Goal: Task Accomplishment & Management: Manage account settings

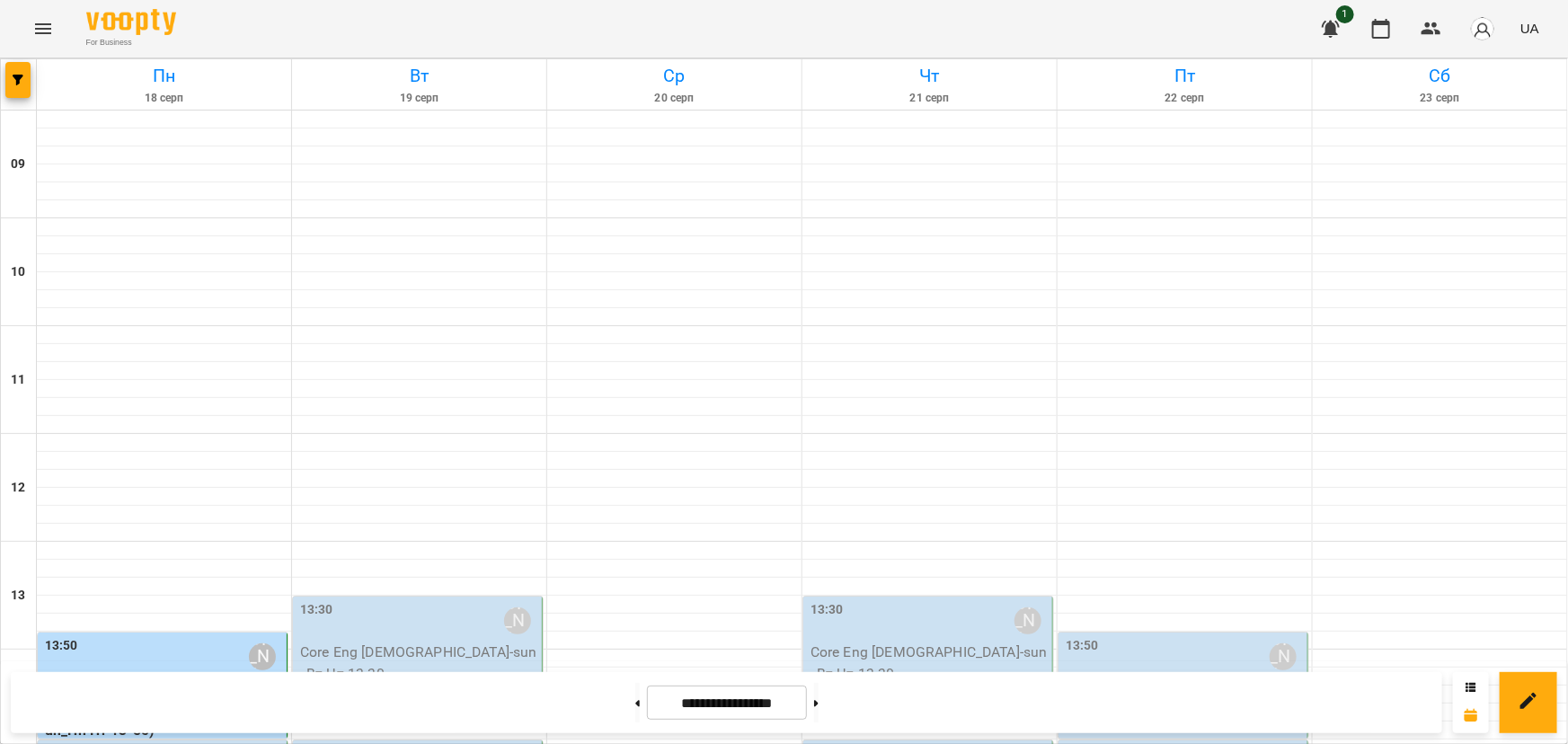
scroll to position [408, 0]
click at [59, 637] on label "13:50" at bounding box center [61, 646] width 33 height 20
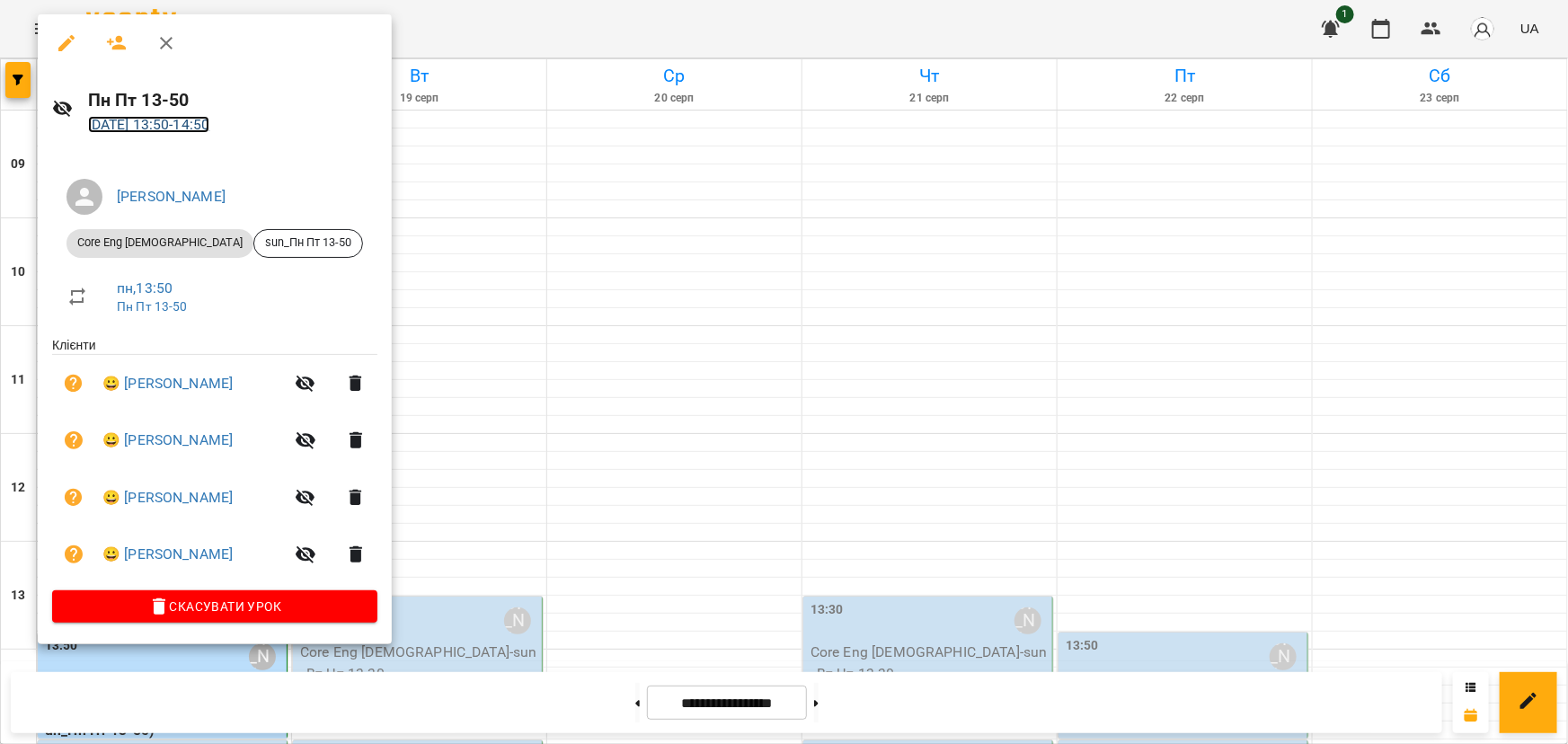
click at [183, 123] on link "18 серп 2025 13:50 - 14:50" at bounding box center [148, 125] width 122 height 18
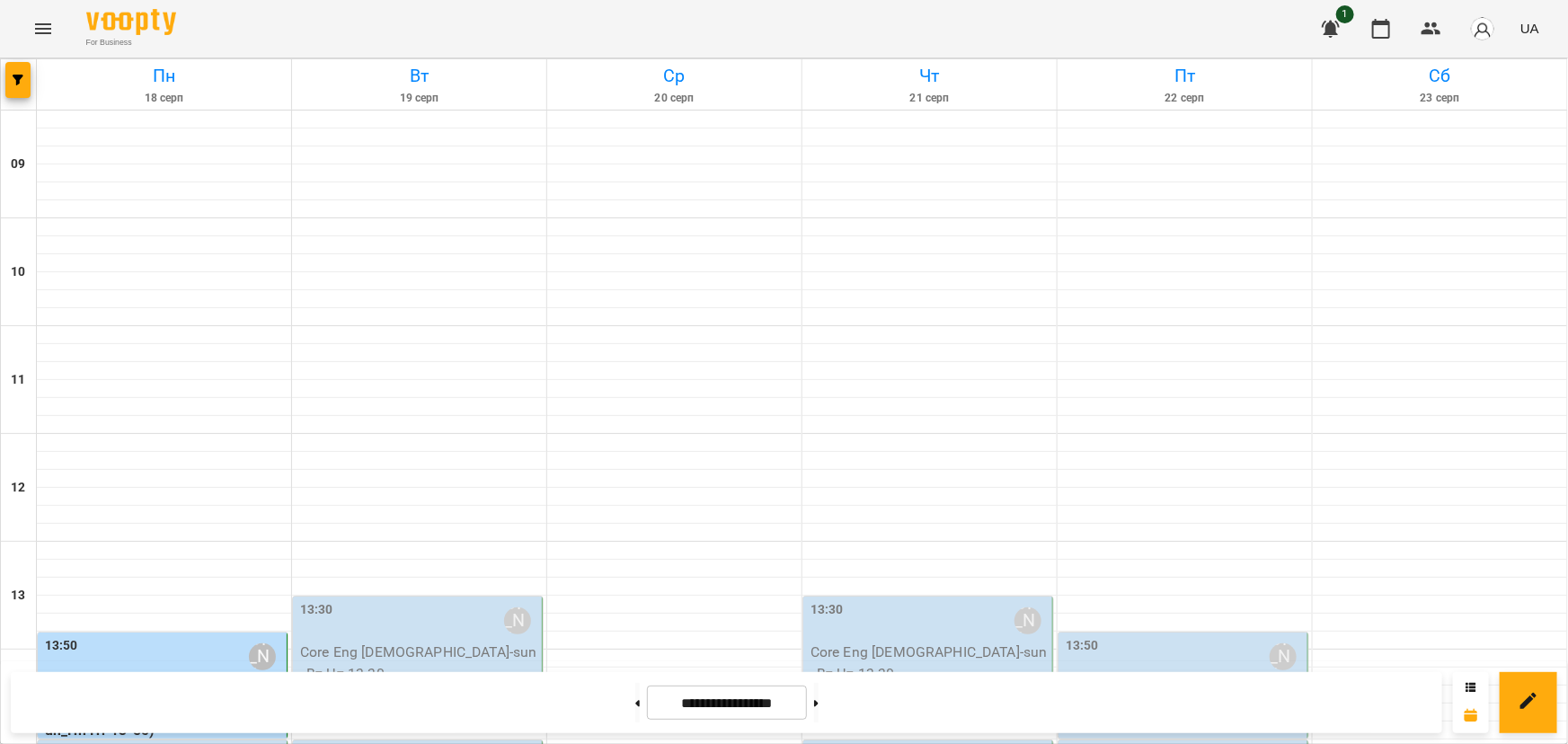
scroll to position [245, 0]
click at [60, 637] on label "13:50" at bounding box center [61, 646] width 33 height 20
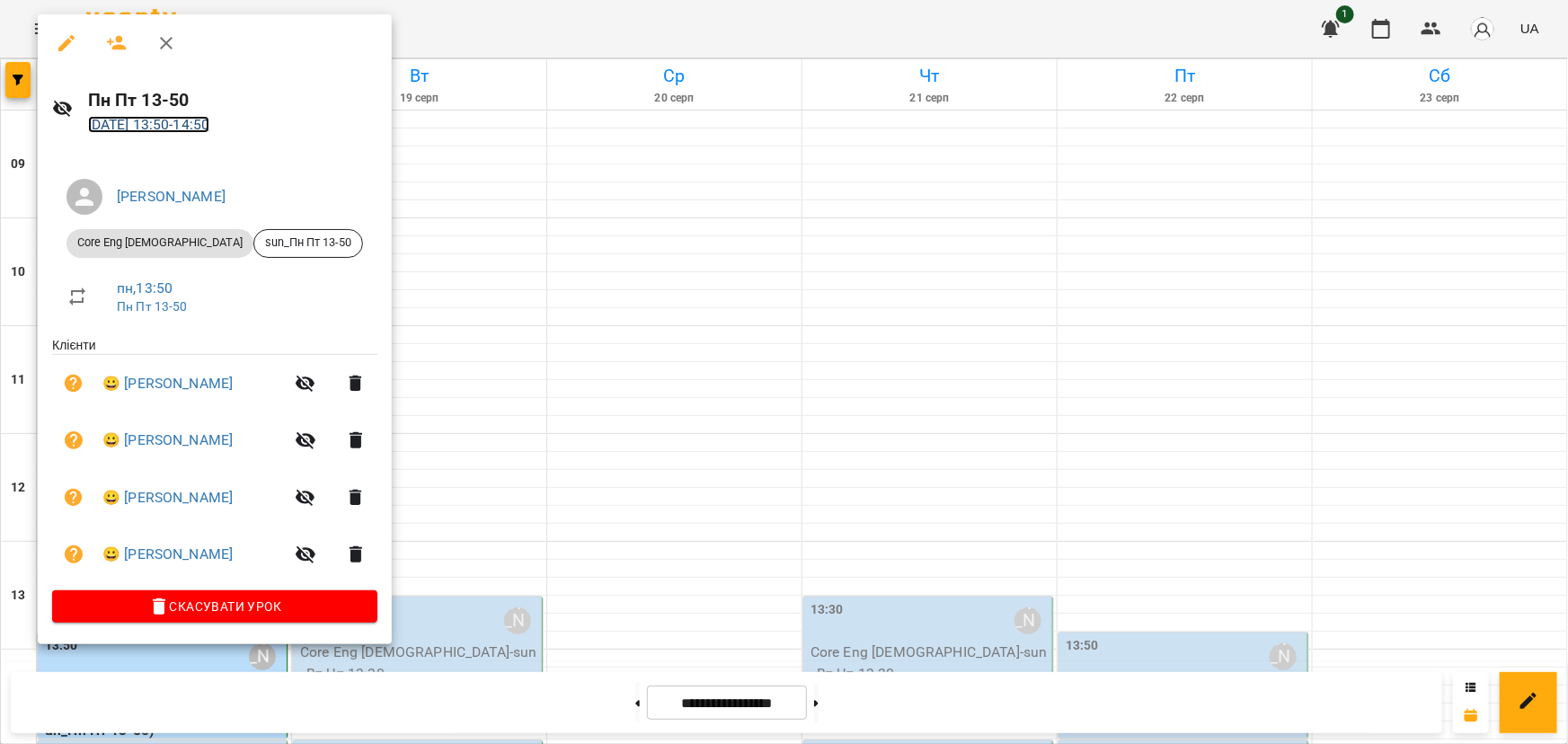
click at [174, 122] on link "18 серп 2025 13:50 - 14:50" at bounding box center [148, 125] width 122 height 18
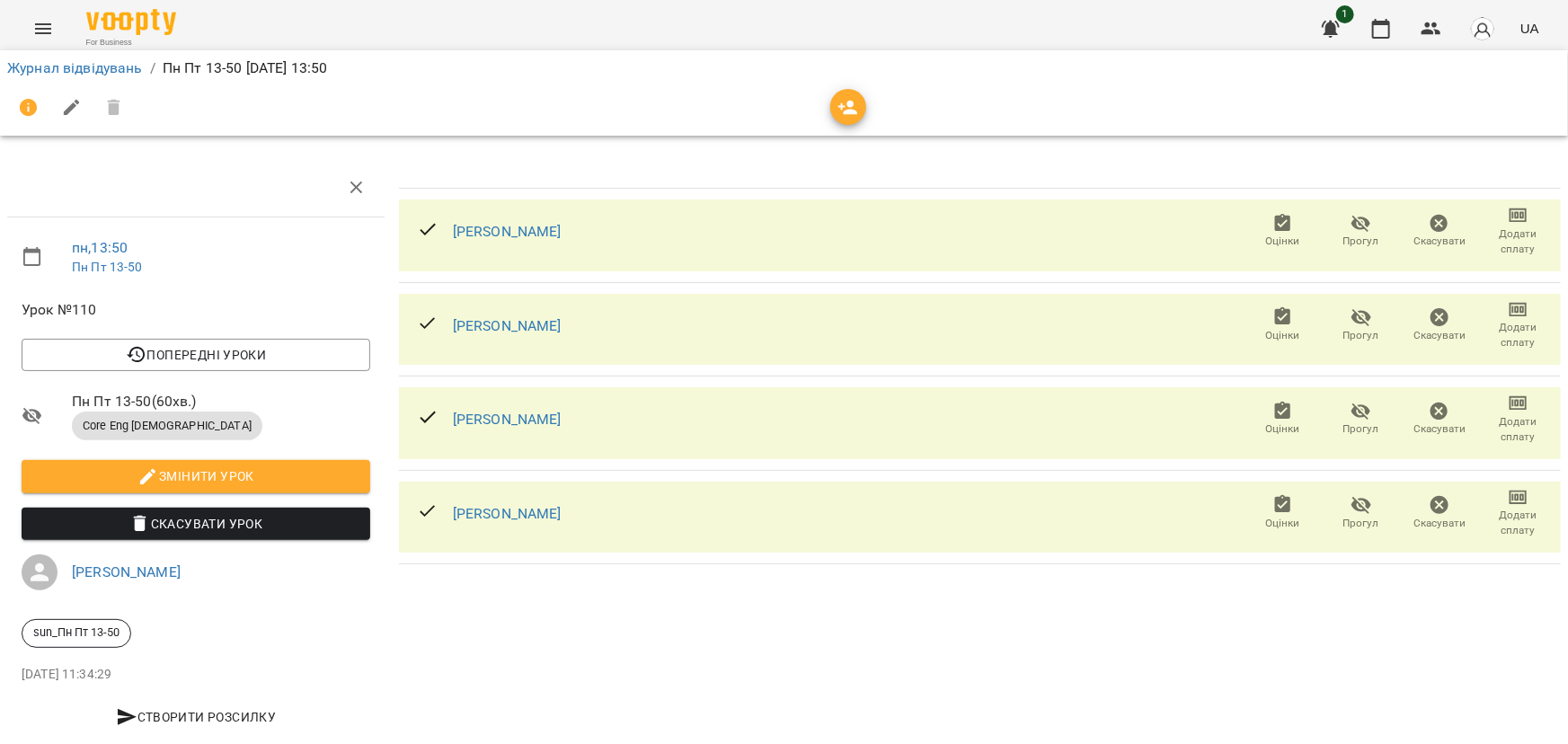
click at [1352, 224] on icon "button" at bounding box center [1361, 224] width 20 height 18
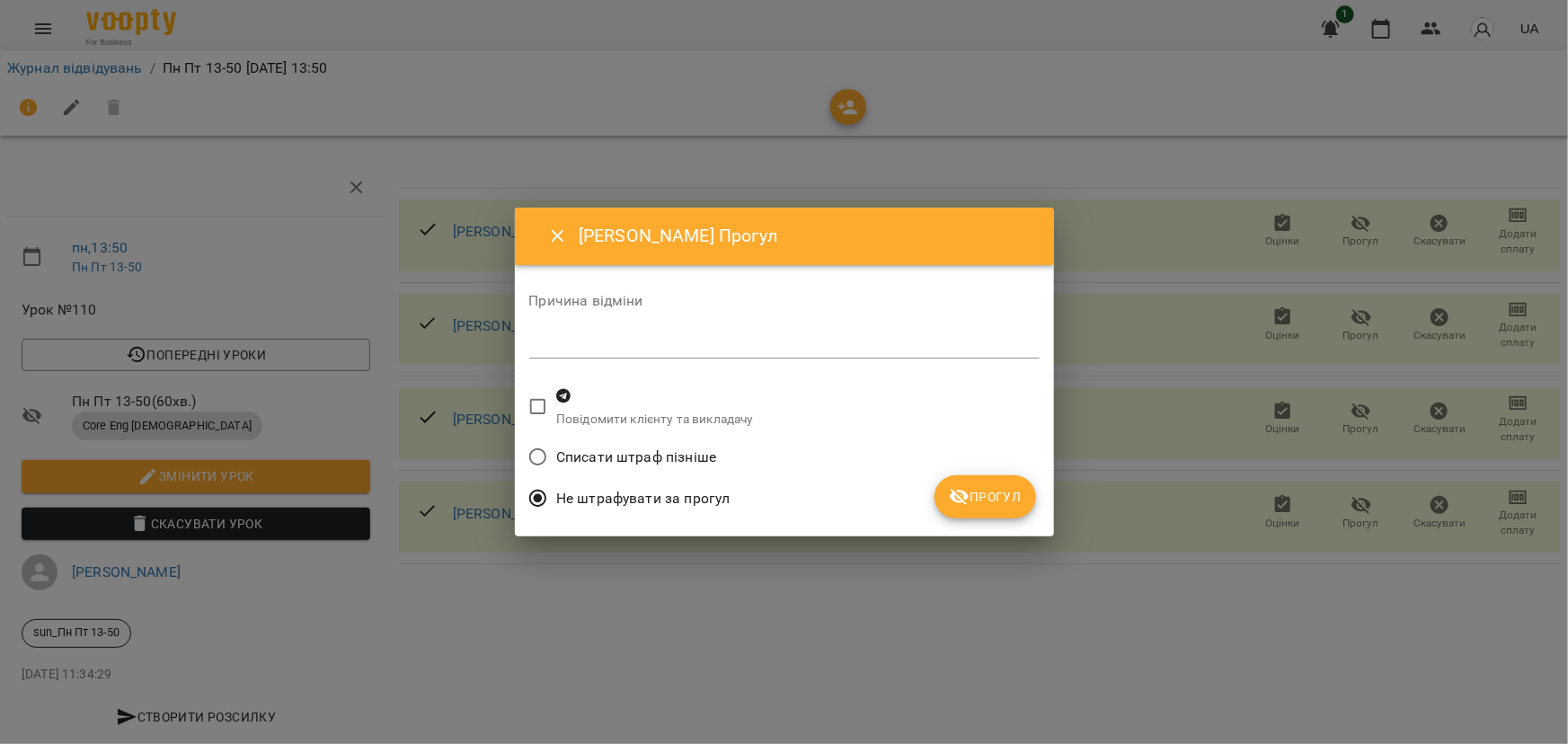
click at [701, 345] on textarea at bounding box center [784, 344] width 510 height 18
type textarea "*"
type textarea "**********"
click at [1003, 497] on span "Прогул" at bounding box center [985, 497] width 73 height 21
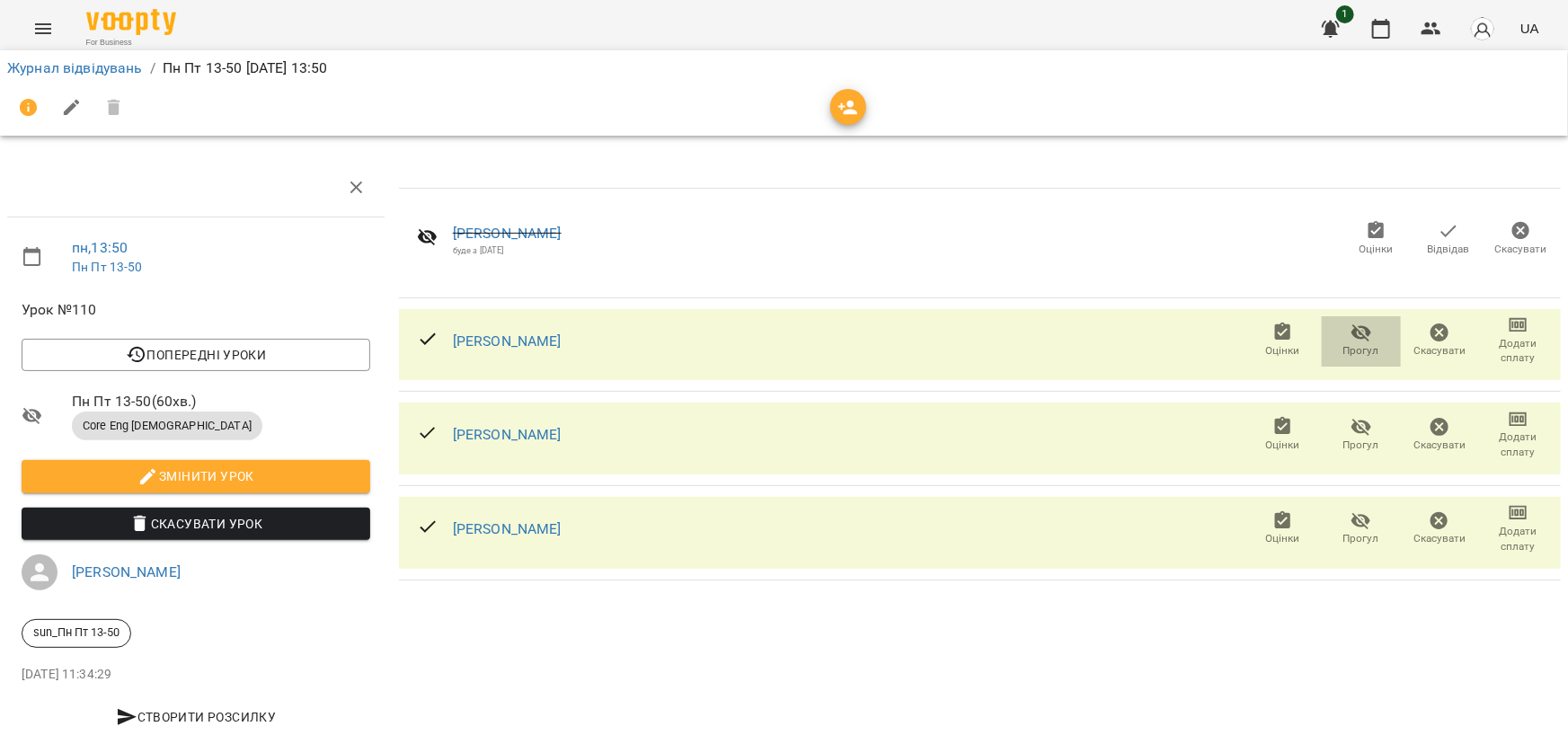
click at [1352, 339] on icon "button" at bounding box center [1361, 333] width 21 height 21
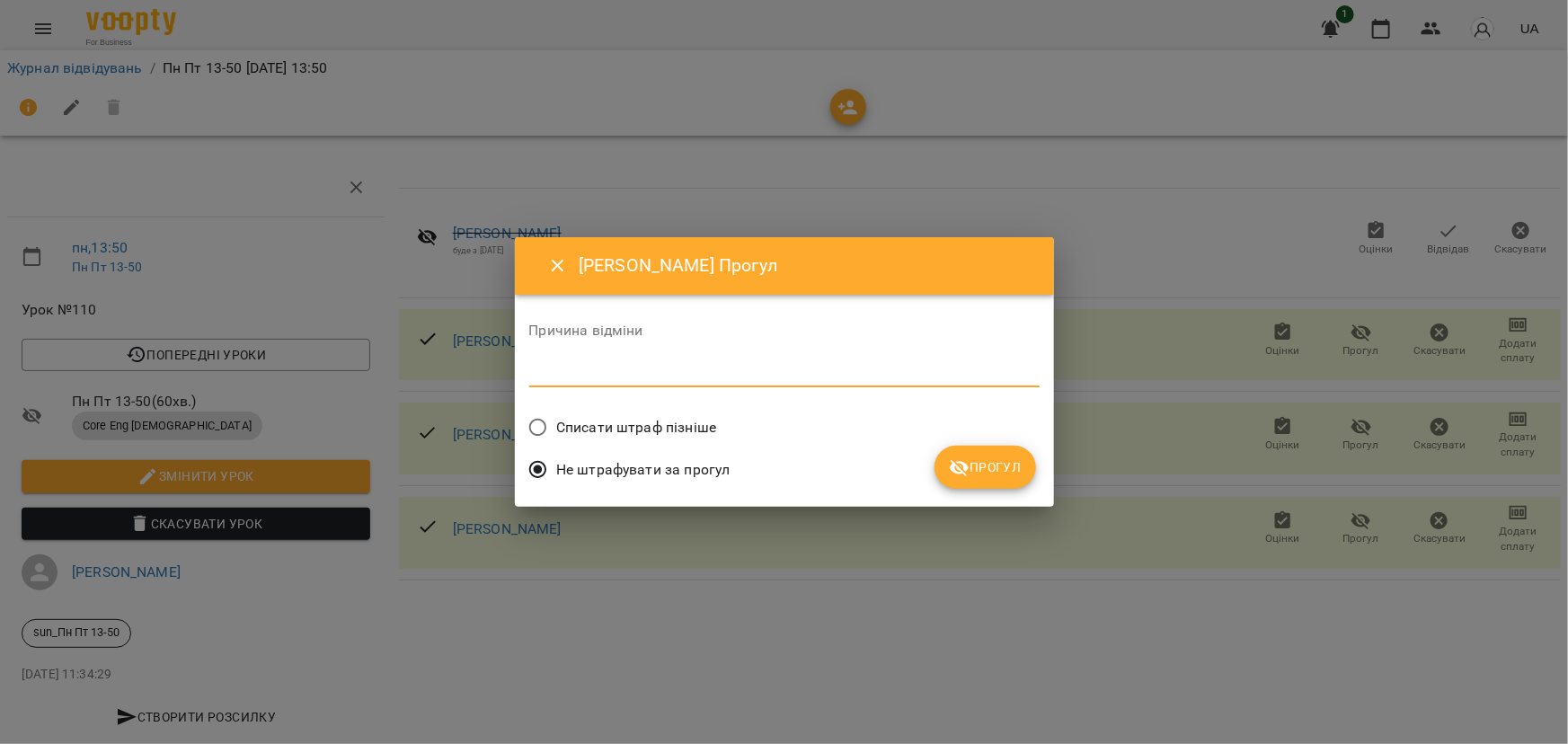
click at [733, 373] on textarea at bounding box center [784, 372] width 510 height 18
type textarea "**********"
click at [998, 467] on span "Прогул" at bounding box center [985, 467] width 73 height 21
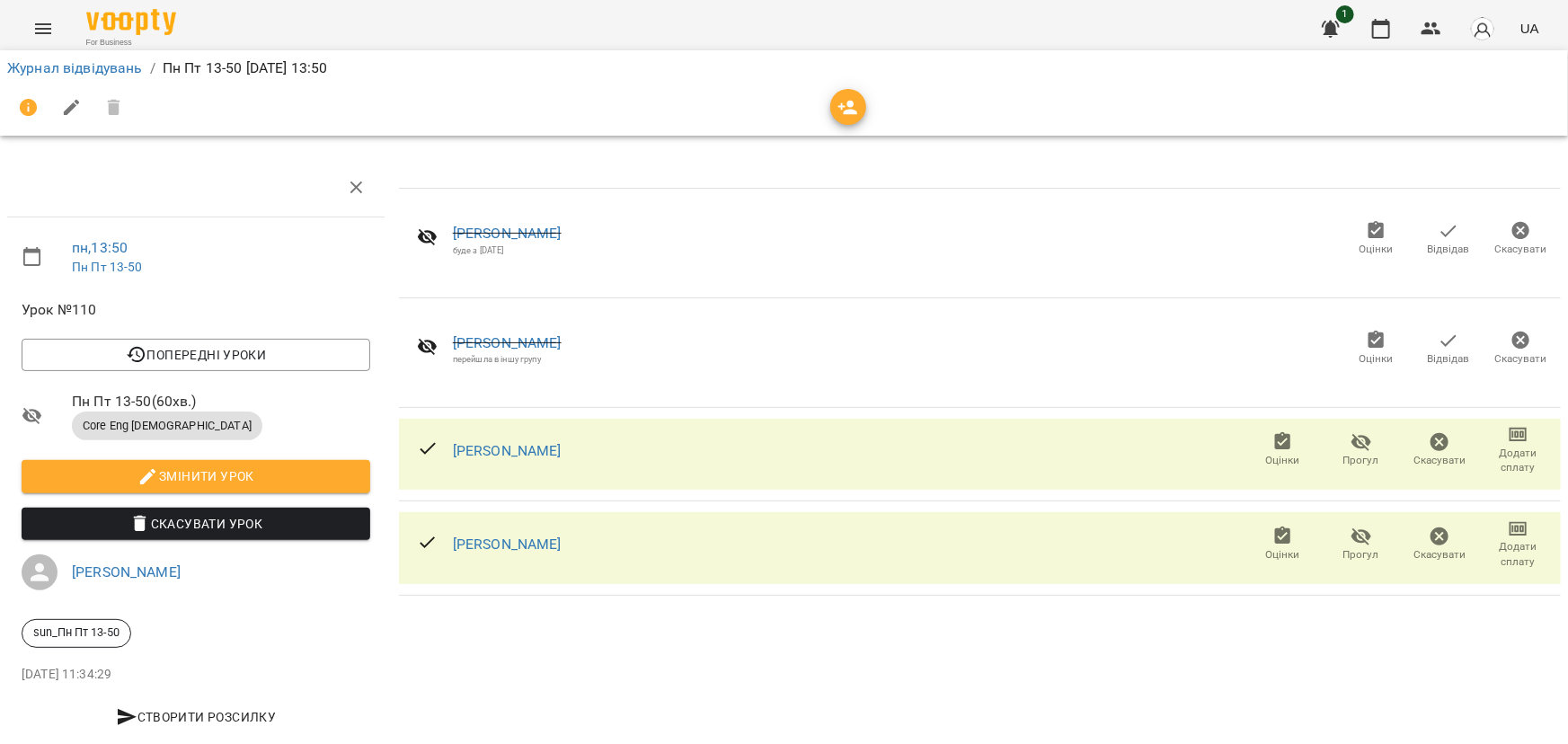
click at [1275, 449] on icon "button" at bounding box center [1283, 441] width 17 height 18
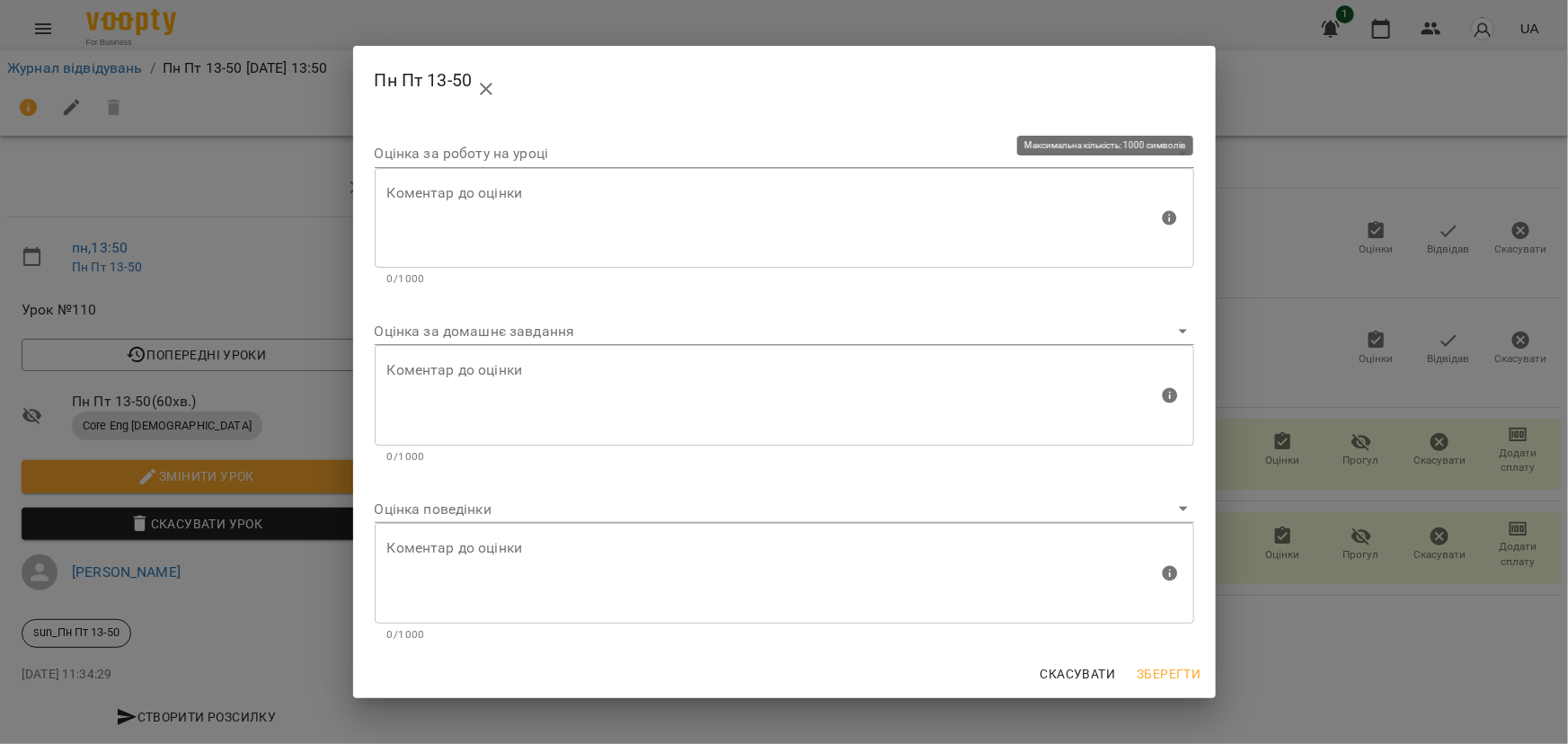
drag, startPoint x: 450, startPoint y: 169, endPoint x: 451, endPoint y: 158, distance: 11.0
click at [451, 166] on div "Оцінка за роботу на уроці Коментар до оцінки Коментар до оцінки 0/1000" at bounding box center [784, 207] width 834 height 177
click at [451, 158] on body "For Business 1 UA Журнал відвідувань / Пн Пт 13-50 пн, 18 серп 2025 13:50 пн , …" at bounding box center [784, 377] width 1568 height 755
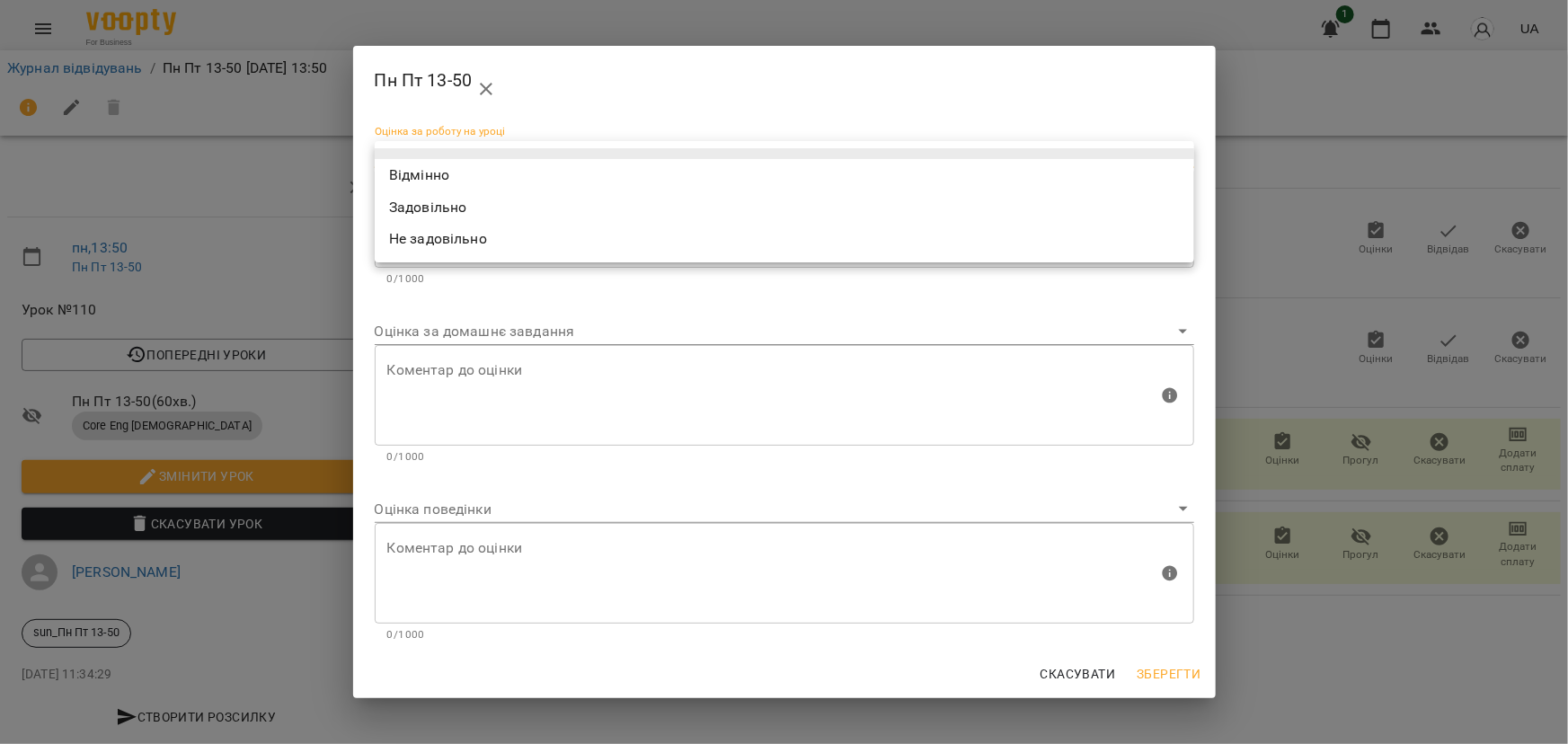
click at [452, 159] on li "Відмінно" at bounding box center [784, 175] width 820 height 32
type input "*********"
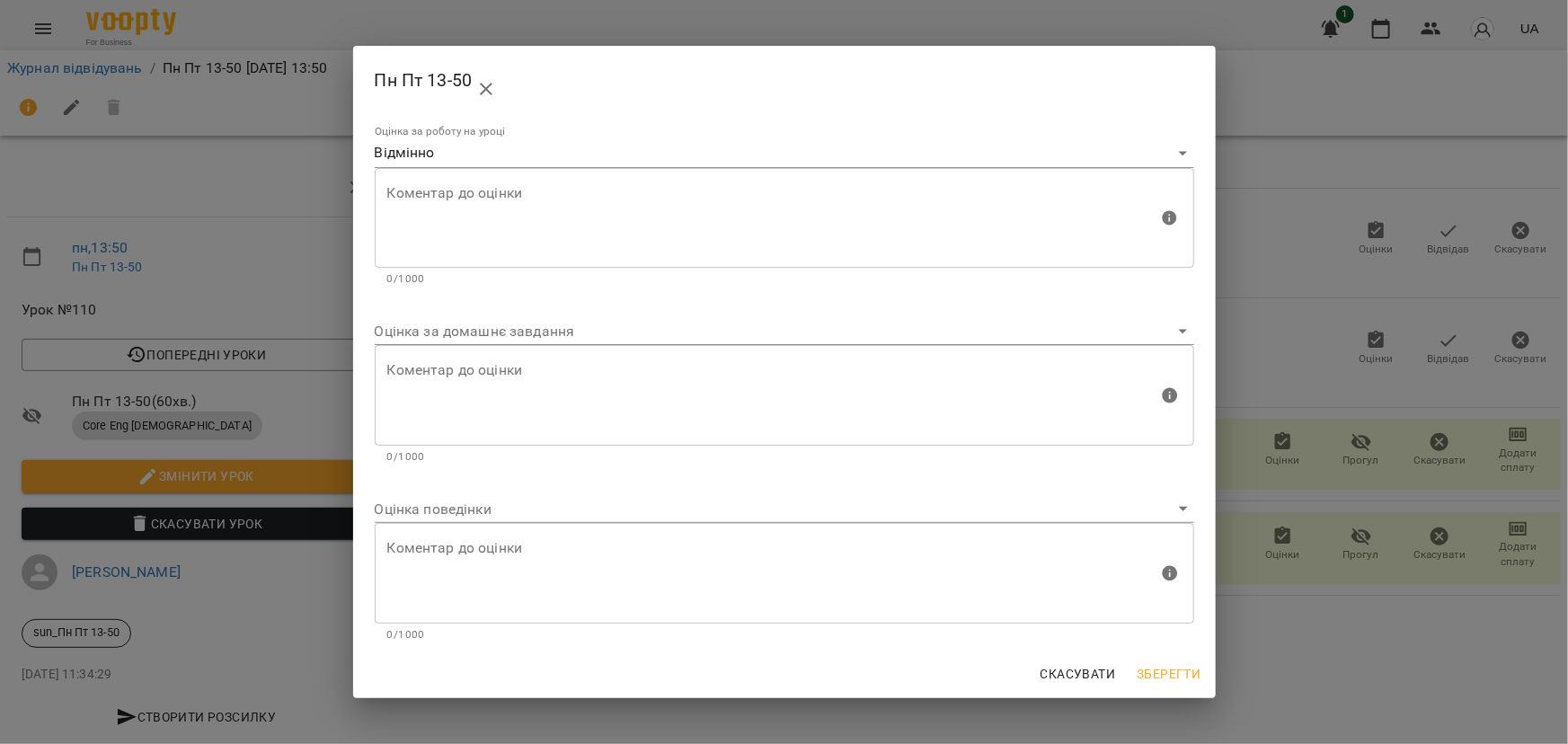
click at [612, 98] on h2 "Пн Пт 13-50" at bounding box center [784, 82] width 820 height 43
click at [493, 372] on textarea at bounding box center [772, 395] width 771 height 67
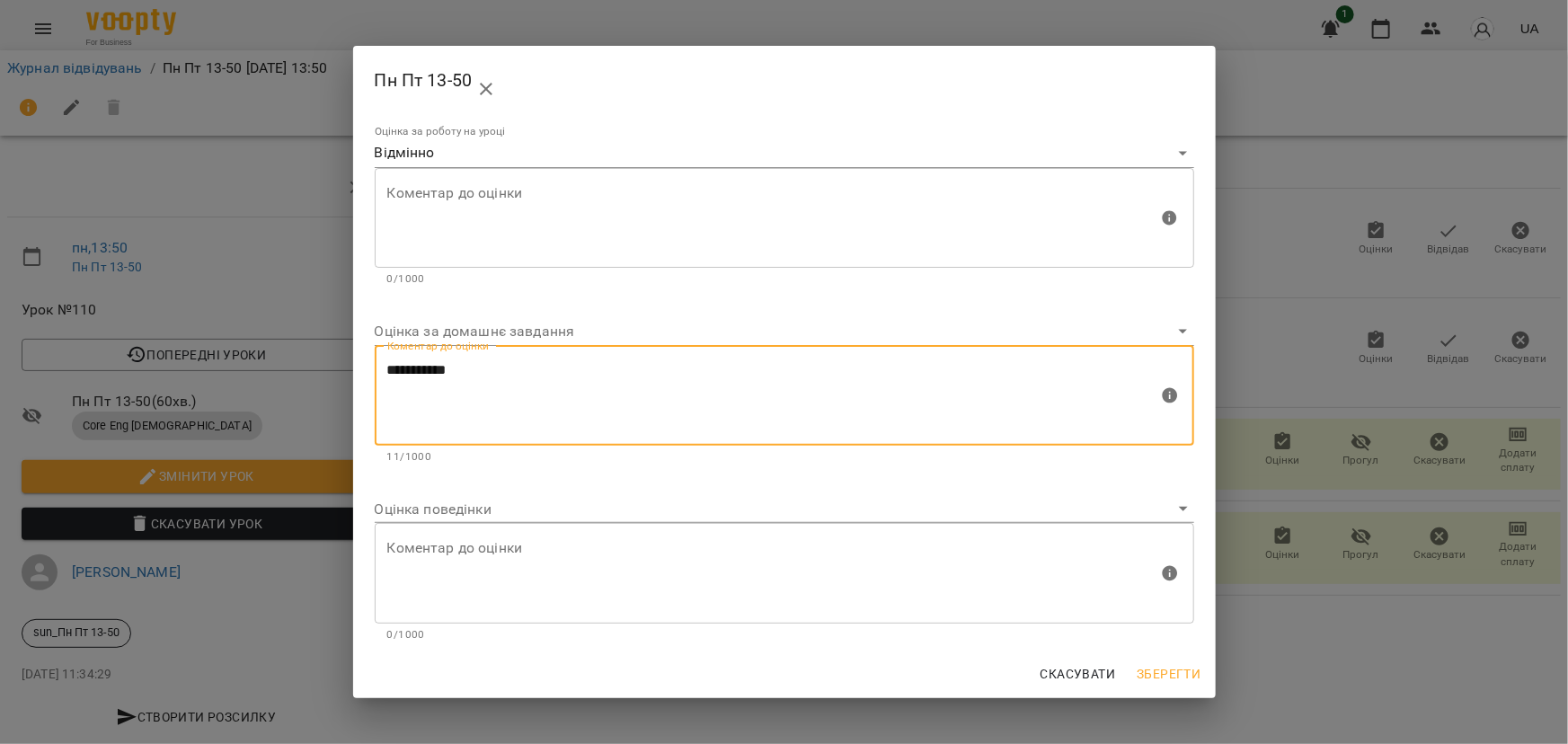
type textarea "**********"
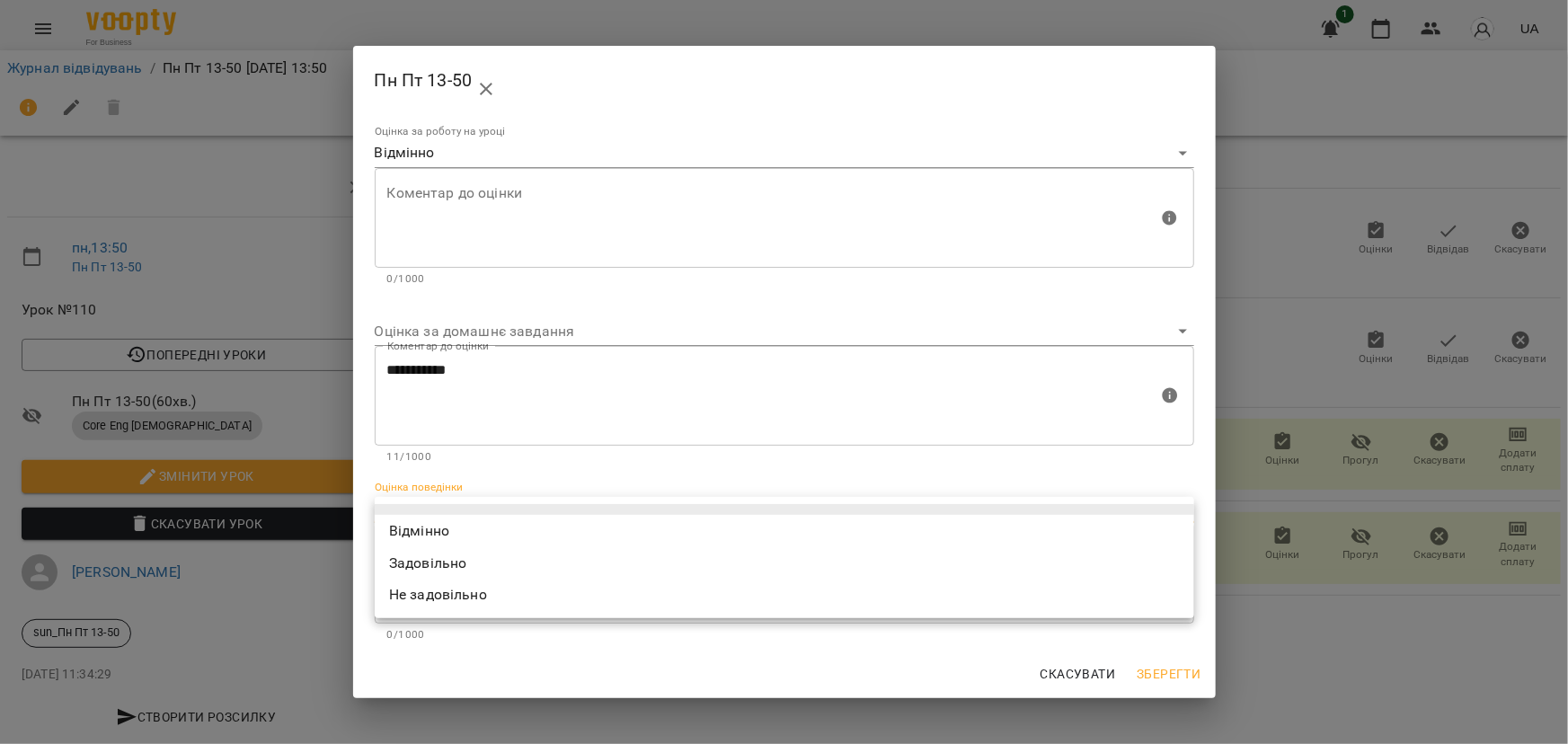
click at [492, 510] on body "For Business 1 UA Журнал відвідувань / Пн Пт 13-50 пн, 18 серп 2025 13:50 пн , …" at bounding box center [784, 377] width 1568 height 755
click at [427, 528] on li "Відмінно" at bounding box center [784, 530] width 820 height 32
type input "*********"
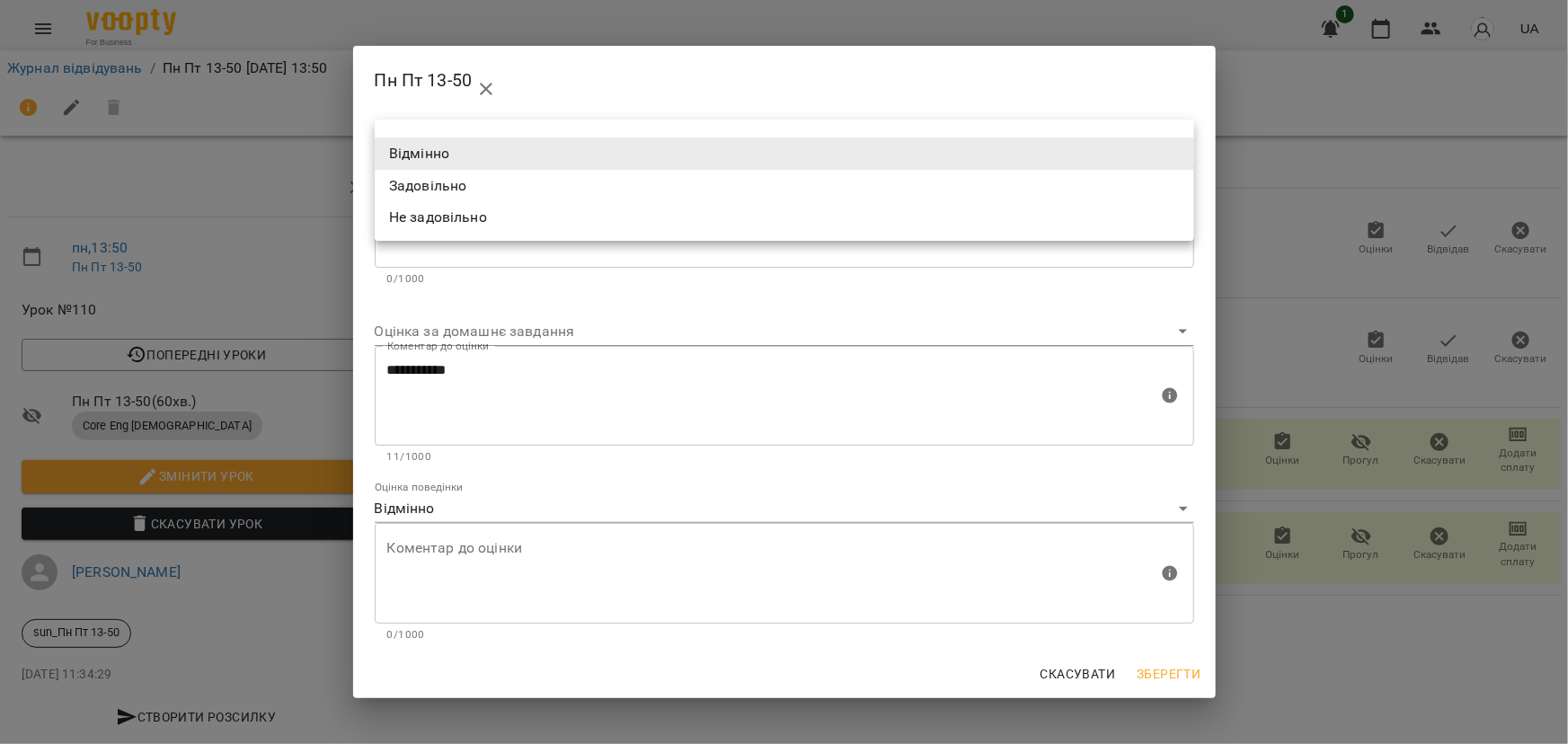
click at [1186, 149] on body "For Business 1 UA Журнал відвідувань / Пн Пт 13-50 пн, 18 серп 2025 13:50 пн , …" at bounding box center [784, 377] width 1568 height 755
click at [1186, 149] on li "Відмінно" at bounding box center [784, 153] width 820 height 32
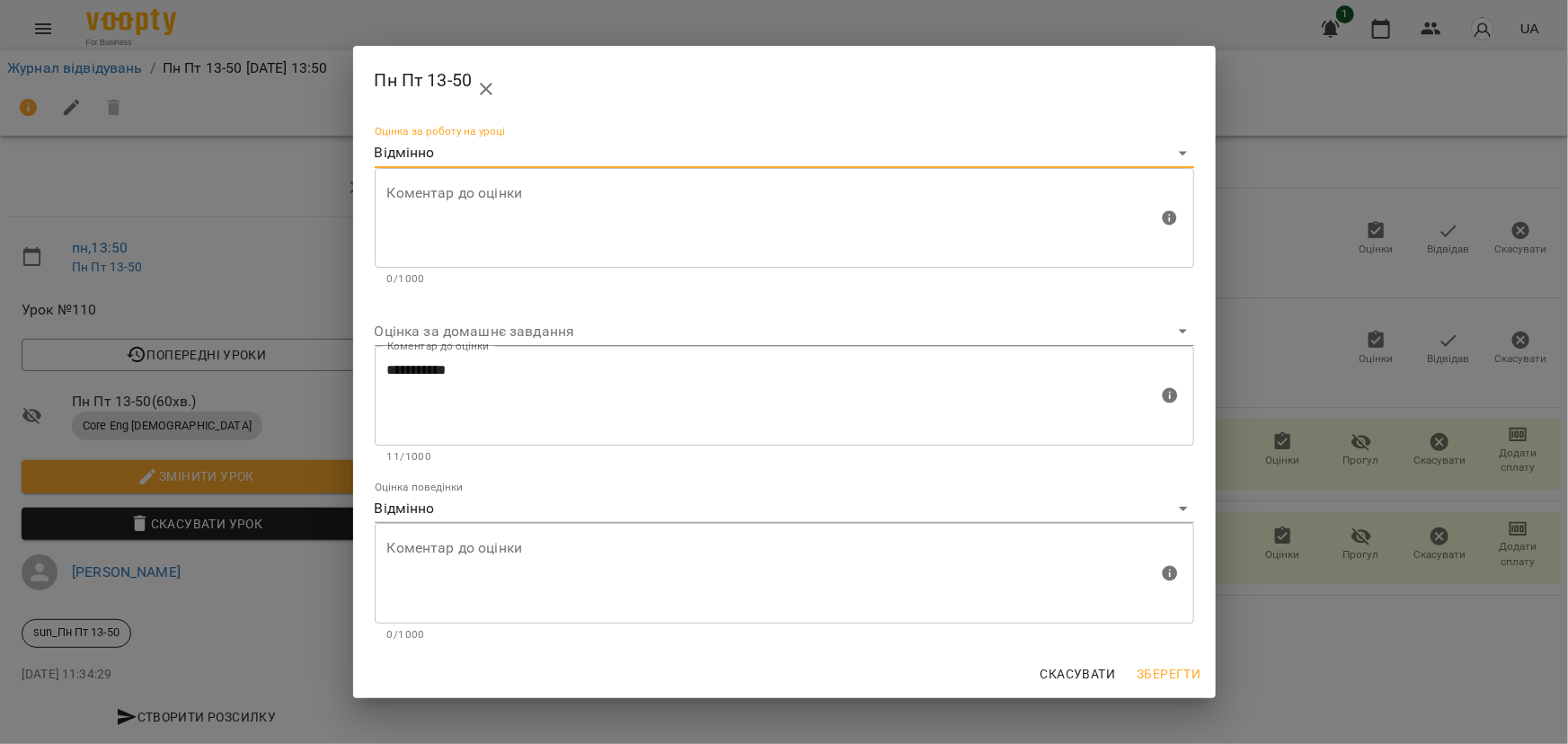
click at [418, 137] on div "Оцінка за роботу на уроці Відмінно *********" at bounding box center [784, 146] width 820 height 43
click at [430, 128] on label "Оцінка за роботу на уроці" at bounding box center [440, 132] width 131 height 11
click at [1098, 670] on span "Скасувати" at bounding box center [1078, 674] width 75 height 21
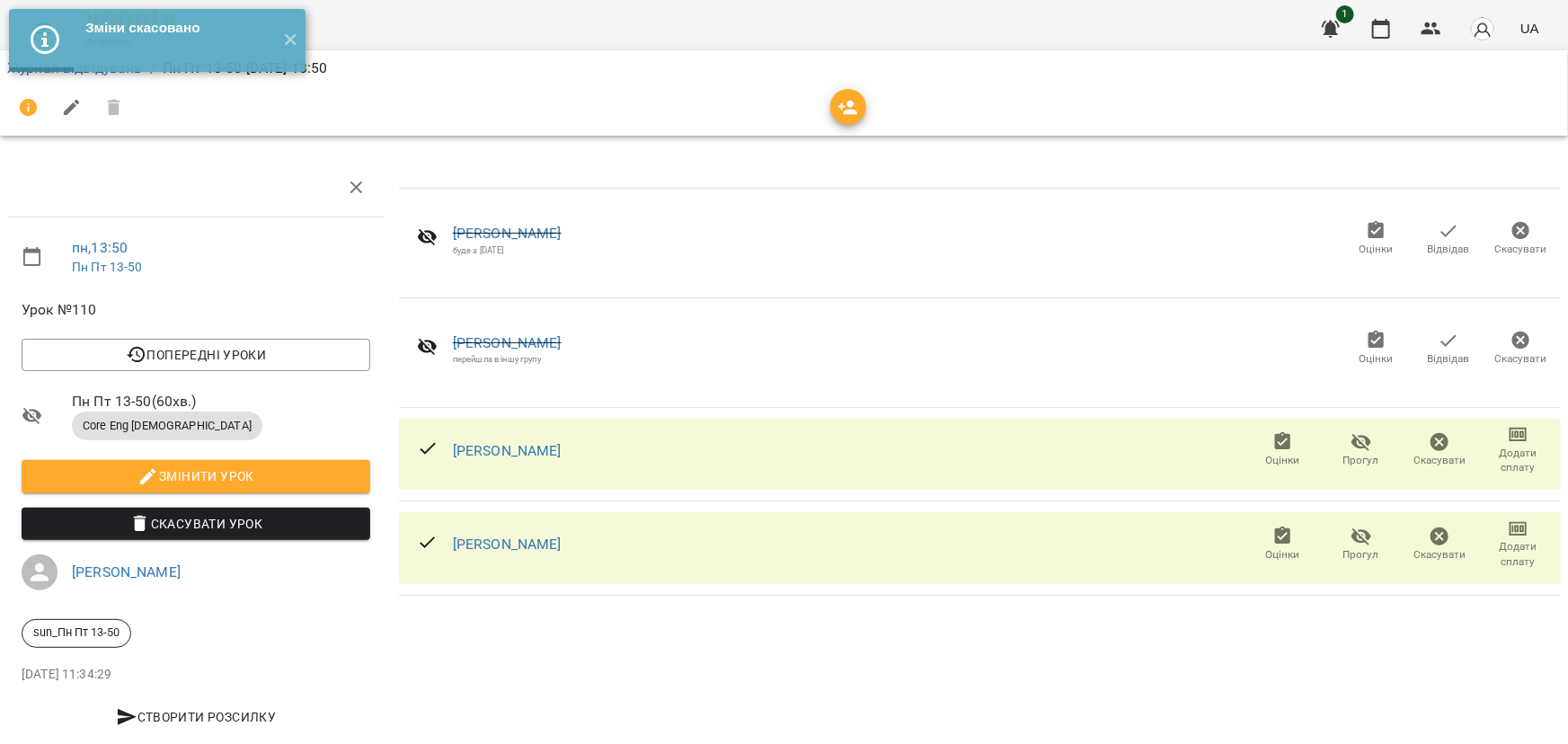
click at [1259, 445] on span "Оцінки" at bounding box center [1283, 449] width 57 height 36
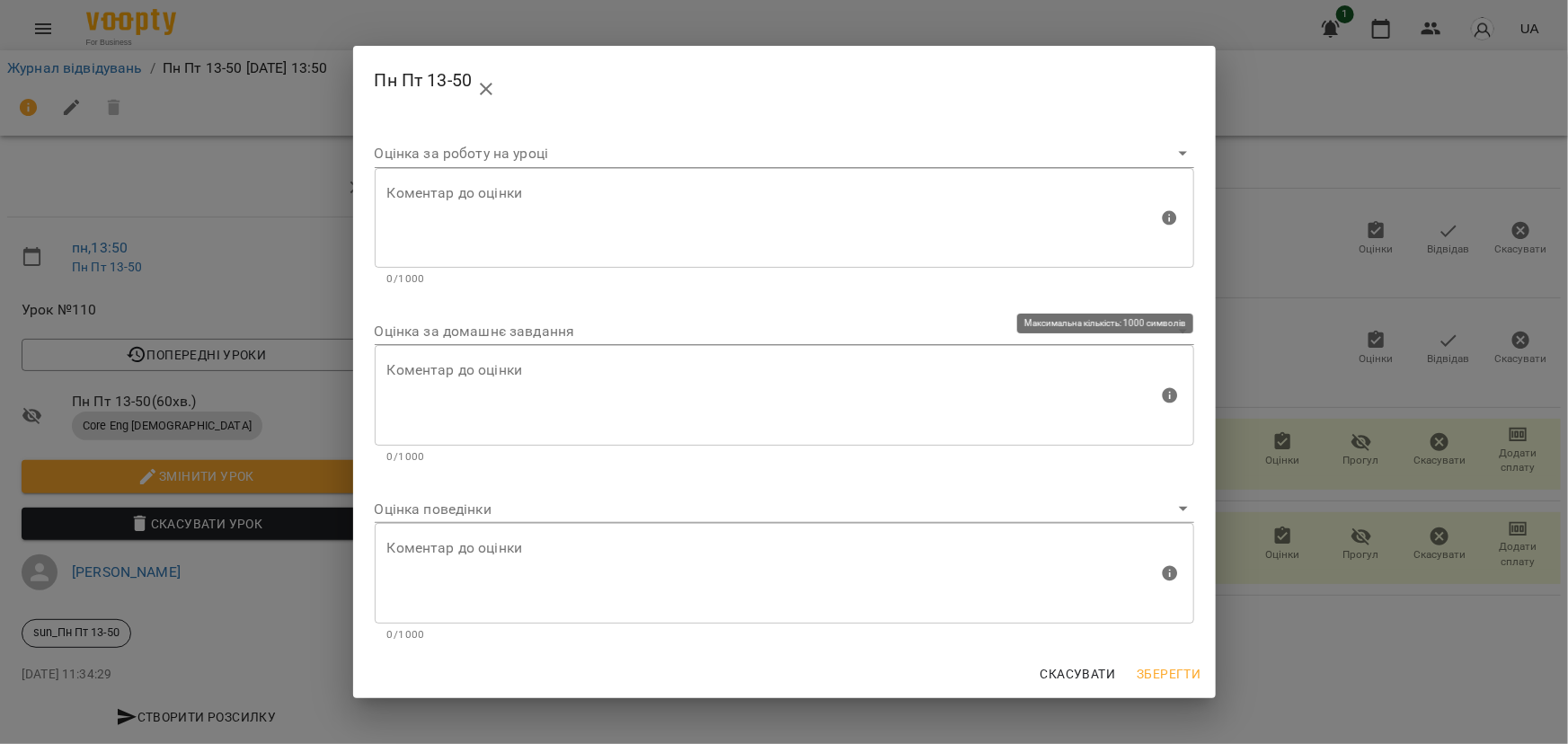
click at [453, 380] on textarea at bounding box center [772, 395] width 771 height 67
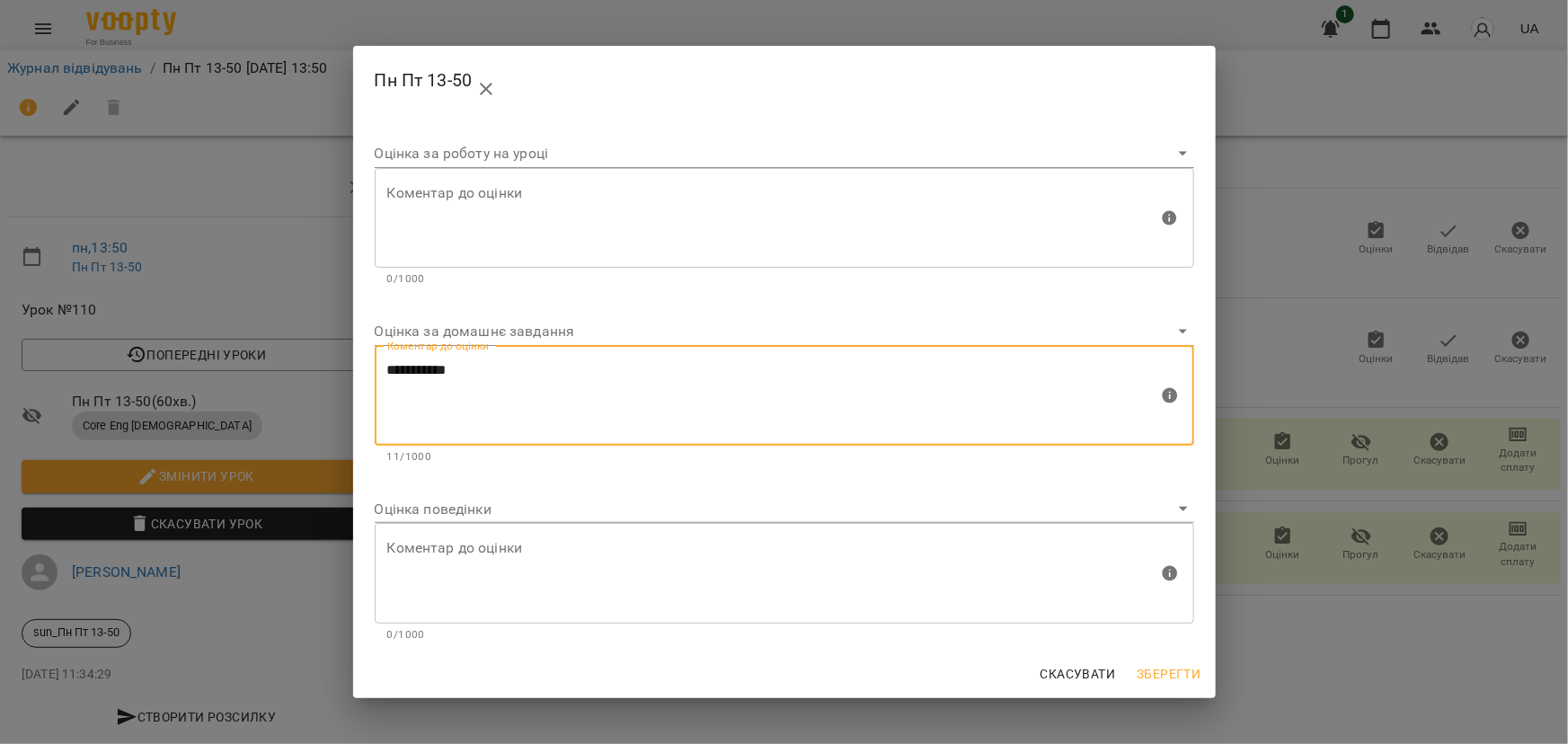
type textarea "**********"
click at [406, 515] on body "For Business 1 UA Журнал відвідувань / Пн Пт 13-50 пн, 18 серп 2025 13:50 пн , …" at bounding box center [784, 377] width 1568 height 755
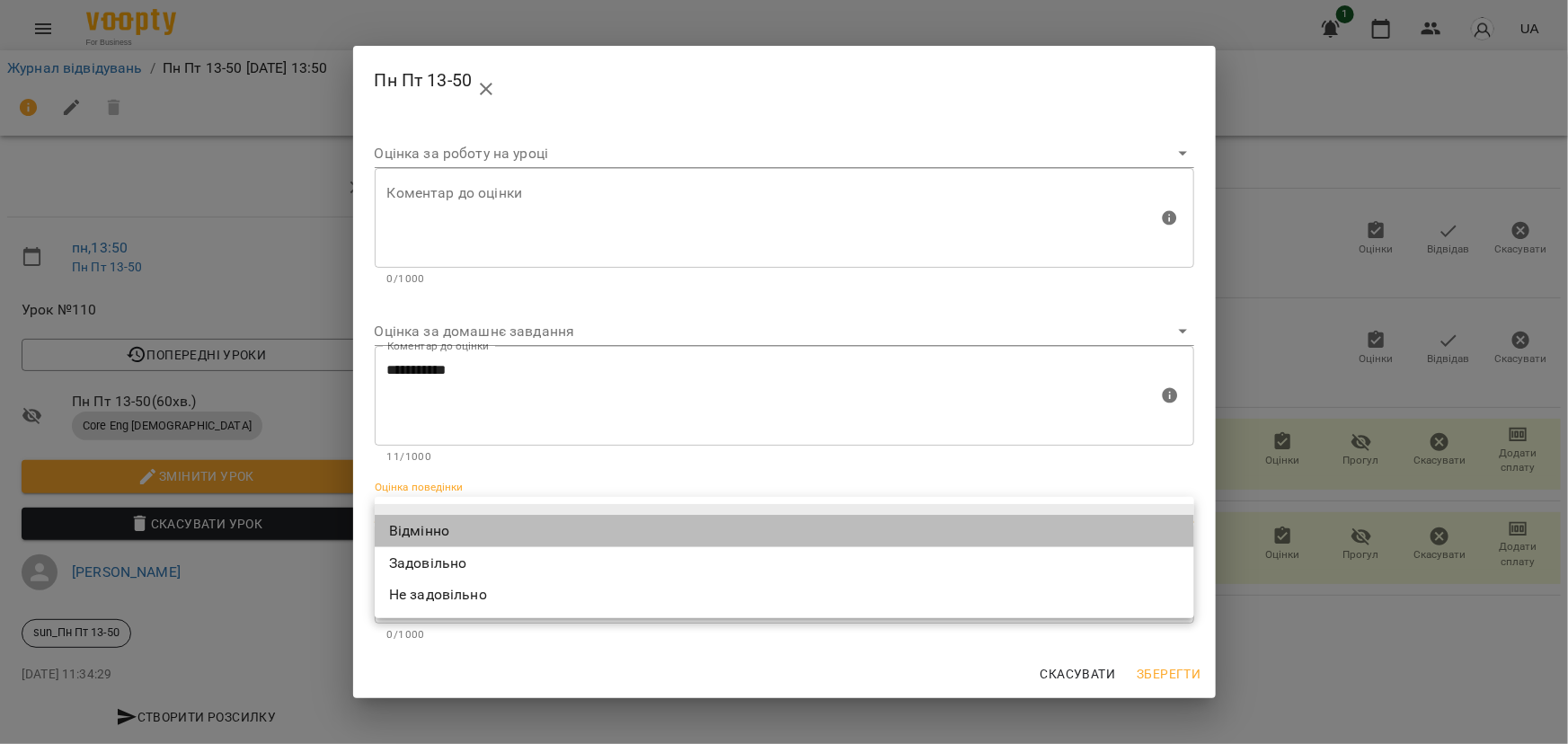
drag, startPoint x: 401, startPoint y: 524, endPoint x: 457, endPoint y: 557, distance: 65.0
click at [401, 525] on li "Відмінно" at bounding box center [784, 530] width 820 height 32
type input "*********"
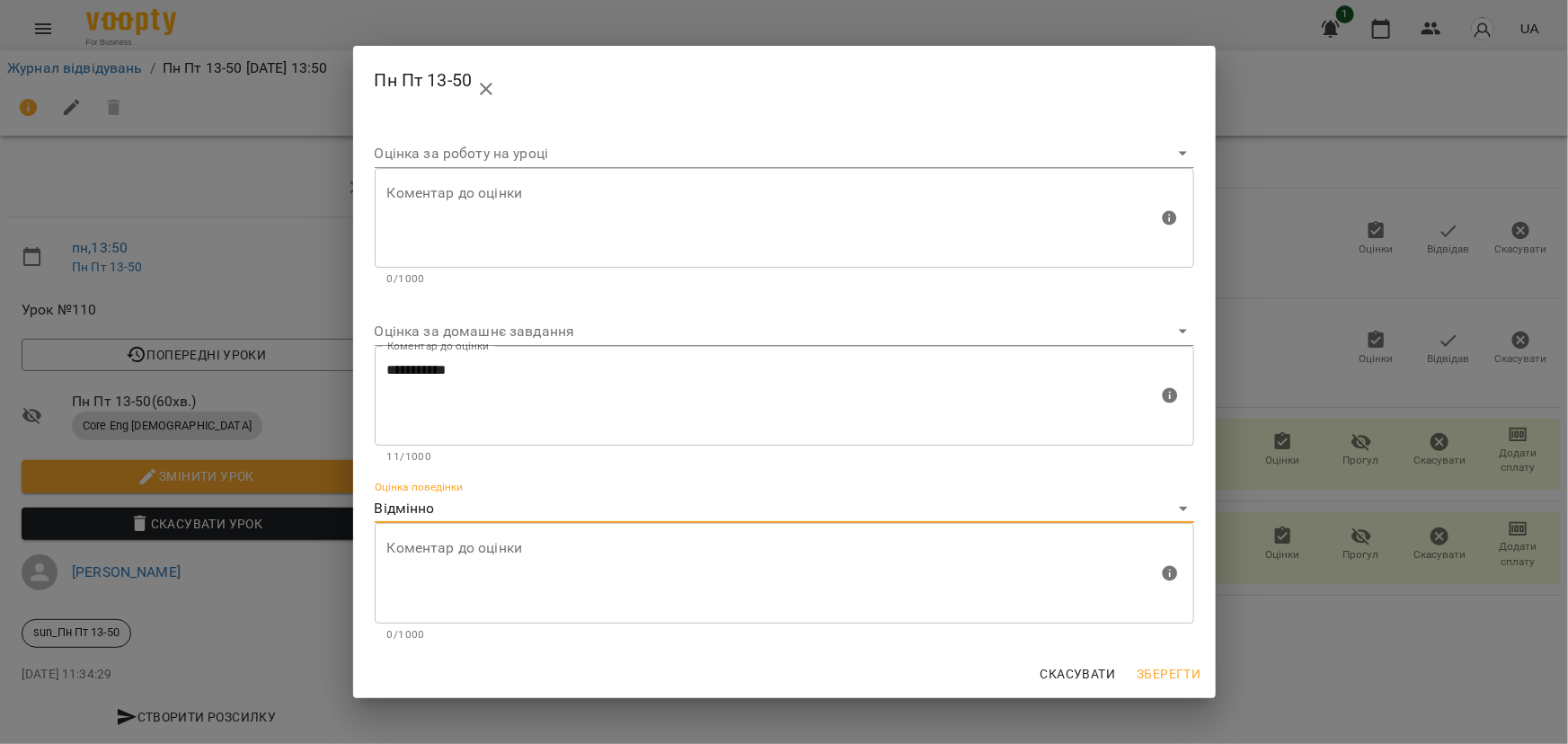
click at [1177, 671] on span "Зберегти" at bounding box center [1168, 674] width 63 height 21
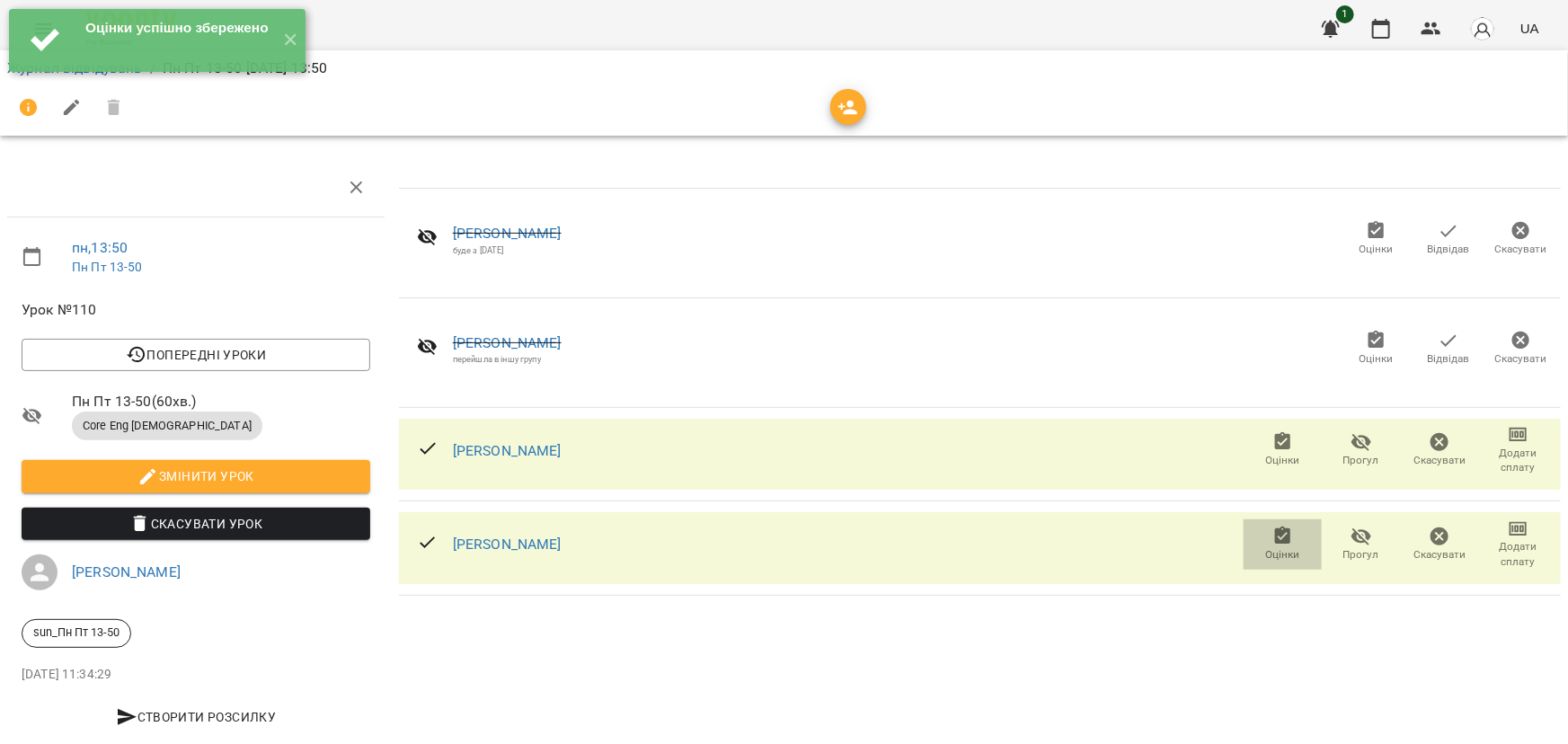
click at [1282, 537] on icon "button" at bounding box center [1283, 536] width 21 height 21
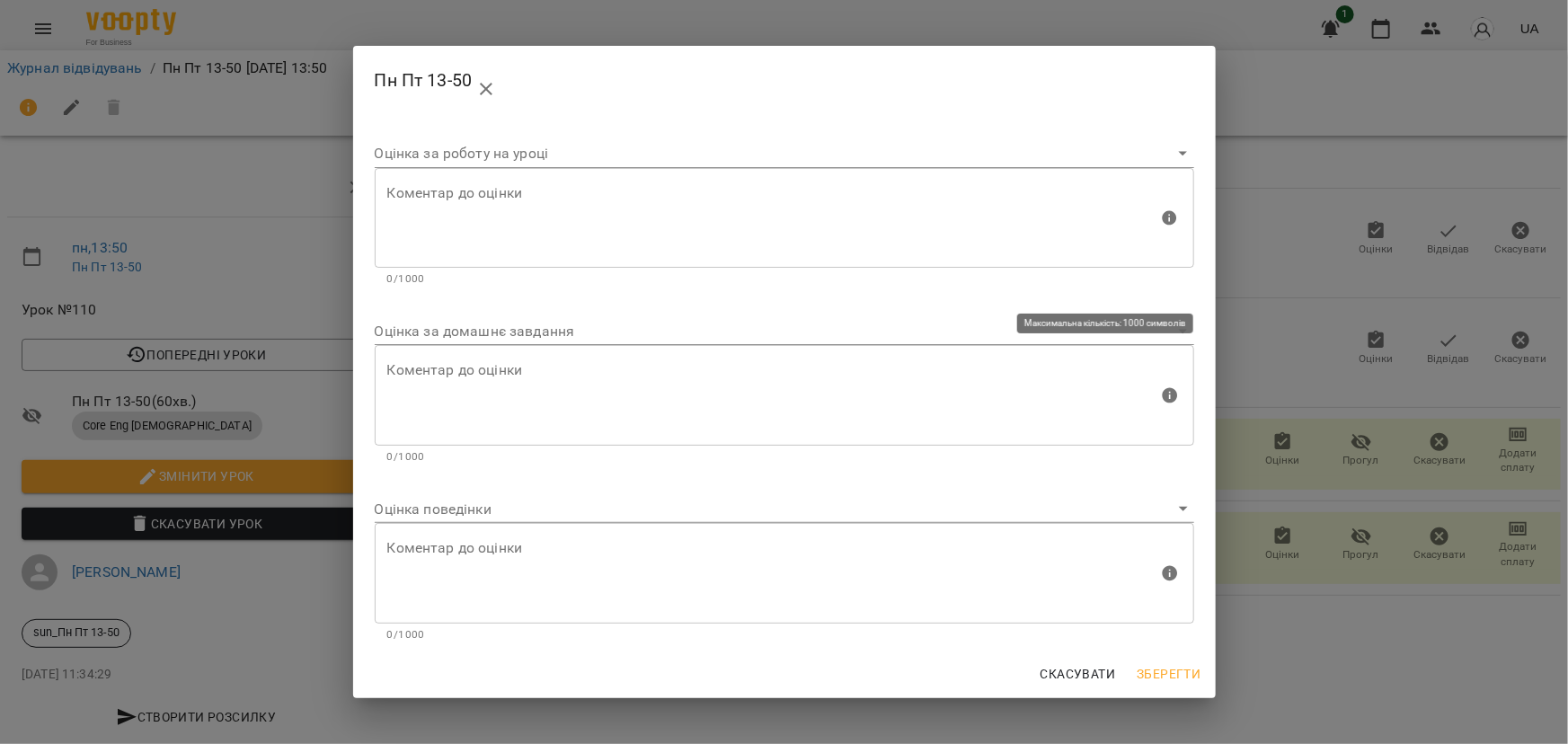
click at [426, 390] on textarea at bounding box center [772, 395] width 771 height 67
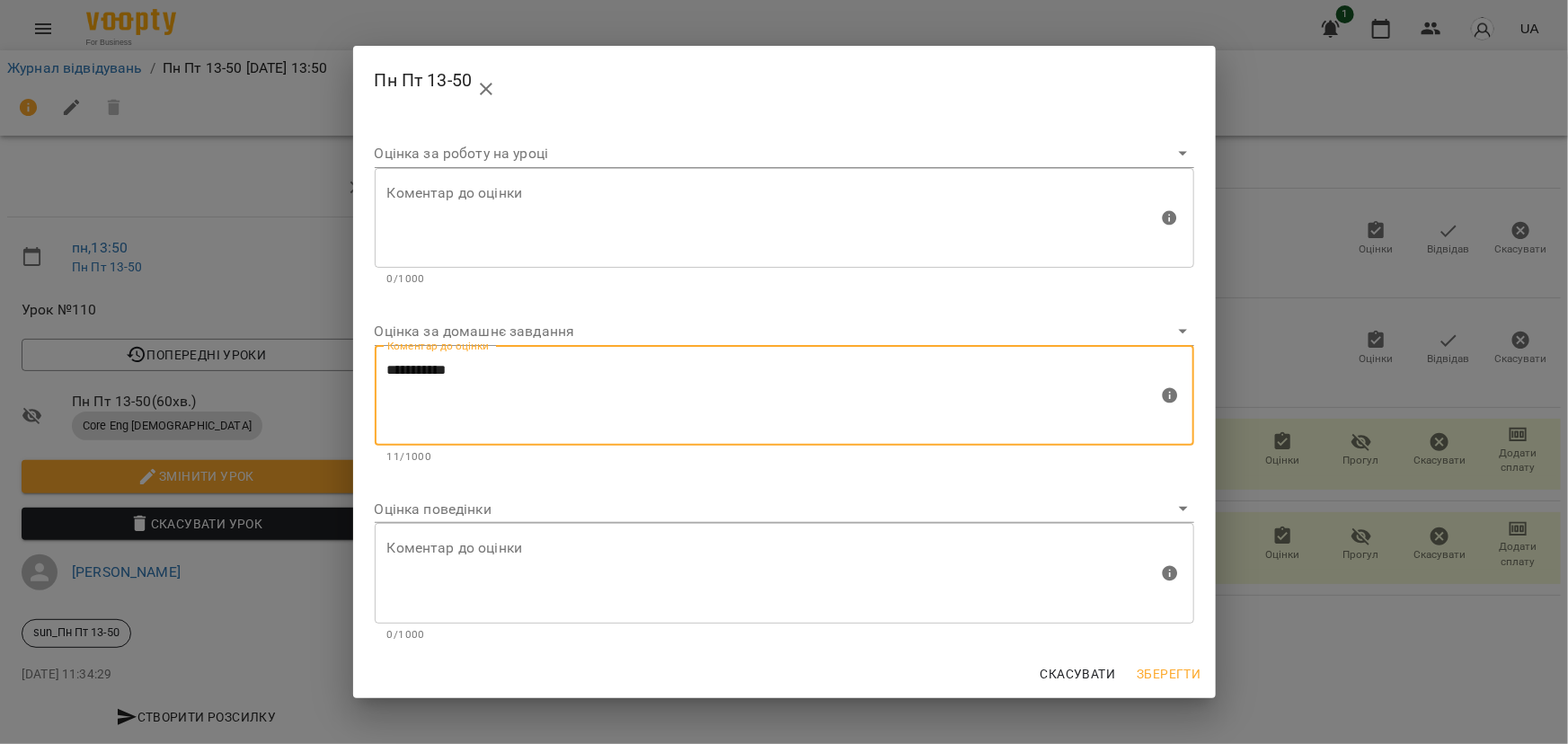
type textarea "**********"
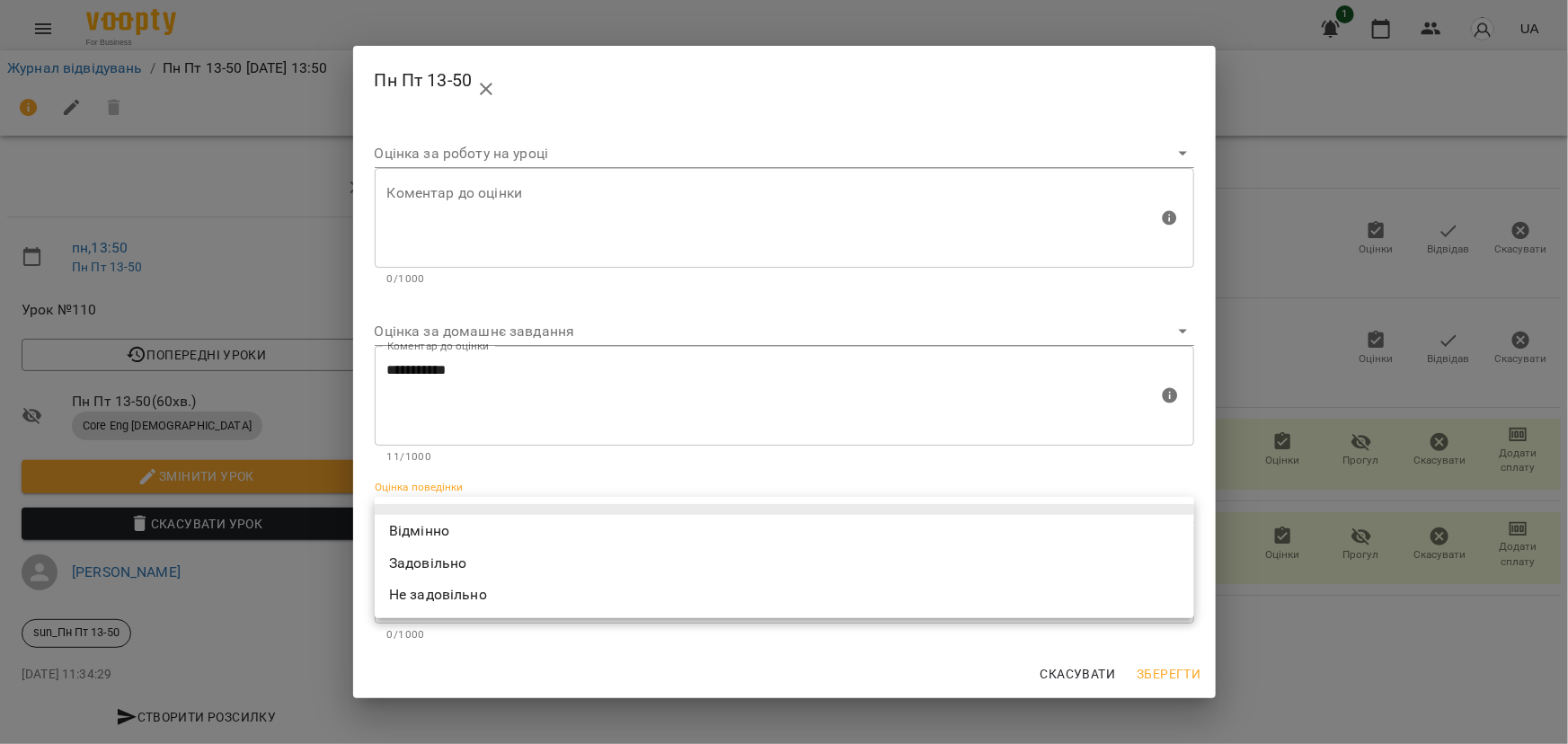
click at [475, 515] on body "For Business 1 UA Журнал відвідувань / Пн Пт 13-50 пн, 18 серп 2025 13:50 пн , …" at bounding box center [784, 377] width 1568 height 755
click at [449, 532] on li "Відмінно" at bounding box center [784, 530] width 820 height 32
type input "*********"
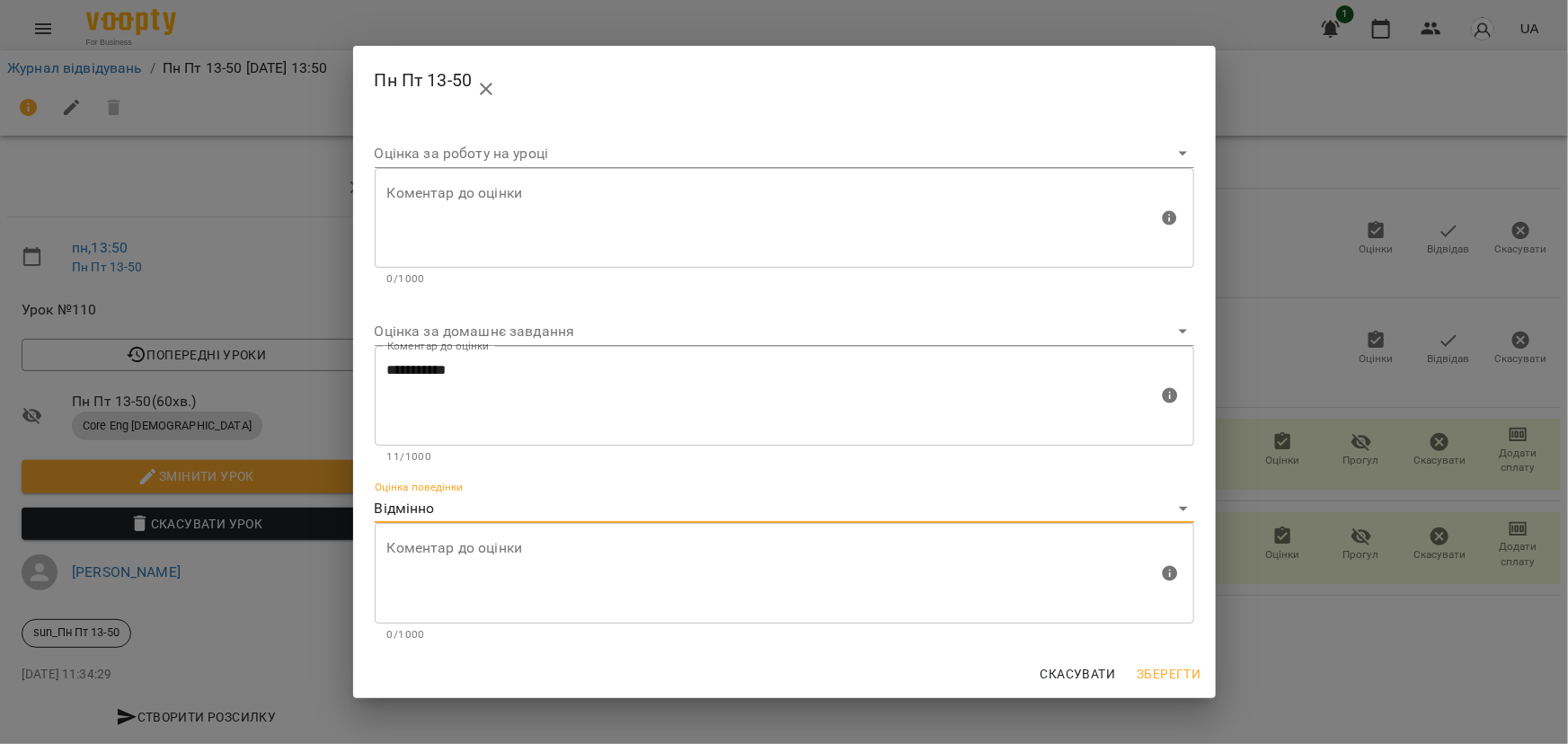
click at [1174, 672] on span "Зберегти" at bounding box center [1168, 674] width 63 height 21
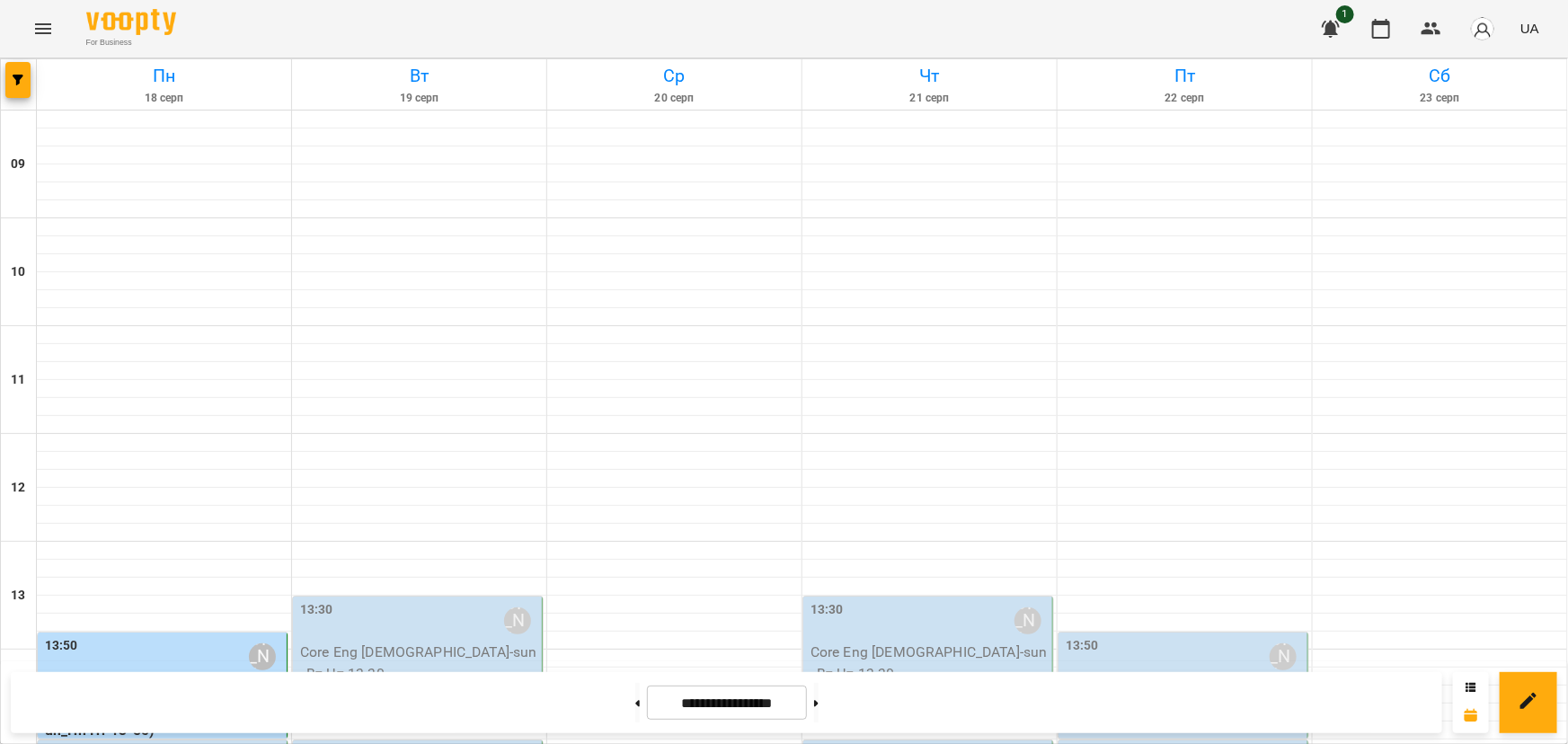
scroll to position [489, 0]
click at [68, 743] on label "14:55" at bounding box center [61, 754] width 33 height 20
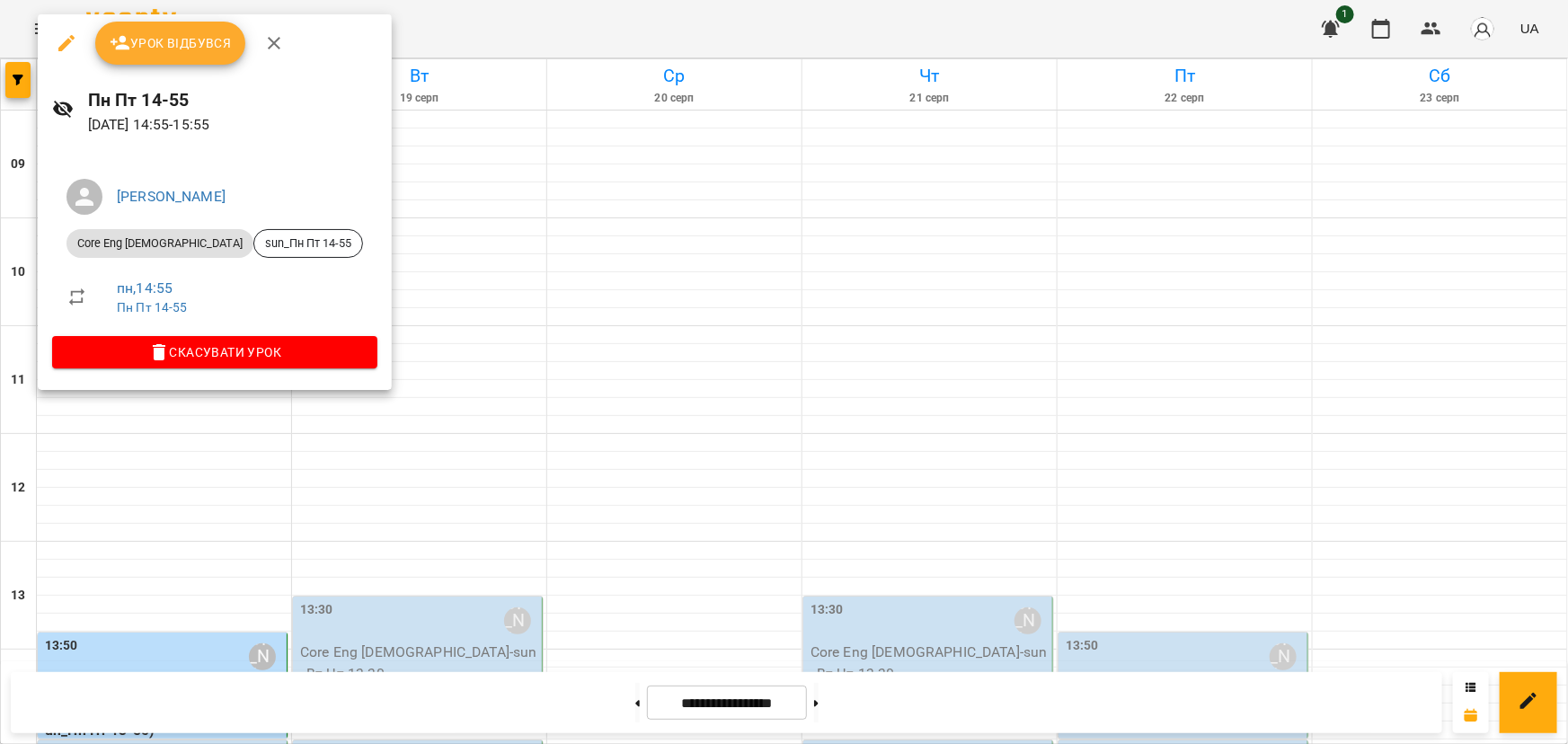
click at [63, 46] on icon "button" at bounding box center [66, 43] width 17 height 17
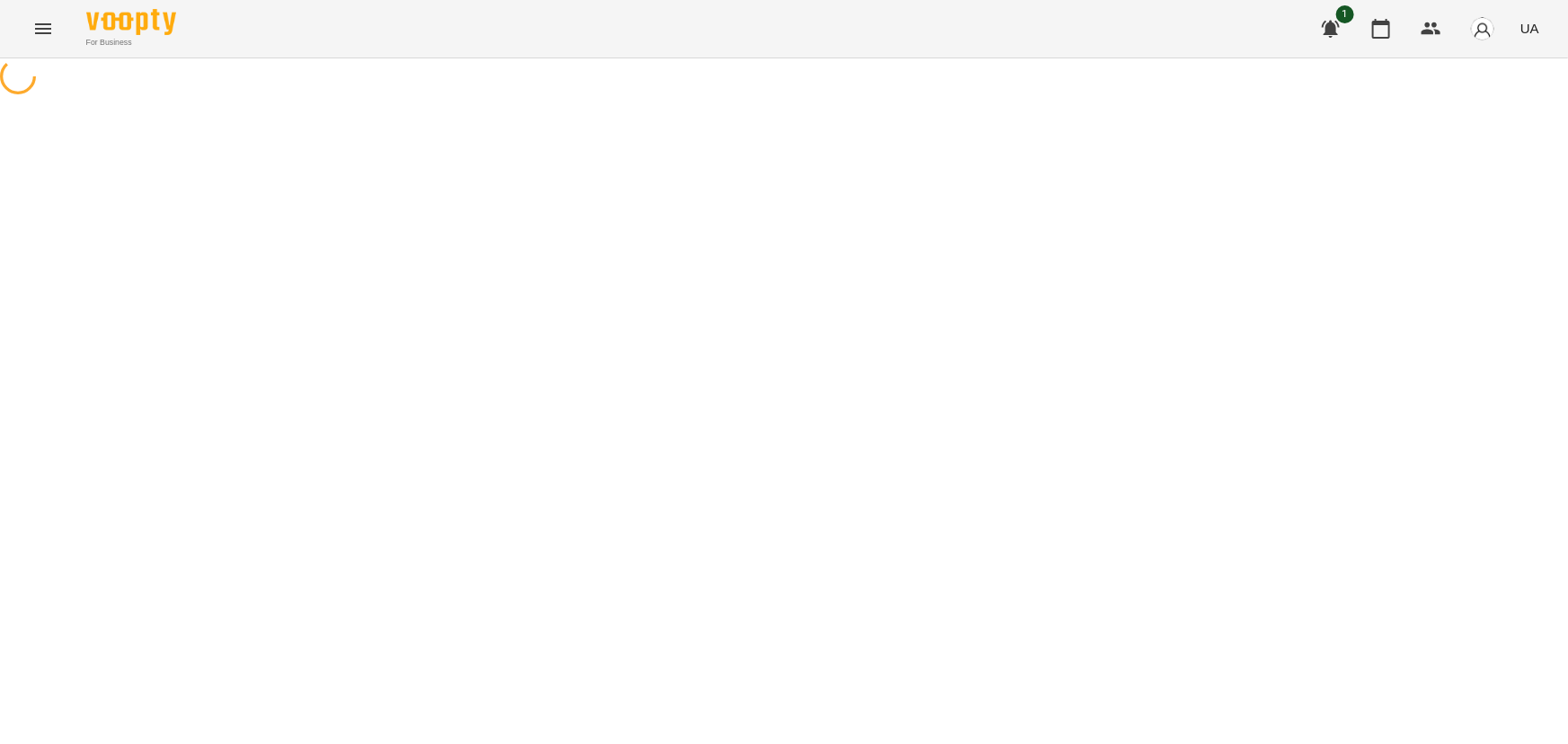
select select "**********"
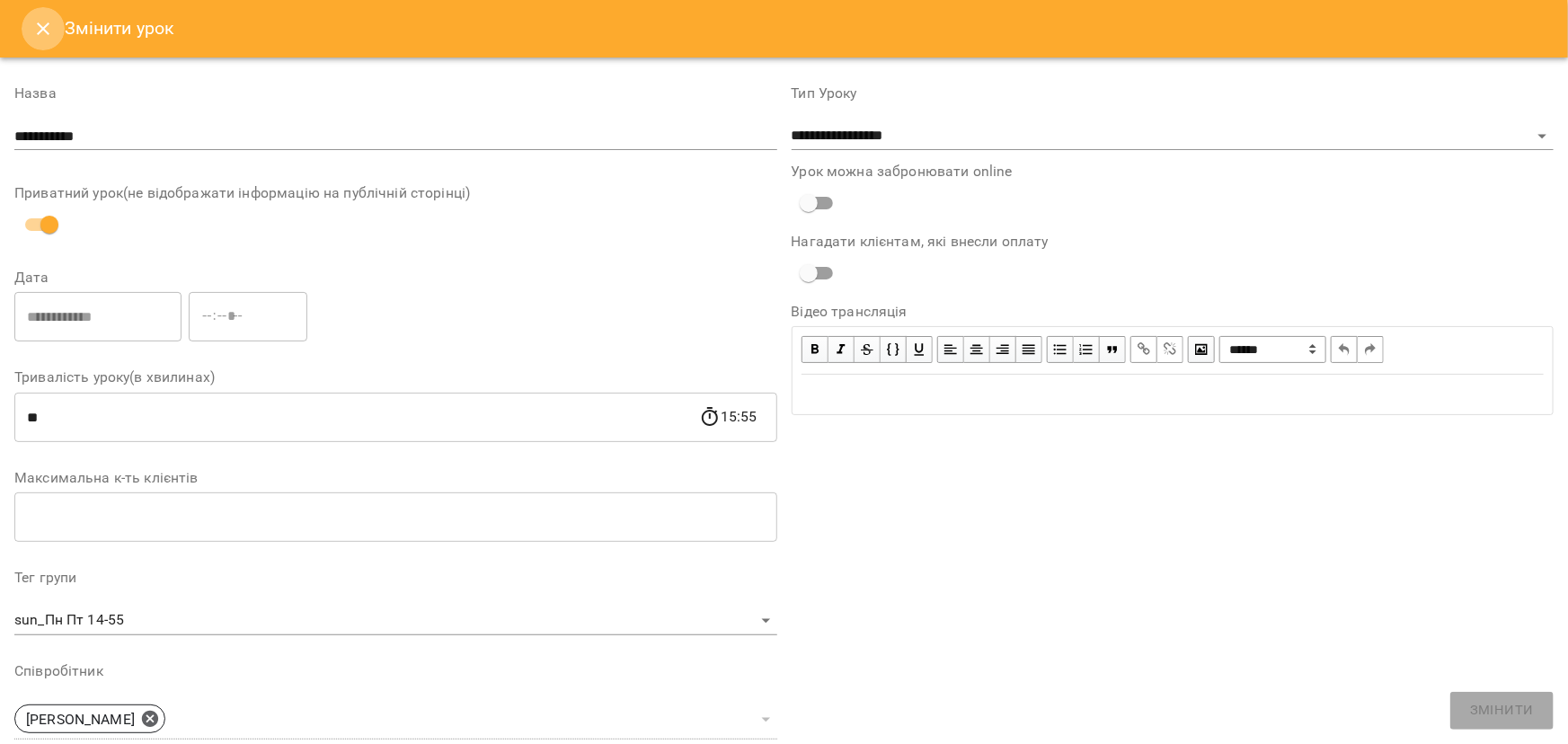
click at [38, 27] on icon "Close" at bounding box center [43, 28] width 21 height 21
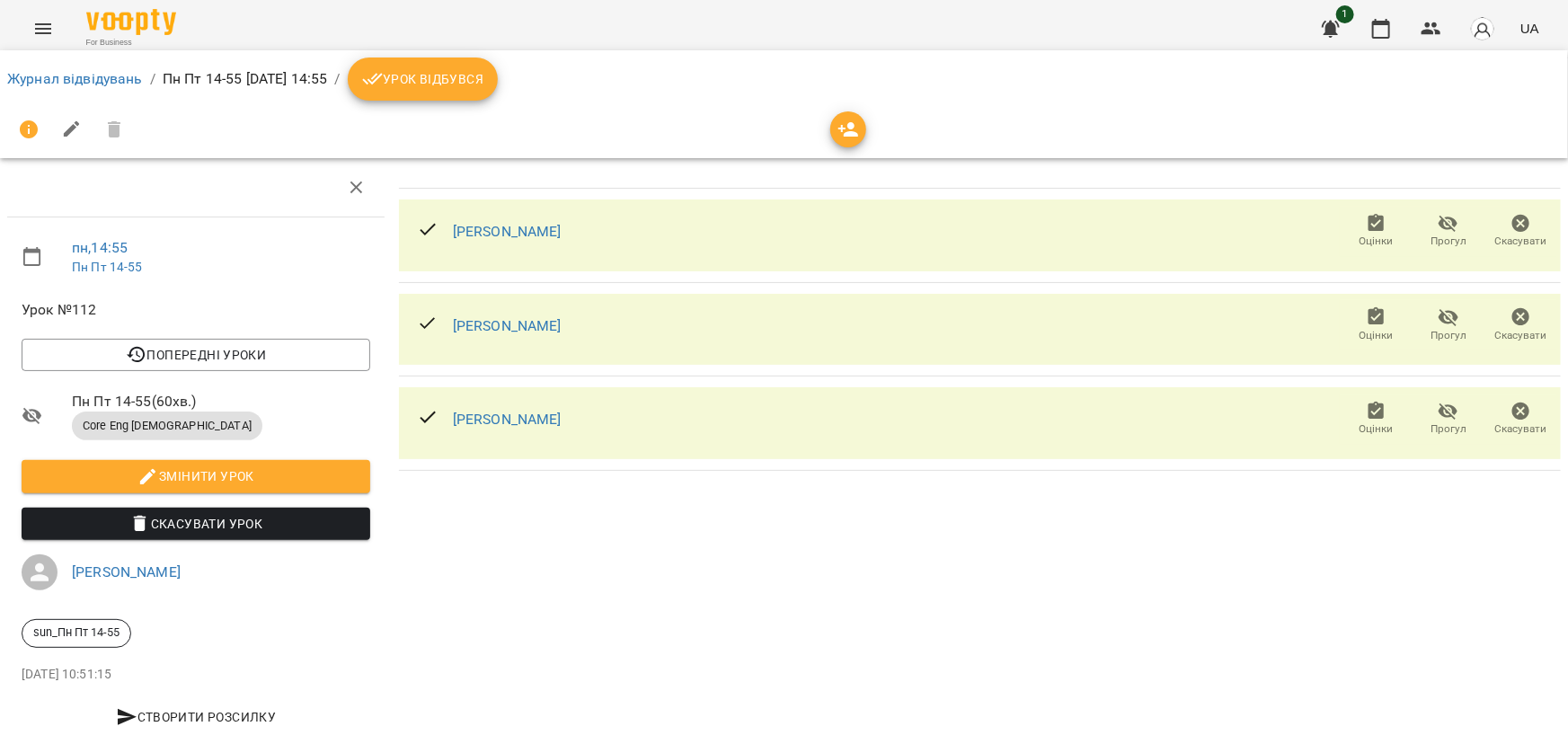
click at [485, 72] on span "Урок відбувся" at bounding box center [422, 79] width 122 height 21
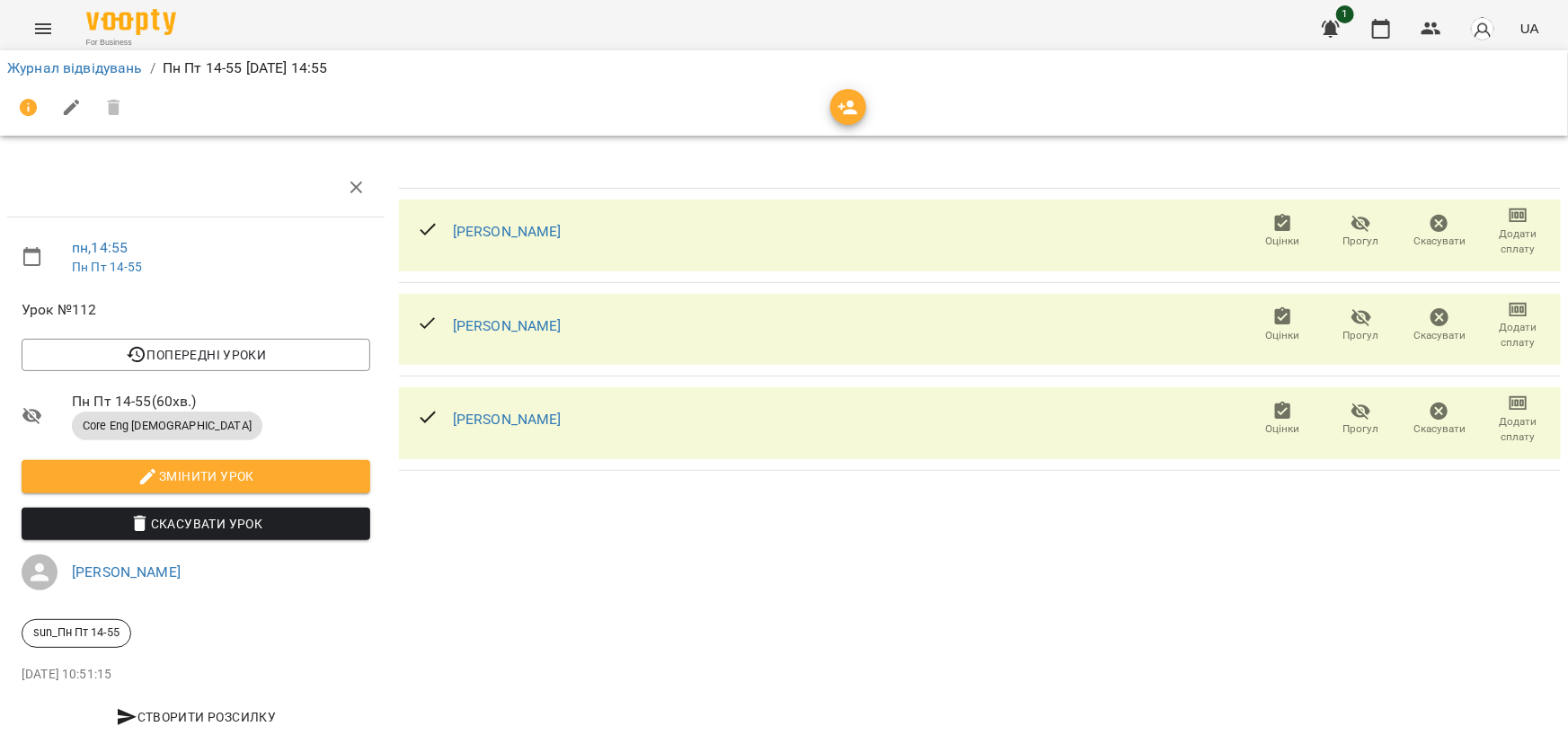
click at [1279, 223] on icon "button" at bounding box center [1283, 222] width 17 height 18
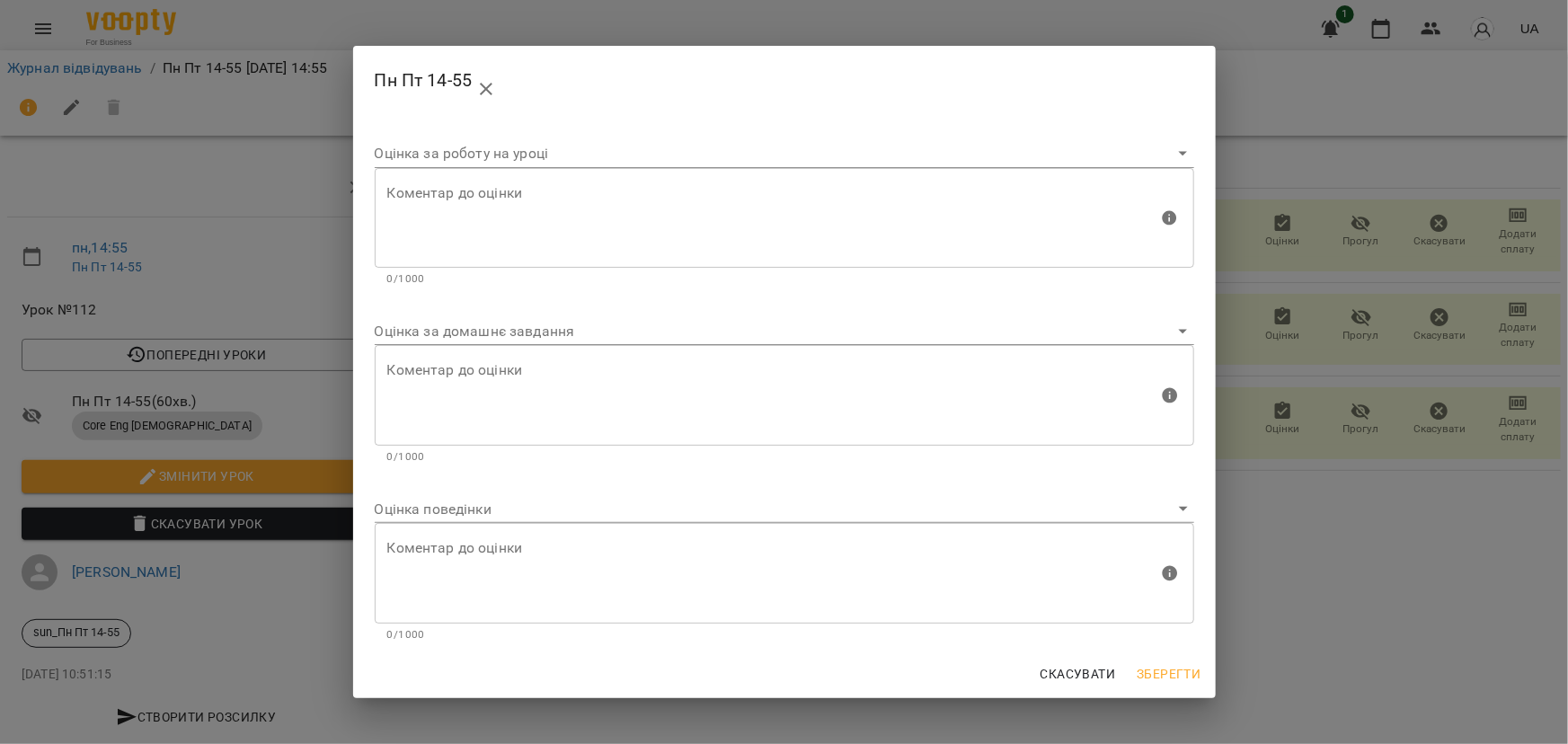
click at [456, 333] on body "For Business 1 UA Журнал відвідувань / Пн Пт 14-55 [DATE] 14:55 пн , 14:55 Пн П…" at bounding box center [784, 377] width 1568 height 755
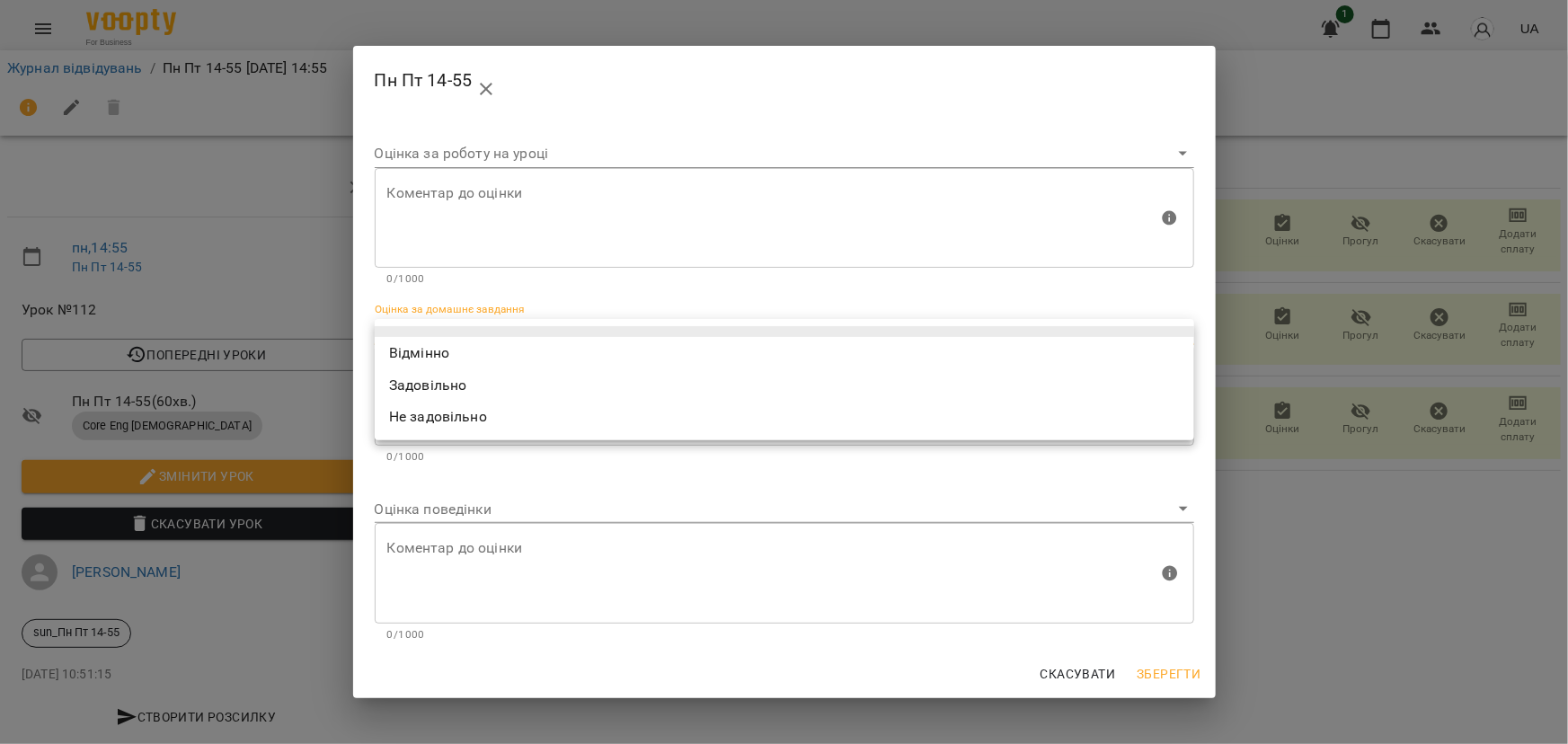
click at [429, 357] on li "Відмінно" at bounding box center [784, 353] width 820 height 32
type input "*********"
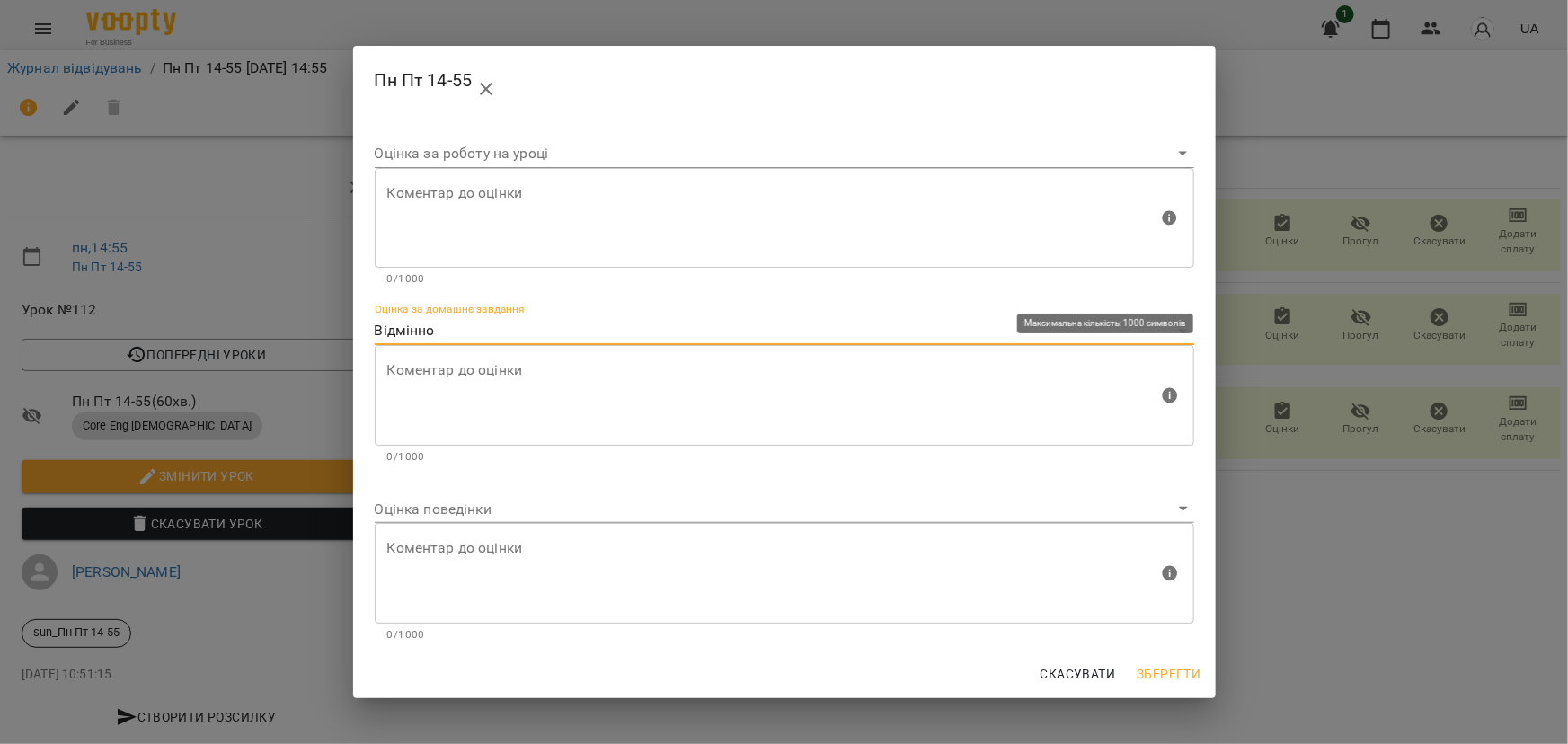
click at [591, 395] on textarea at bounding box center [772, 395] width 771 height 67
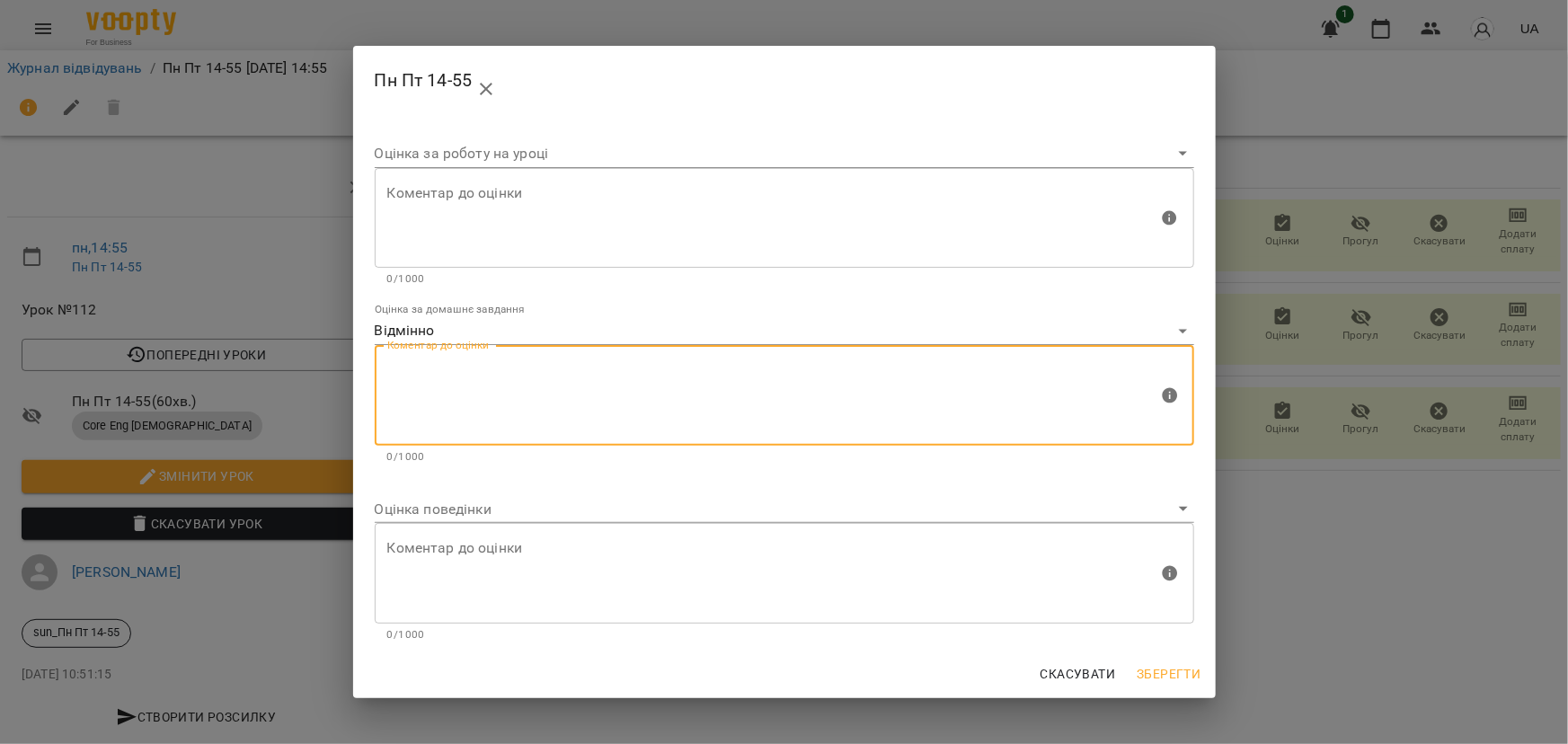
click at [1058, 676] on span "Скасувати" at bounding box center [1078, 674] width 75 height 21
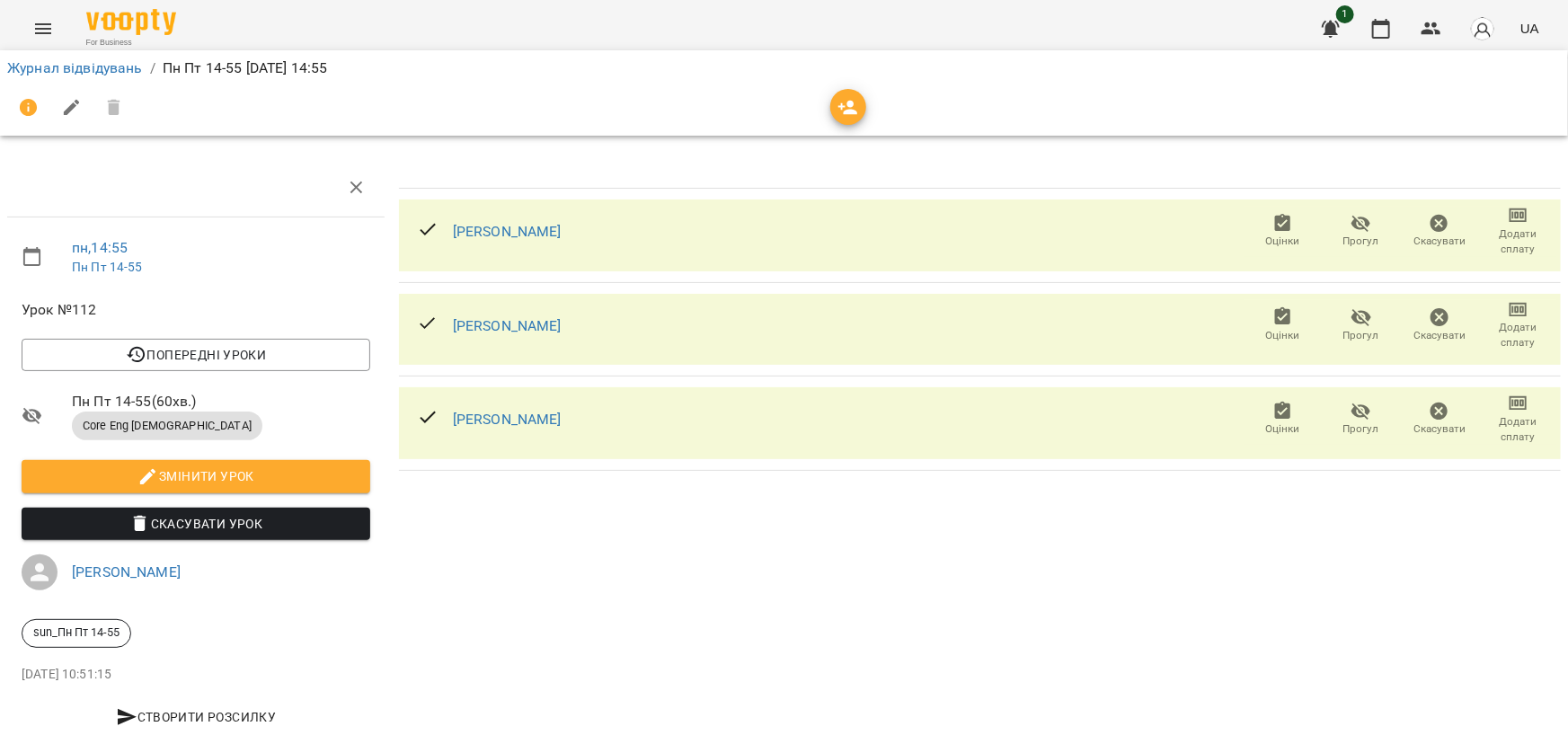
click at [1275, 216] on icon "button" at bounding box center [1283, 222] width 17 height 18
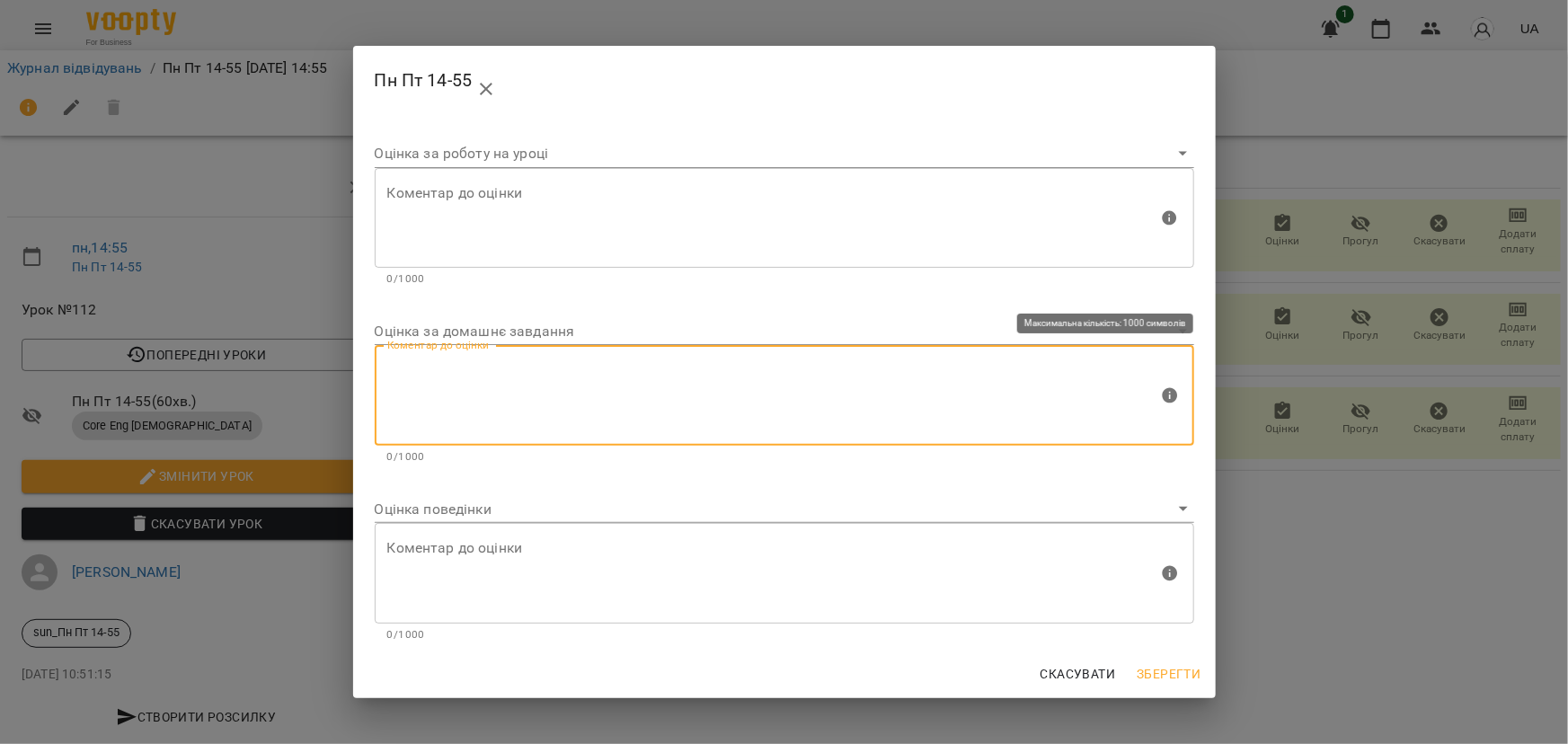
click at [404, 363] on textarea at bounding box center [772, 395] width 771 height 67
type textarea "**********"
click at [416, 506] on body "For Business 1 UA Журнал відвідувань / Пн Пт 14-55 [DATE] 14:55 пн , 14:55 Пн П…" at bounding box center [784, 377] width 1568 height 755
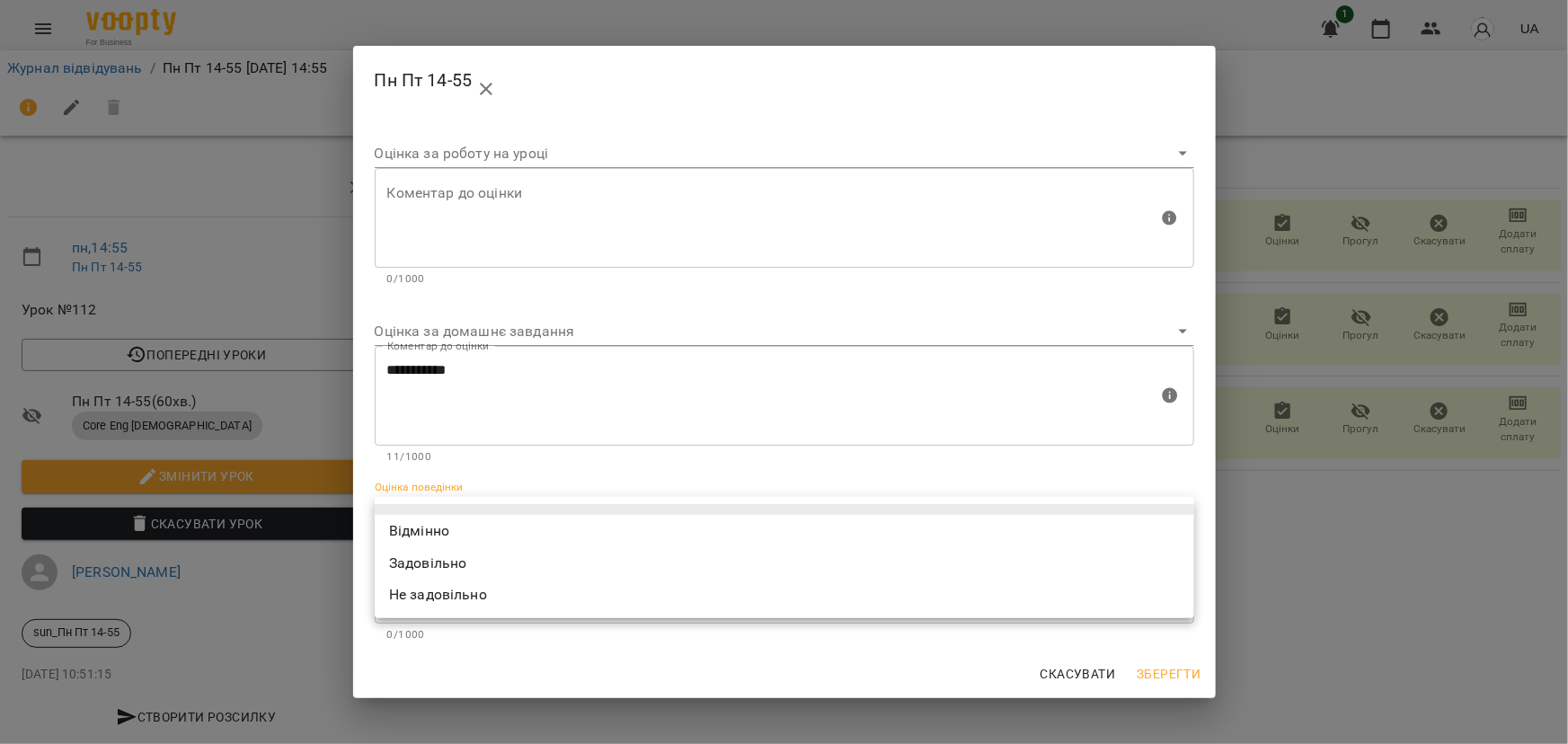
click at [427, 563] on li "Задовільно" at bounding box center [784, 563] width 820 height 32
type input "**********"
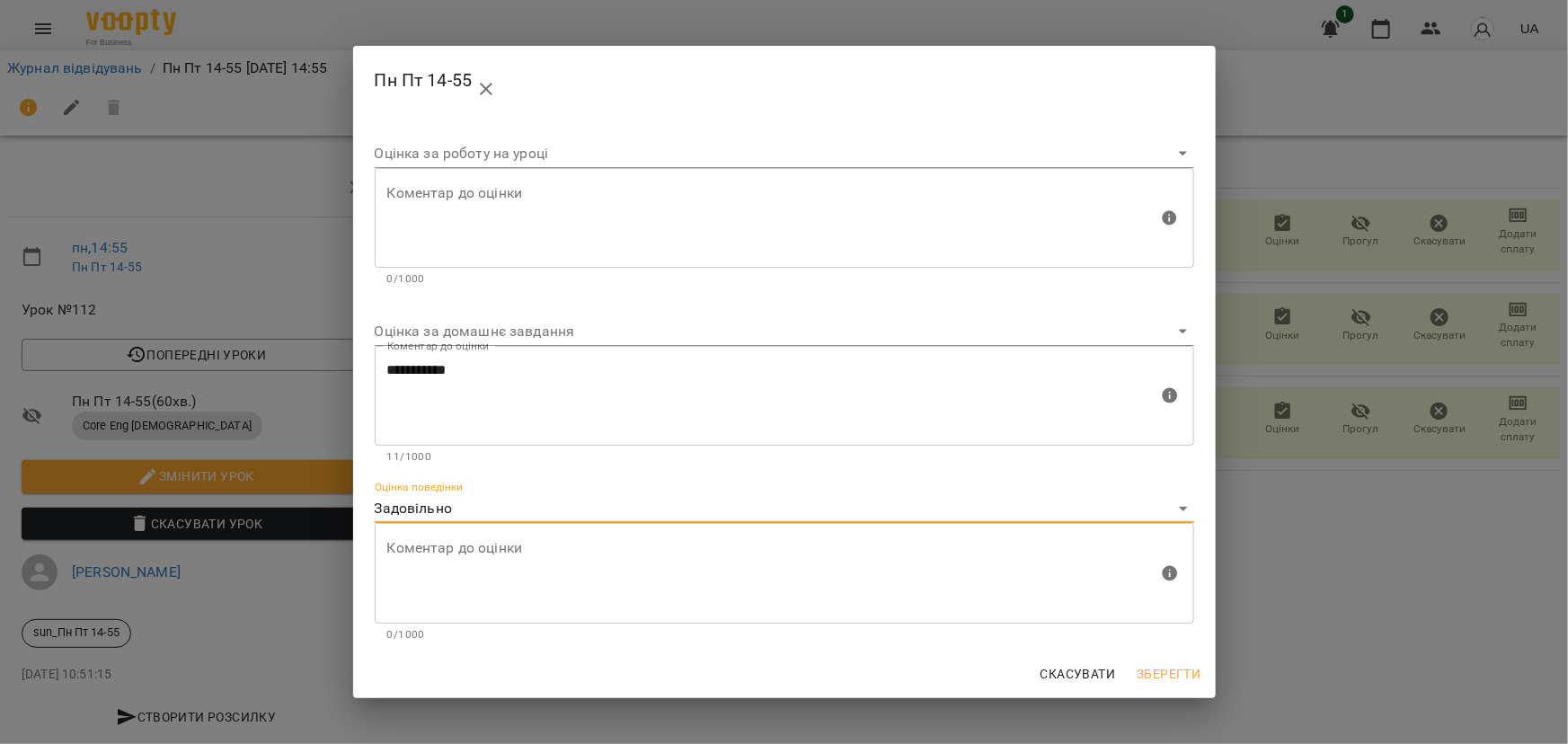
click at [1185, 673] on span "Зберегти" at bounding box center [1168, 674] width 63 height 21
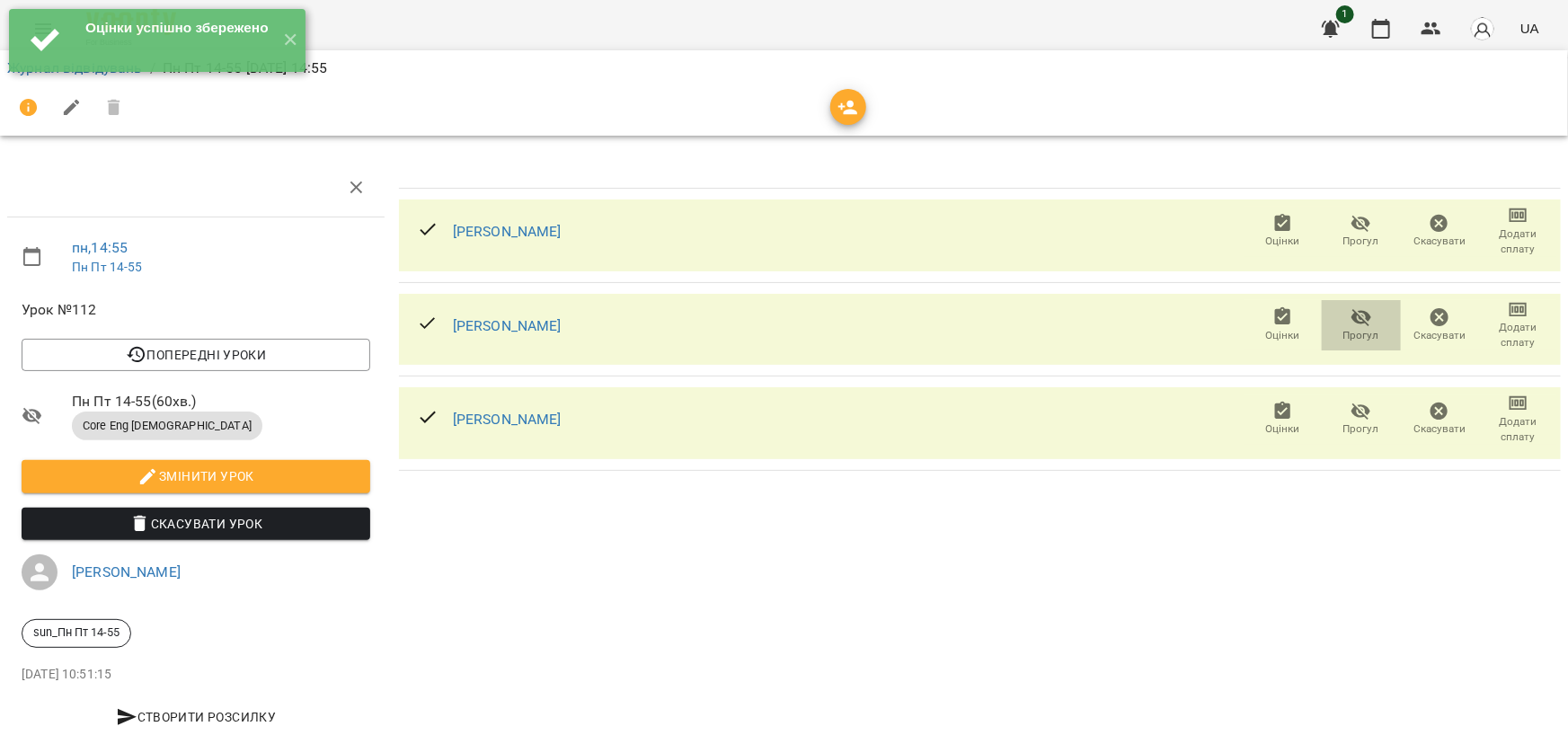
click at [1351, 321] on icon "button" at bounding box center [1361, 317] width 21 height 21
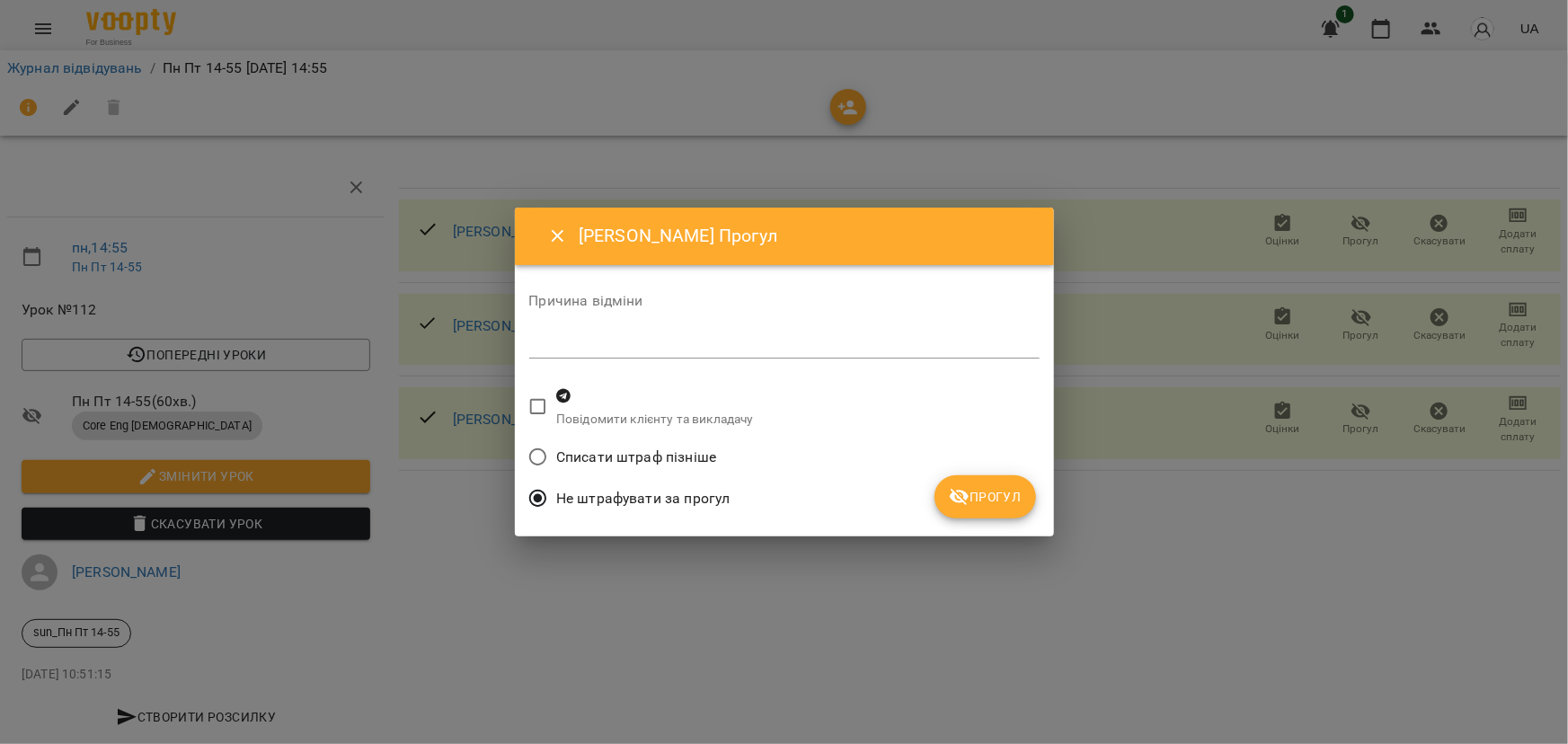
click at [1006, 494] on span "Прогул" at bounding box center [985, 497] width 73 height 21
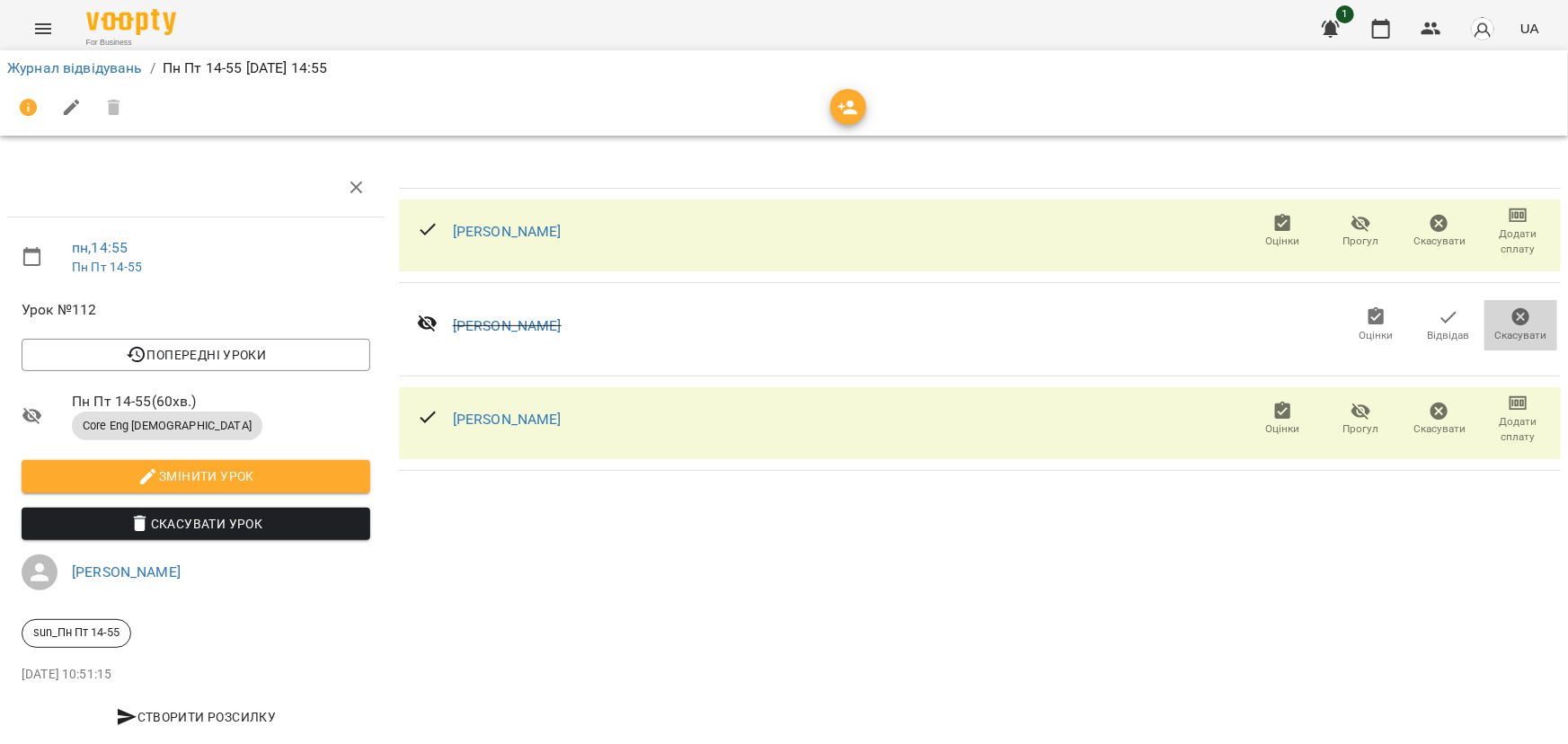
click at [1515, 315] on icon "button" at bounding box center [1521, 317] width 18 height 18
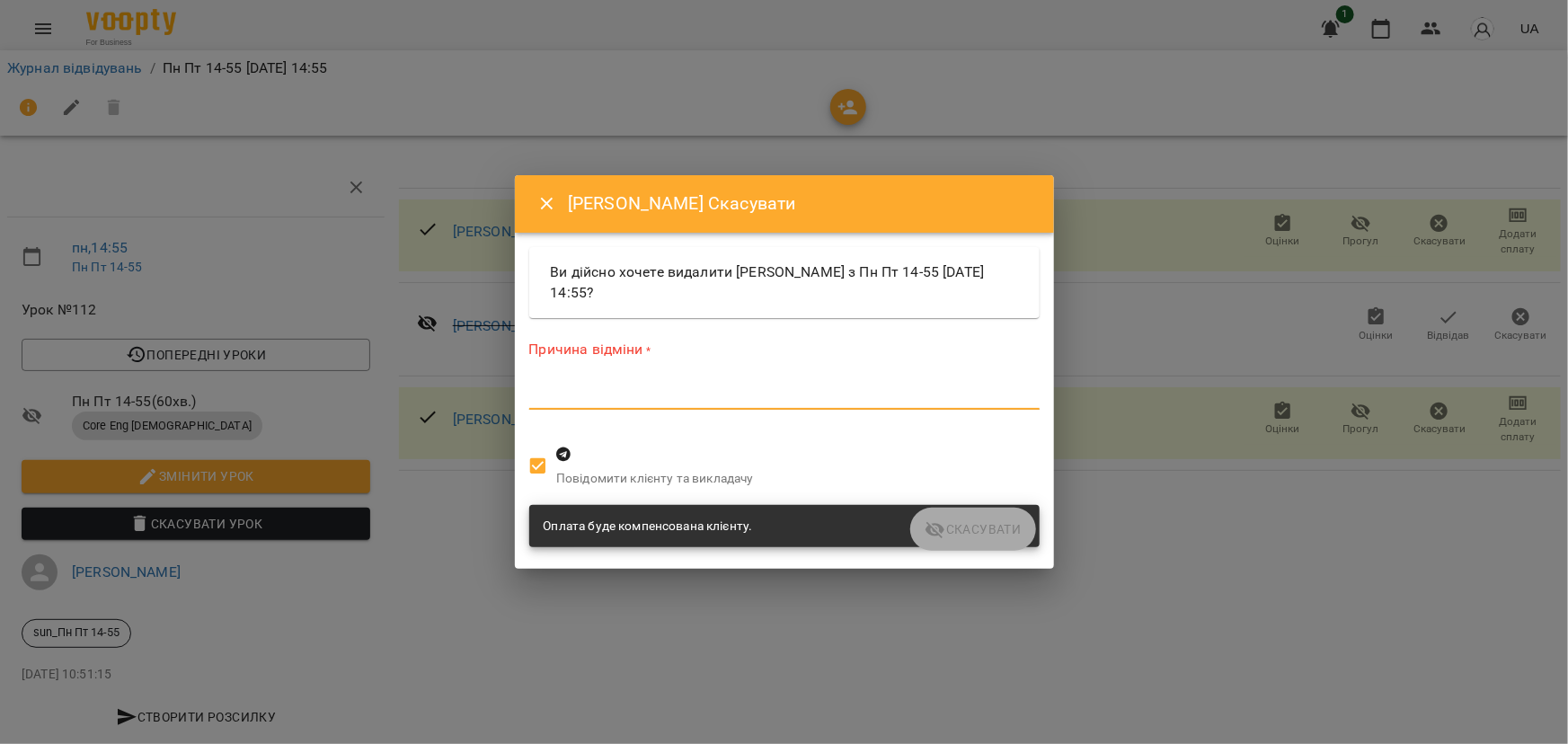
click at [686, 402] on textarea at bounding box center [784, 395] width 510 height 18
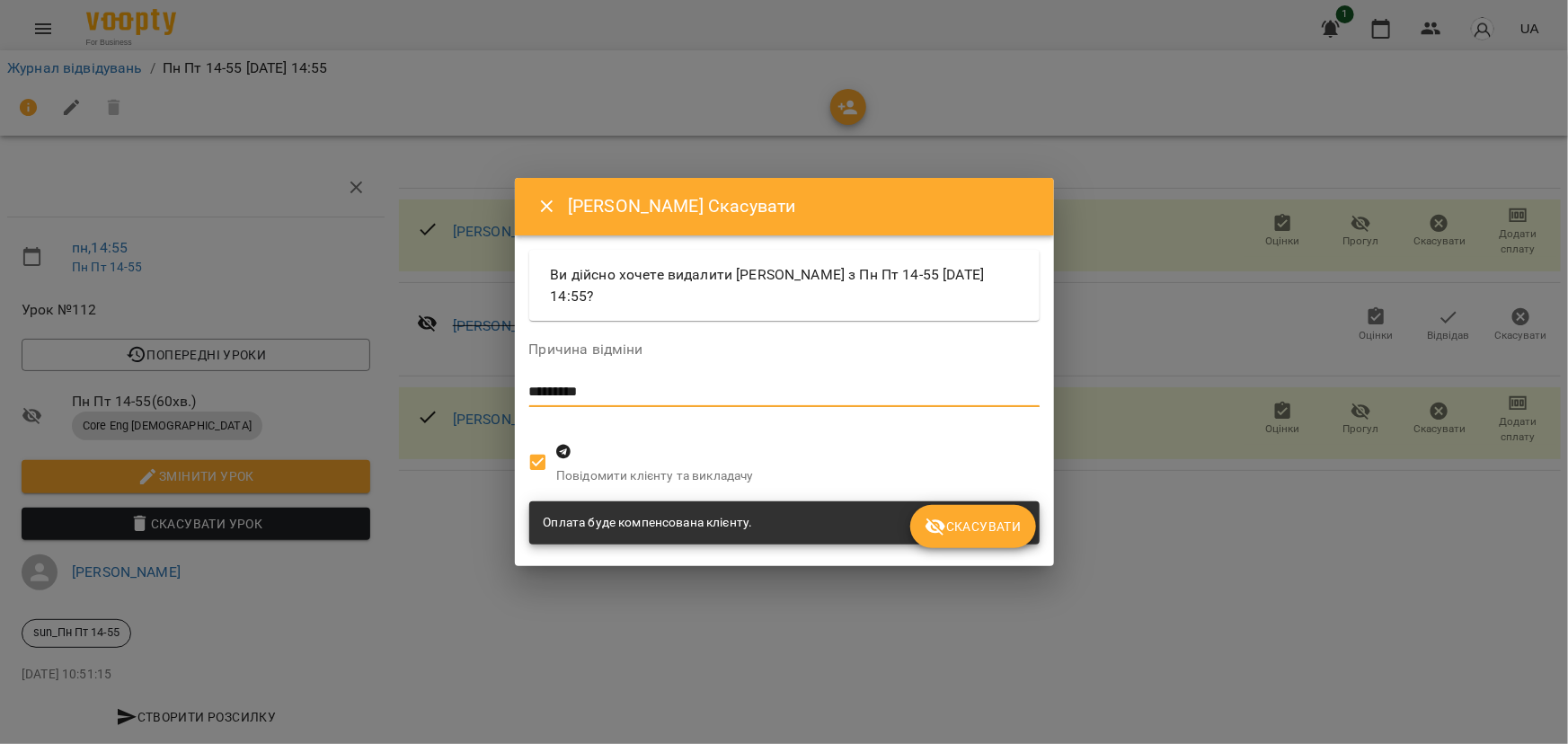
type textarea "*********"
click at [991, 540] on button "Скасувати" at bounding box center [973, 527] width 125 height 43
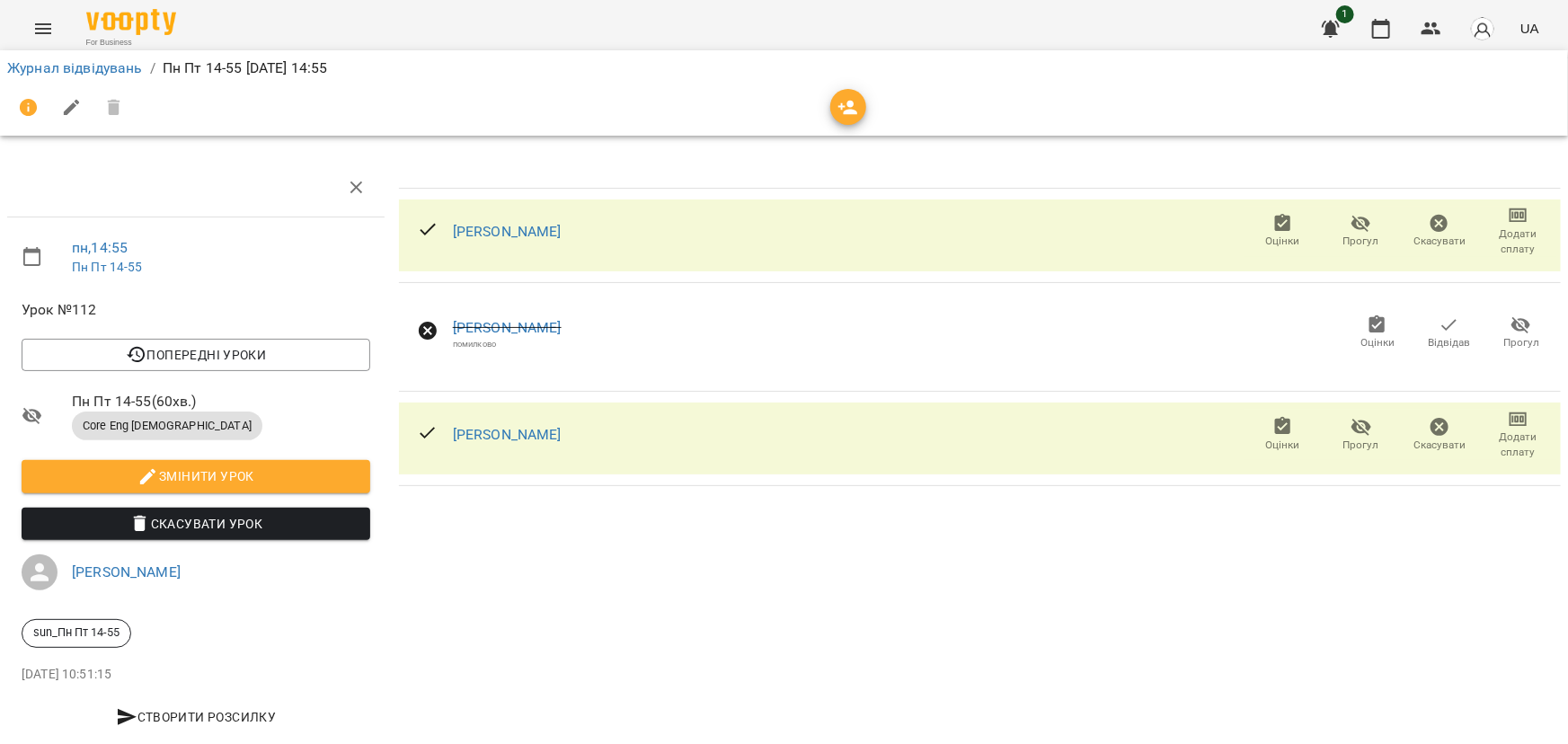
click at [420, 330] on icon at bounding box center [427, 331] width 18 height 18
click at [463, 331] on link "[PERSON_NAME]" at bounding box center [507, 328] width 109 height 18
click at [420, 329] on icon at bounding box center [427, 331] width 18 height 18
click at [1511, 326] on icon "button" at bounding box center [1521, 326] width 20 height 18
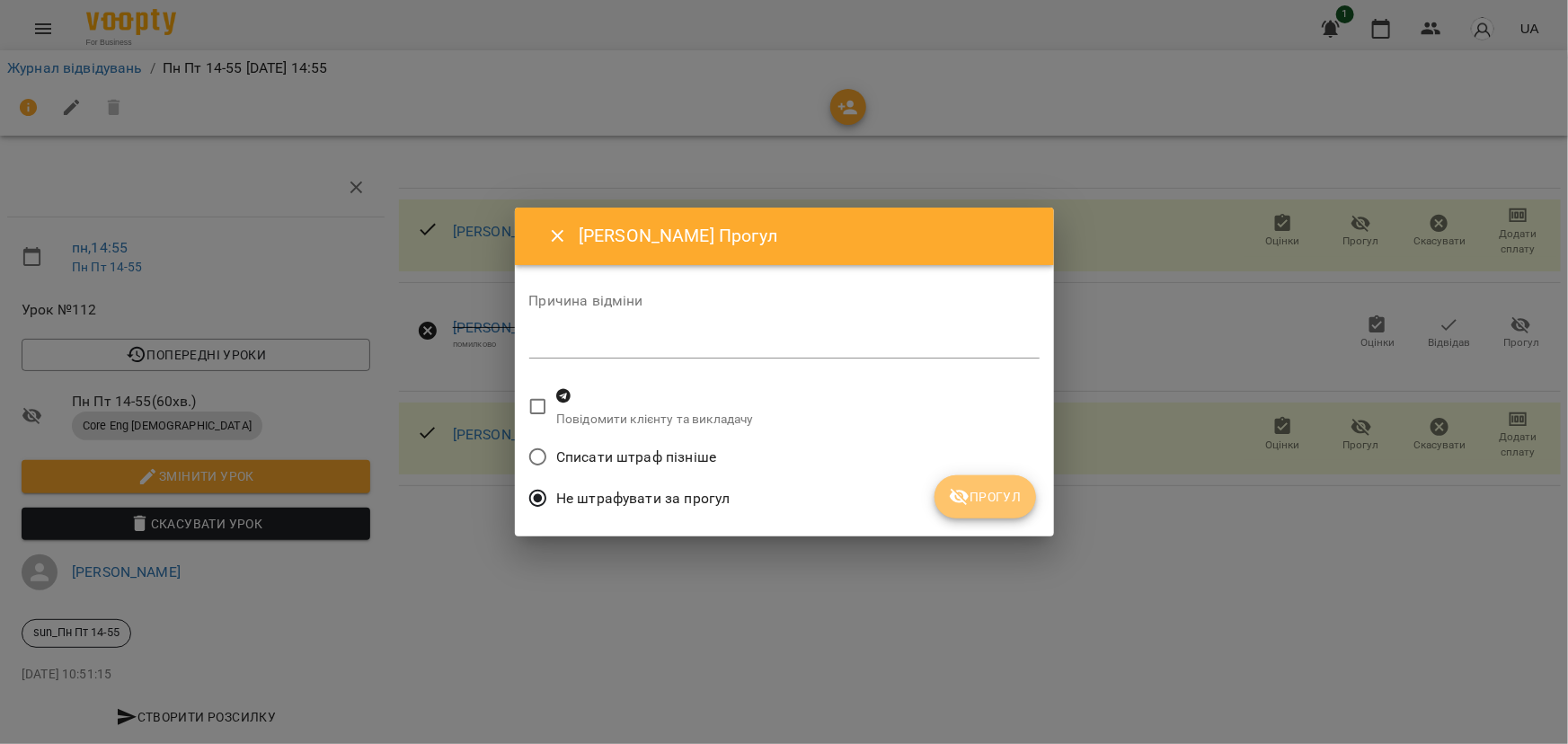
click at [972, 489] on span "Прогул" at bounding box center [985, 497] width 73 height 21
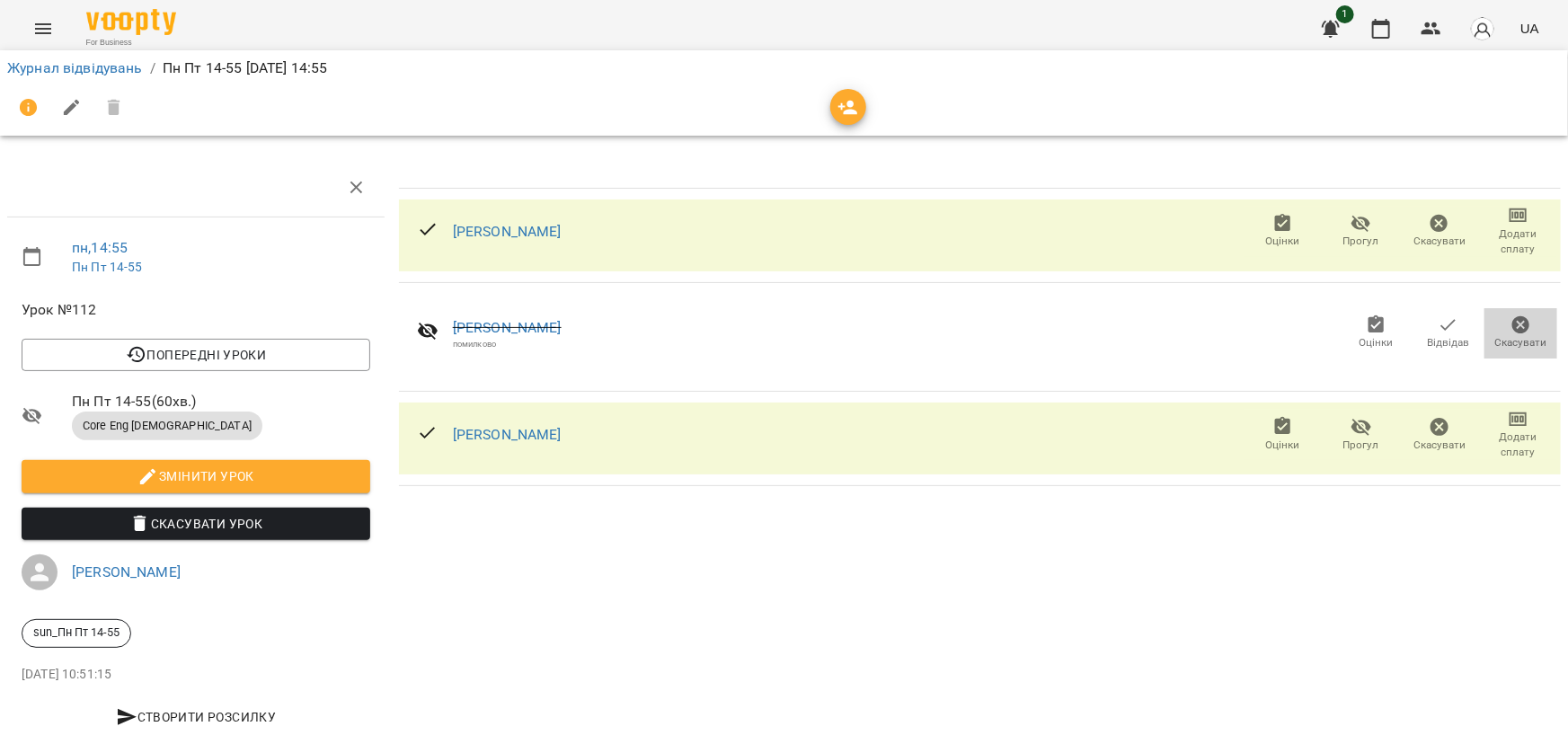
click at [1512, 320] on icon "button" at bounding box center [1521, 325] width 18 height 18
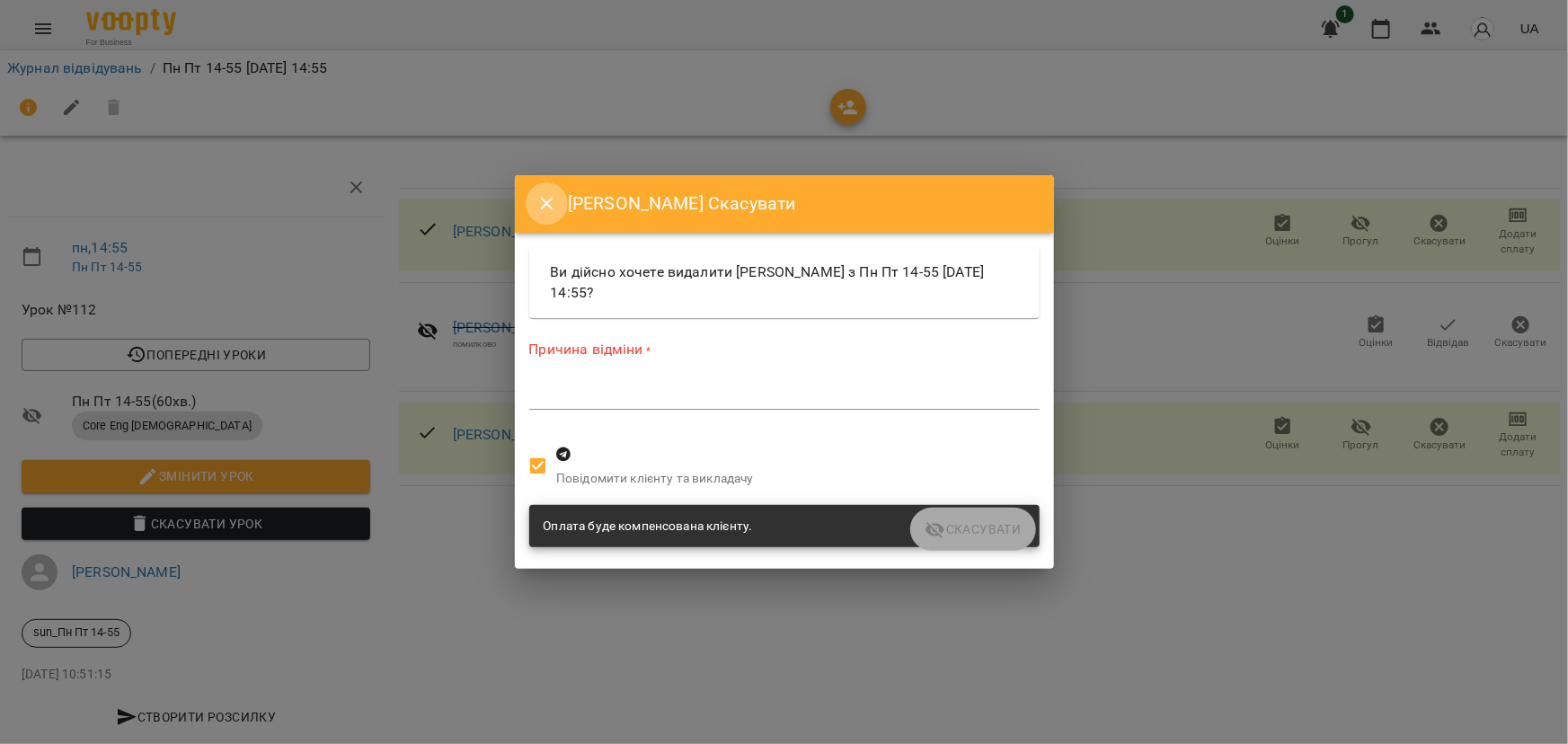
click at [546, 206] on icon "Close" at bounding box center [547, 204] width 21 height 21
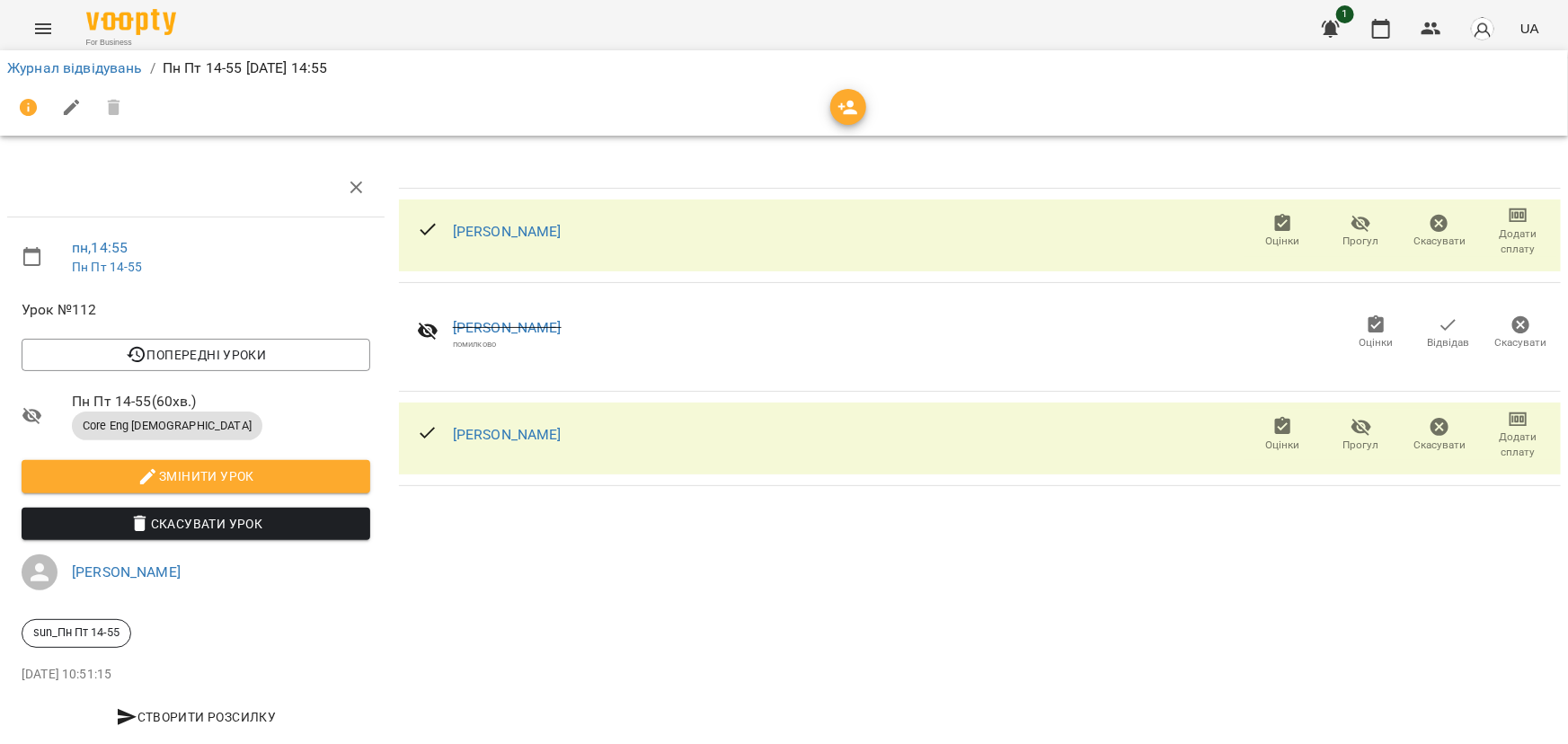
drag, startPoint x: 506, startPoint y: 329, endPoint x: 532, endPoint y: 565, distance: 237.4
click at [532, 565] on div "[PERSON_NAME] Прогул Скасувати Додати сплату [PERSON_NAME] помилково Оцінки Від…" at bounding box center [980, 453] width 1176 height 603
click at [427, 333] on icon at bounding box center [428, 332] width 20 height 18
click at [1438, 326] on icon "button" at bounding box center [1449, 326] width 21 height 21
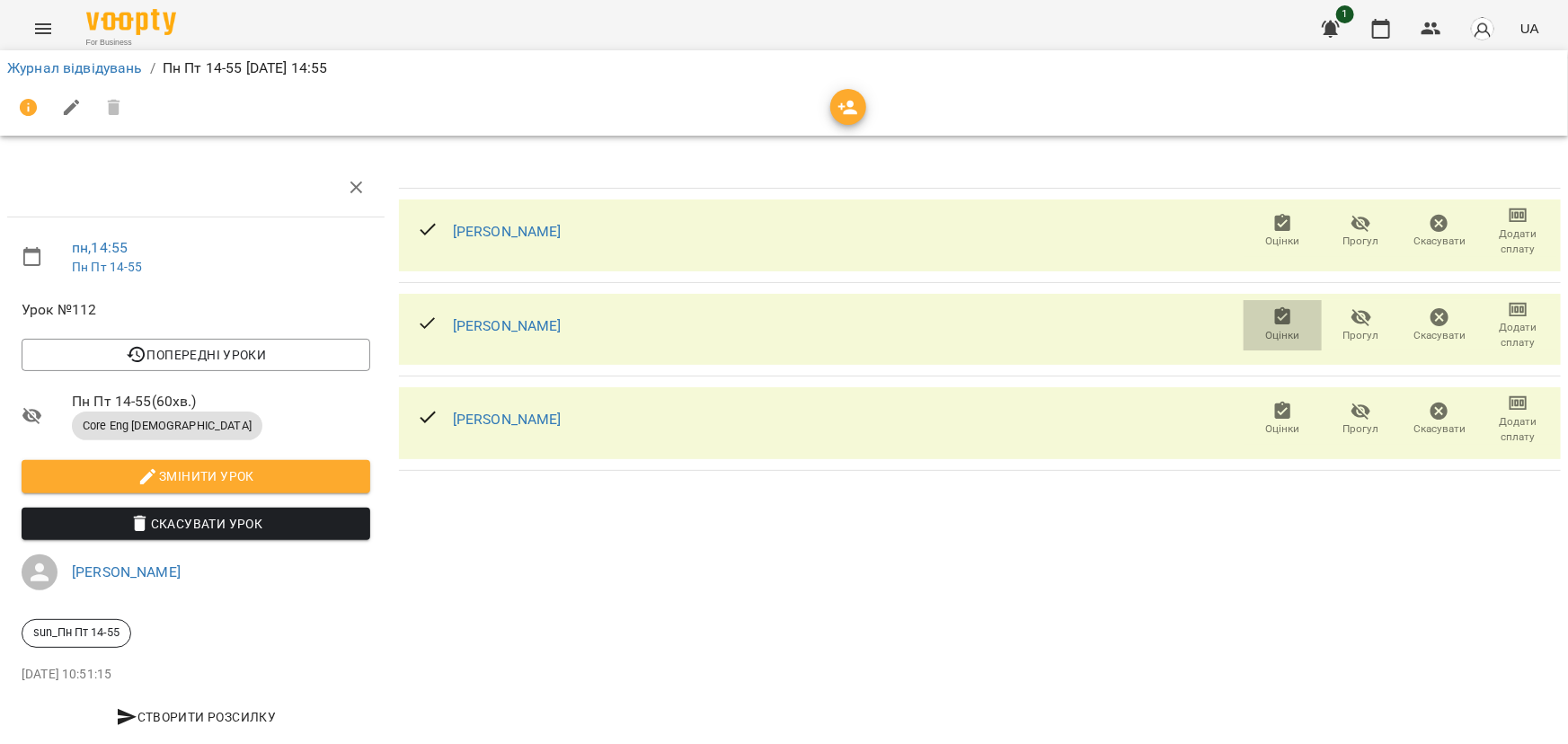
click at [1275, 323] on icon "button" at bounding box center [1283, 316] width 17 height 18
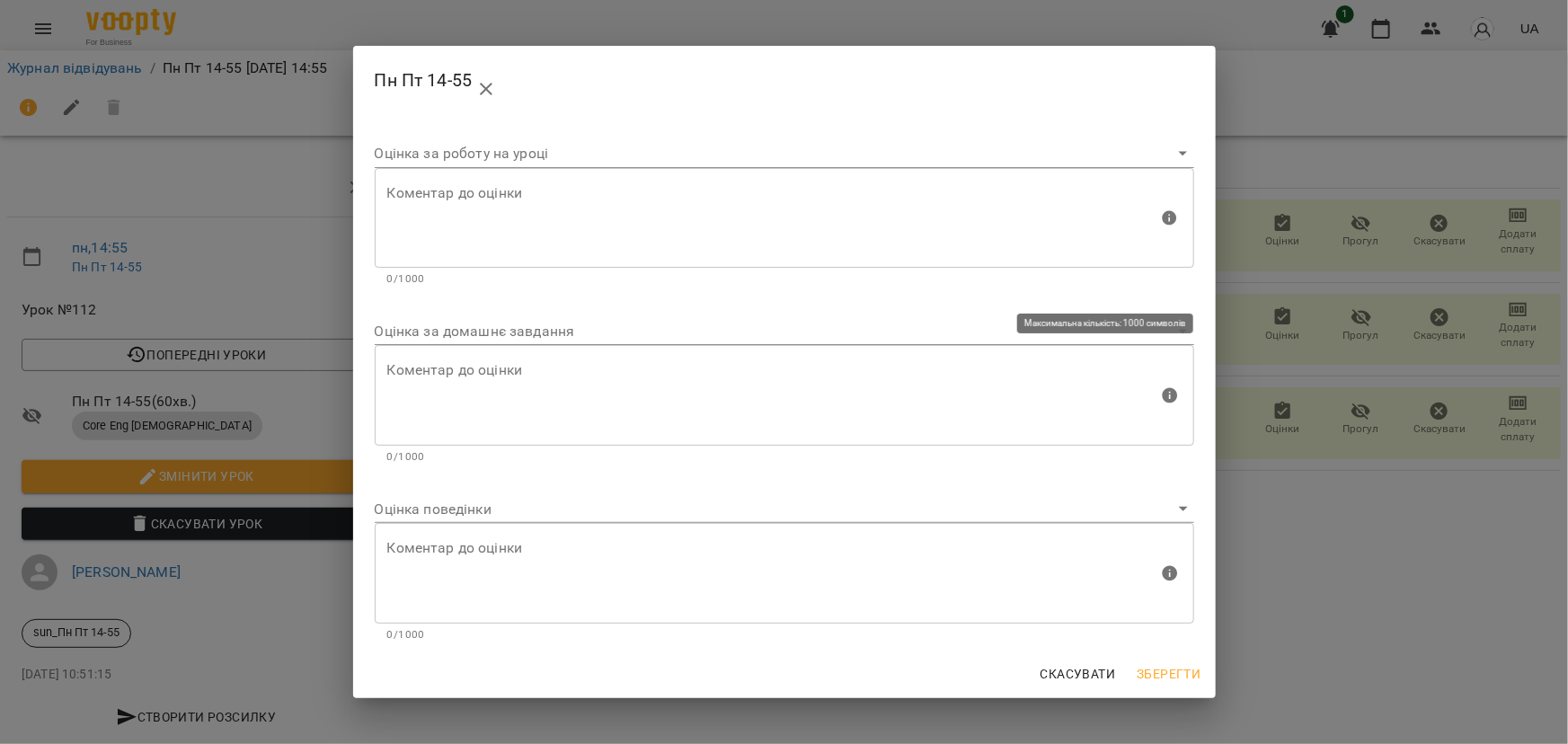
click at [430, 355] on div "Коментар до оцінки" at bounding box center [784, 395] width 820 height 100
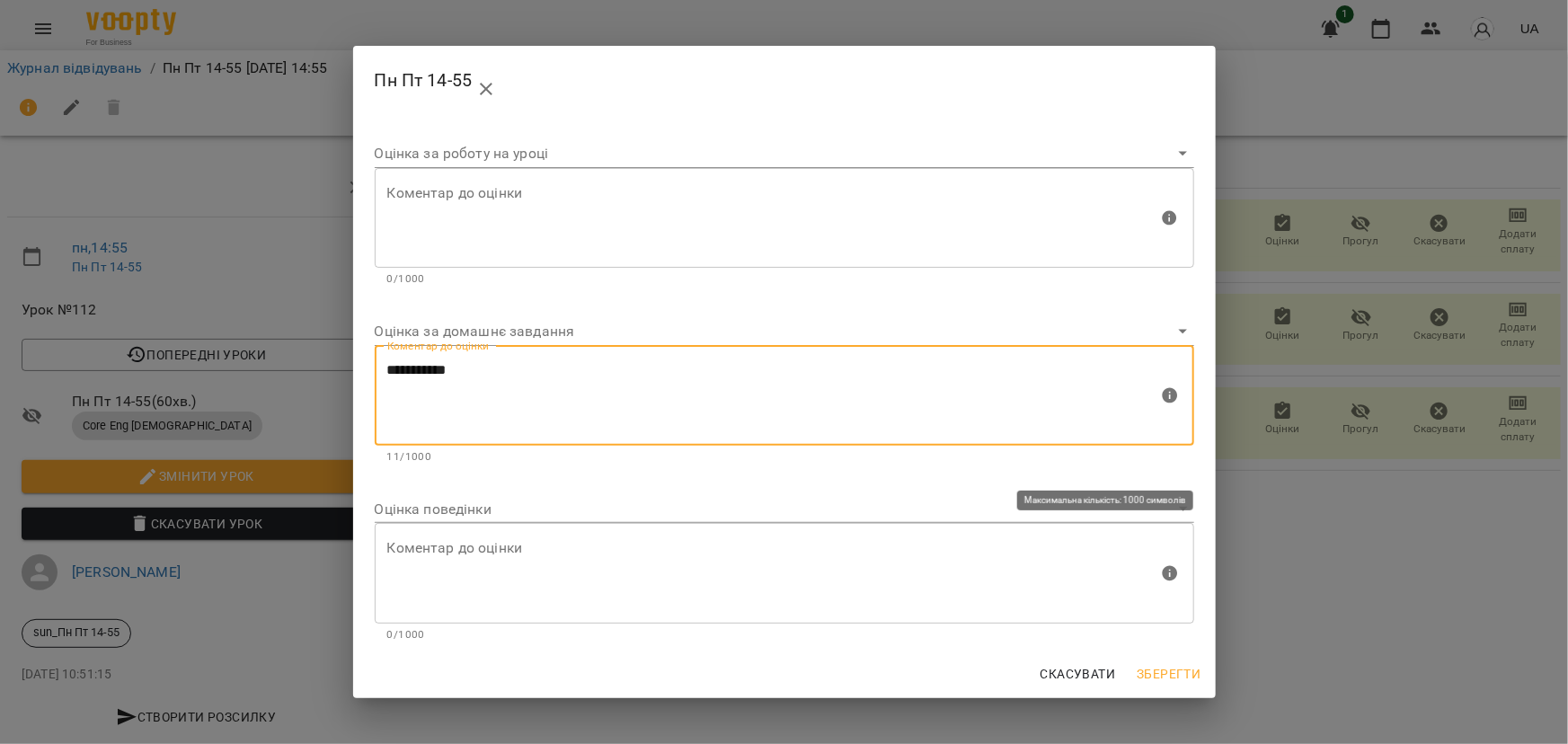
type textarea "**********"
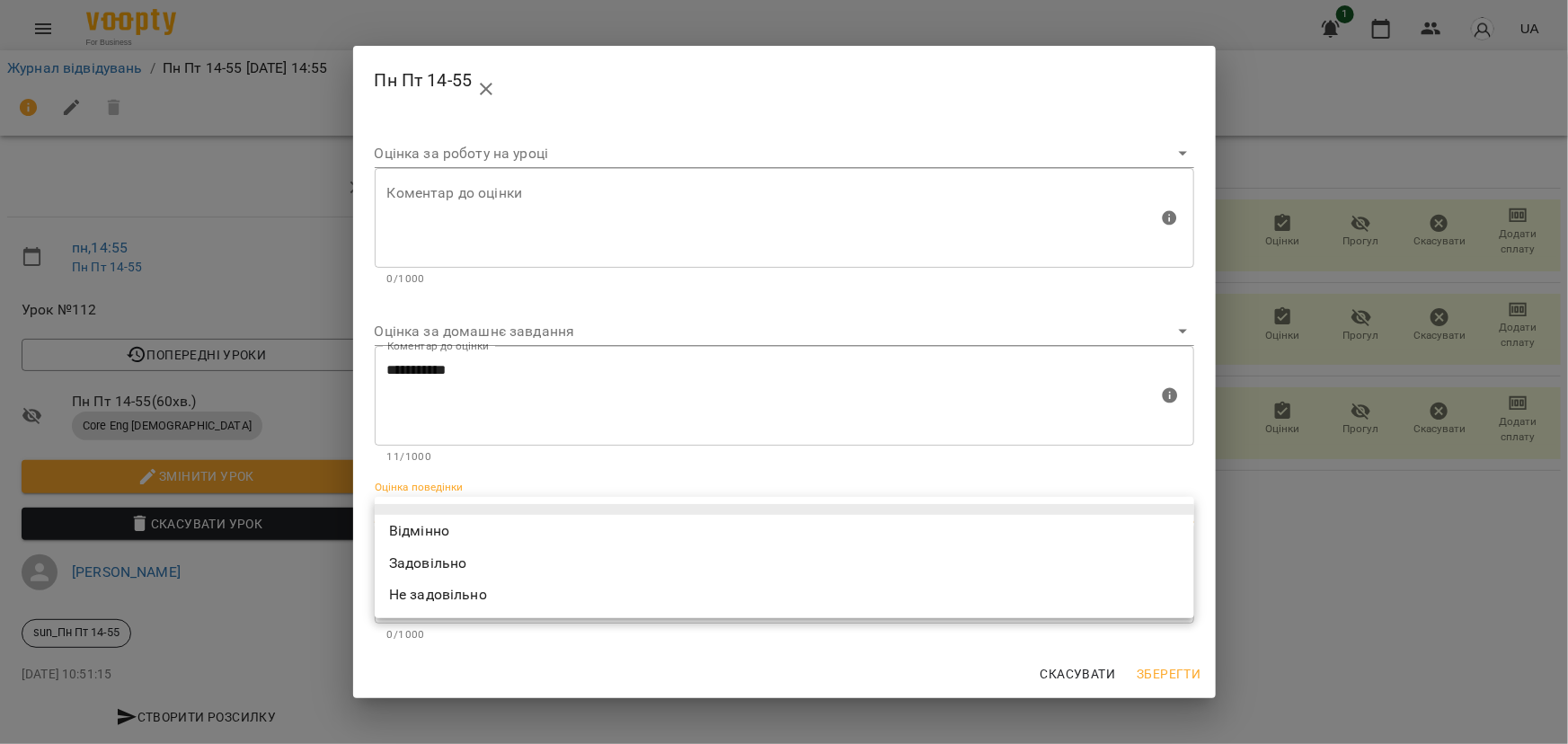
click at [435, 505] on body "For Business 1 UA Журнал відвідувань / Пн Пт 14-55 [DATE] 14:55 пн , 14:55 Пн П…" at bounding box center [784, 377] width 1568 height 755
click at [419, 539] on li "Відмінно" at bounding box center [784, 530] width 820 height 32
type input "*********"
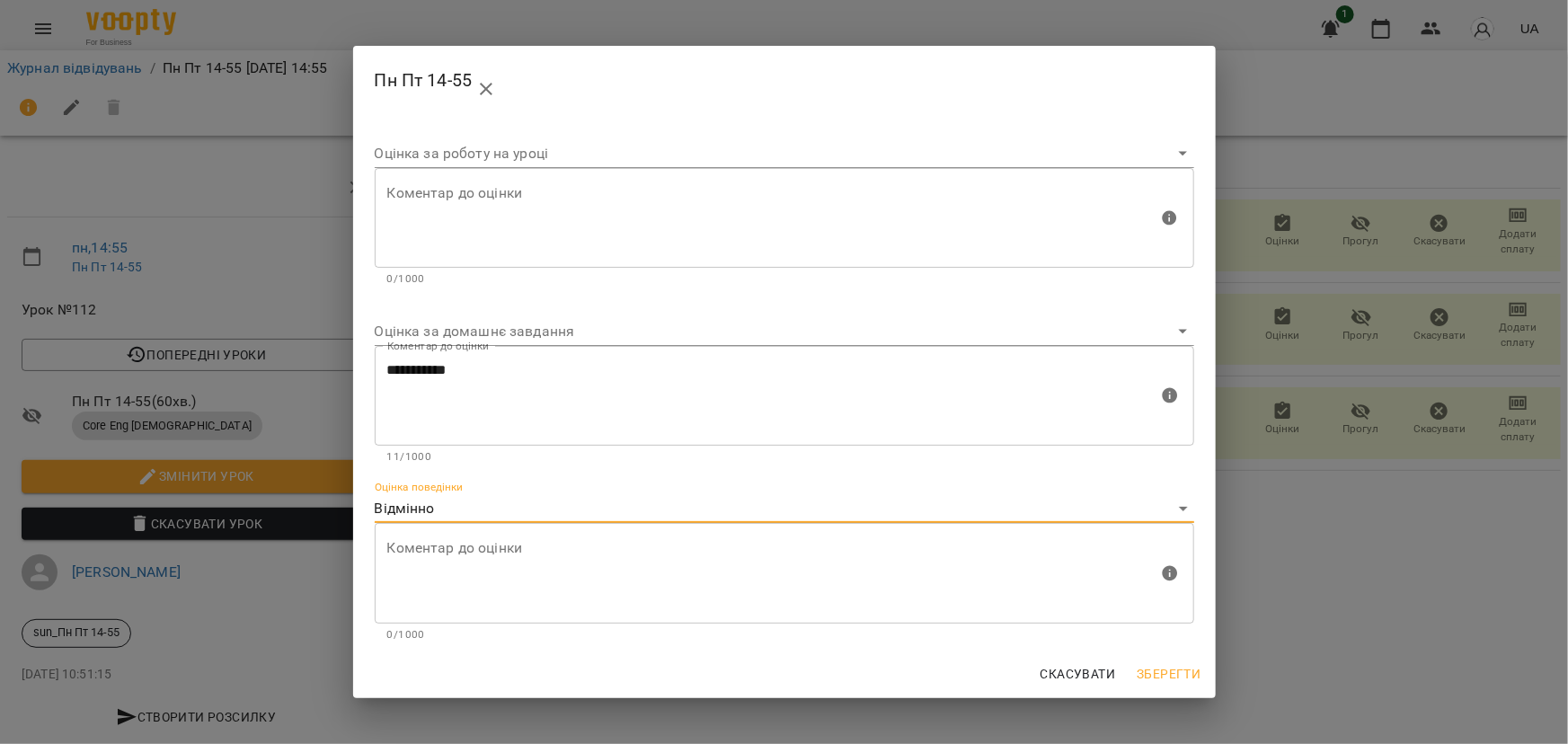
click at [1171, 670] on span "Зберегти" at bounding box center [1168, 674] width 63 height 21
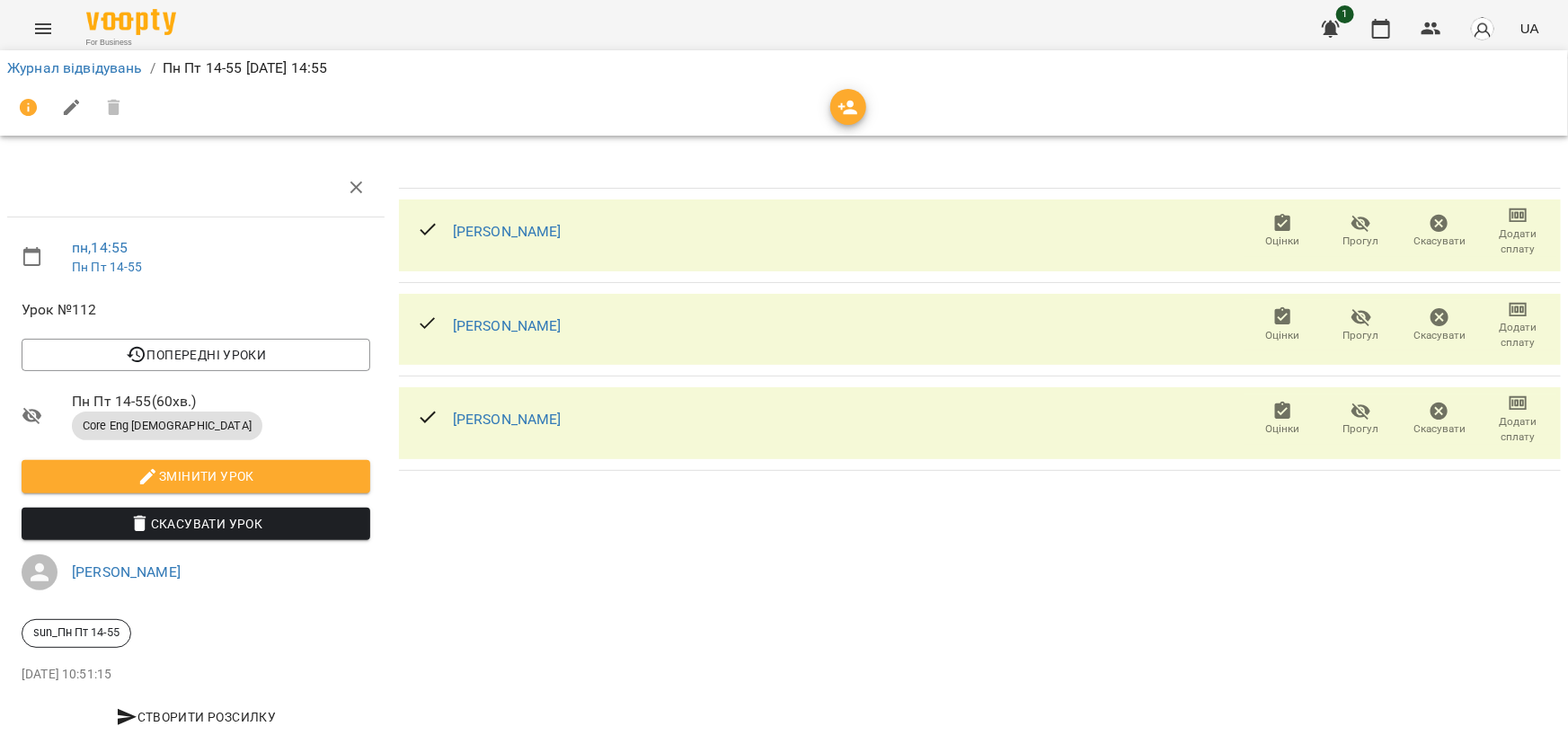
click at [1352, 411] on icon "button" at bounding box center [1361, 412] width 20 height 18
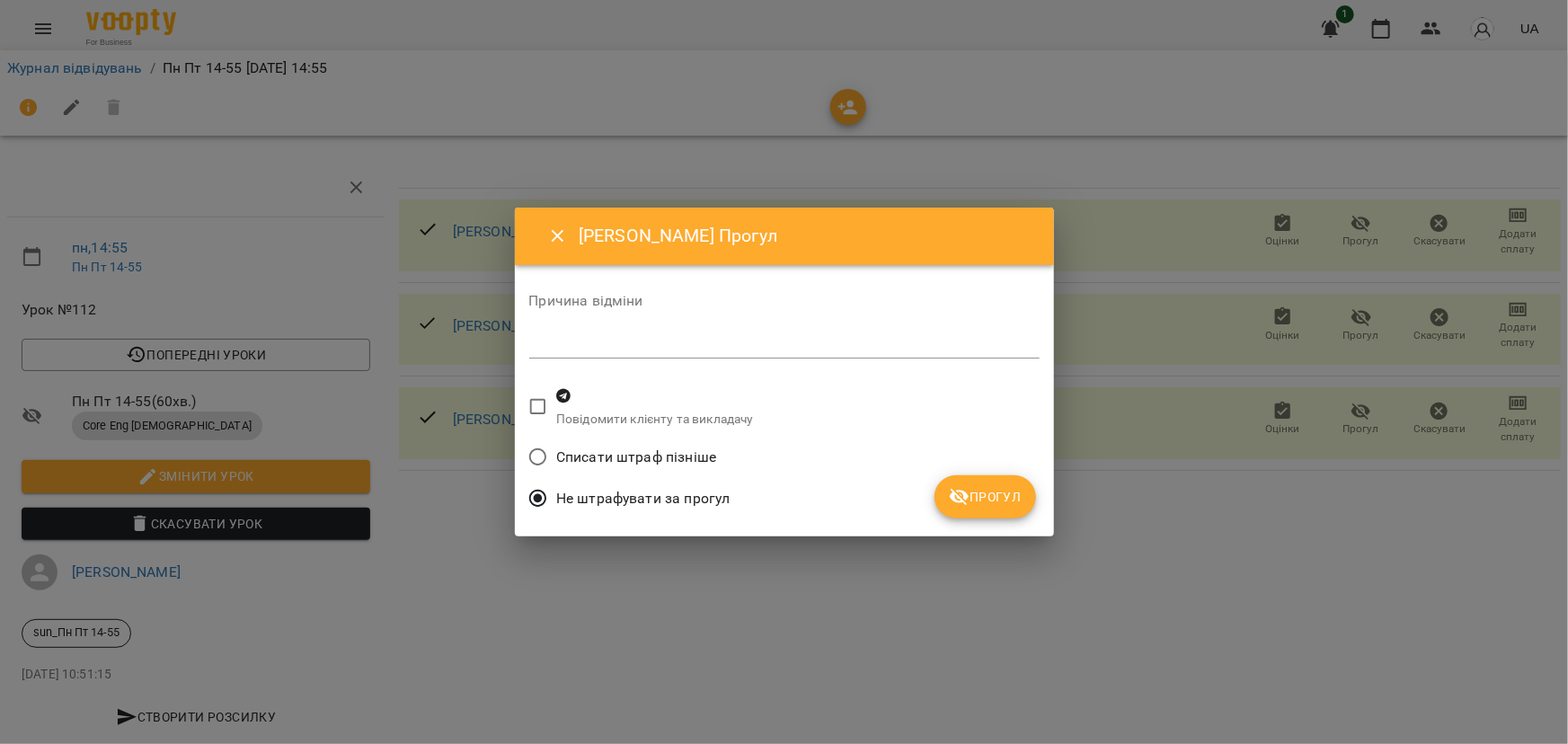
click at [1001, 502] on span "Прогул" at bounding box center [985, 497] width 73 height 21
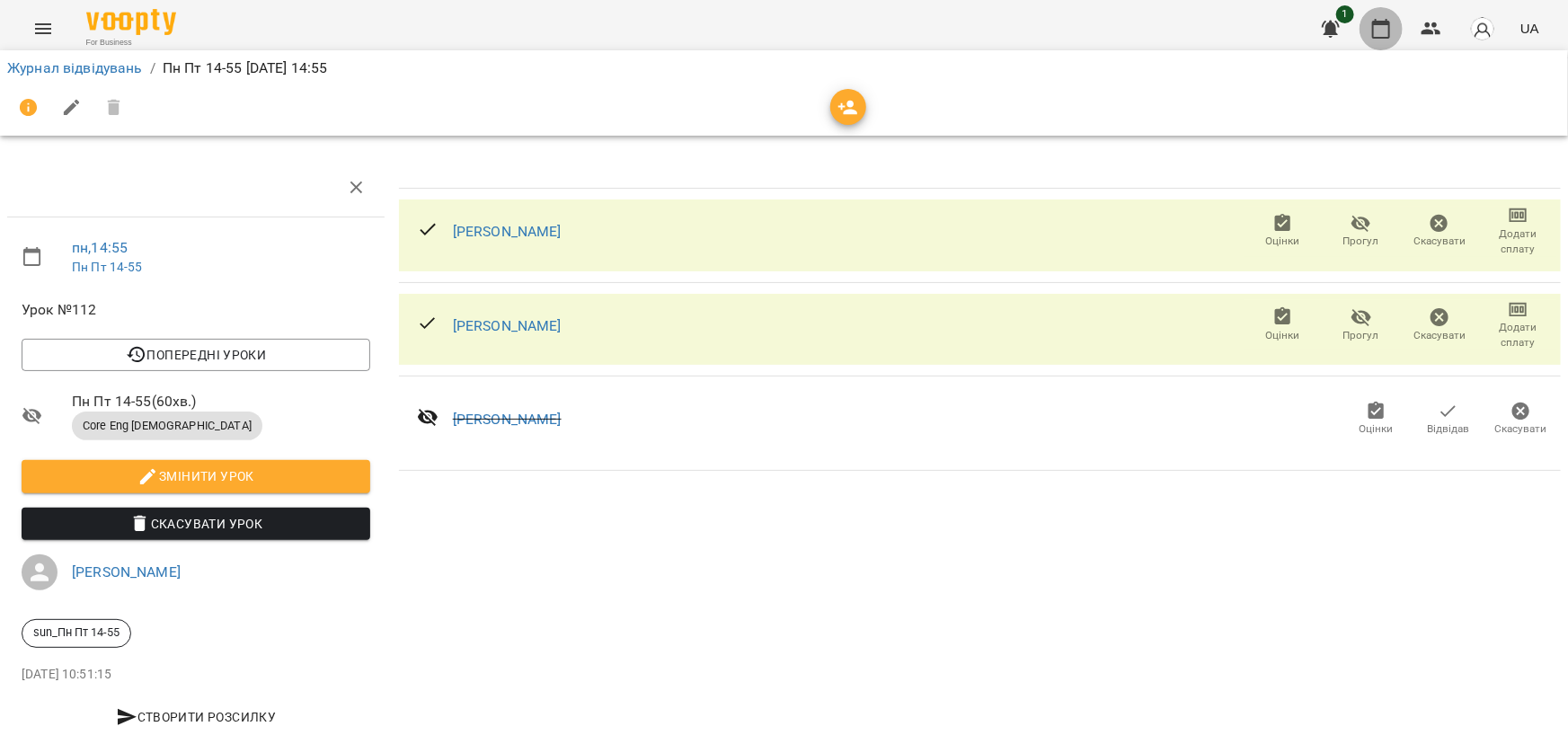
click at [1381, 27] on icon "button" at bounding box center [1381, 28] width 21 height 21
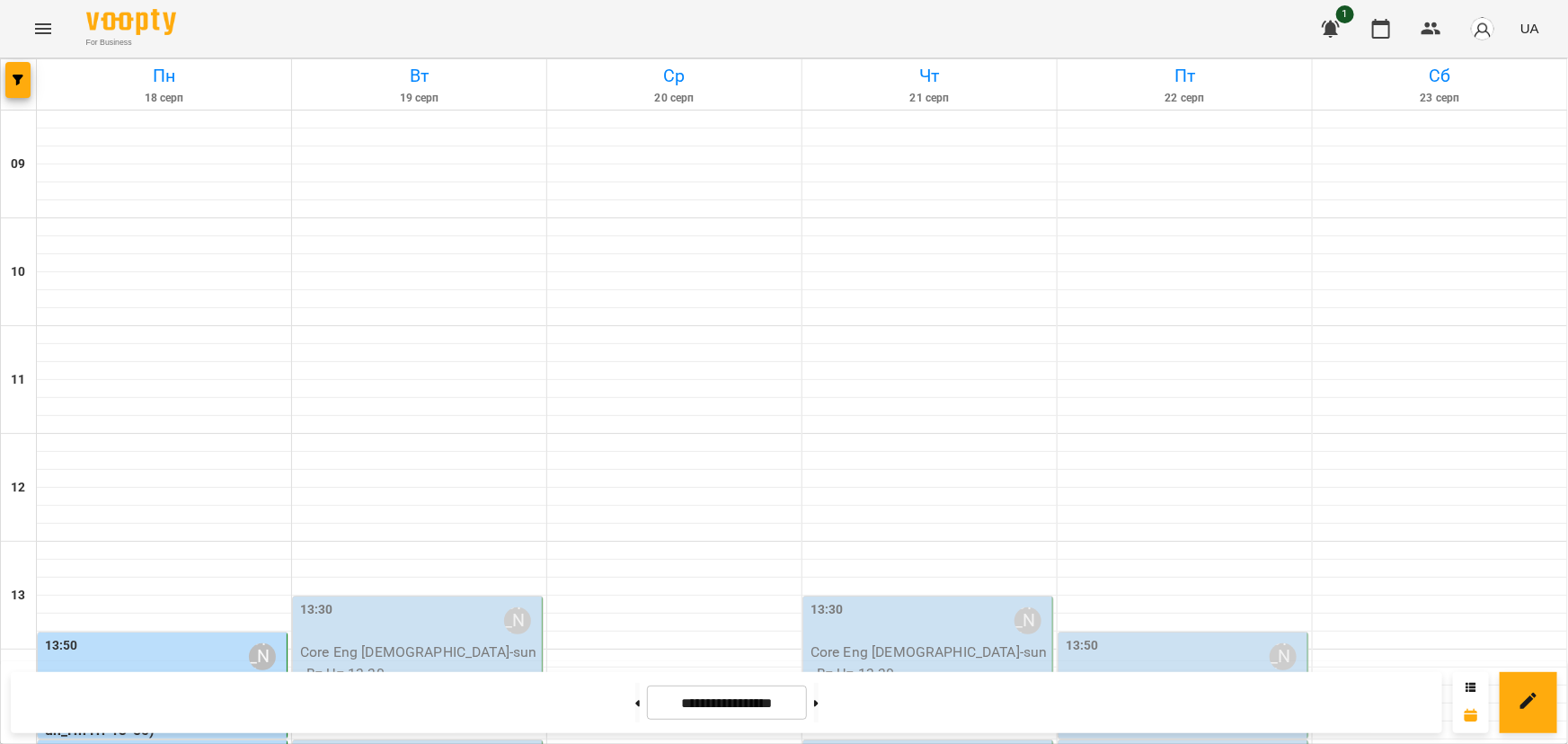
scroll to position [571, 0]
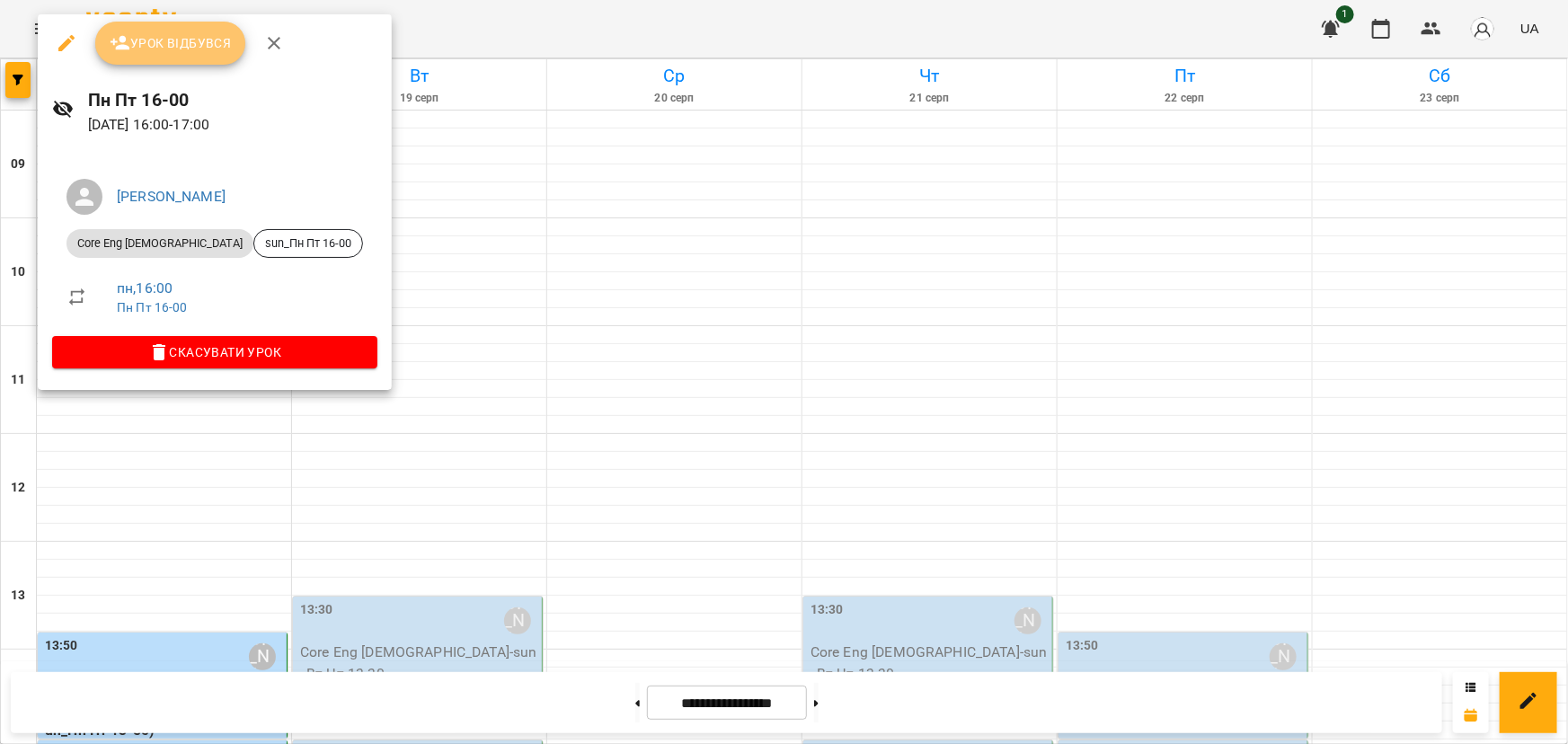
click at [162, 36] on span "Урок відбувся" at bounding box center [170, 43] width 122 height 21
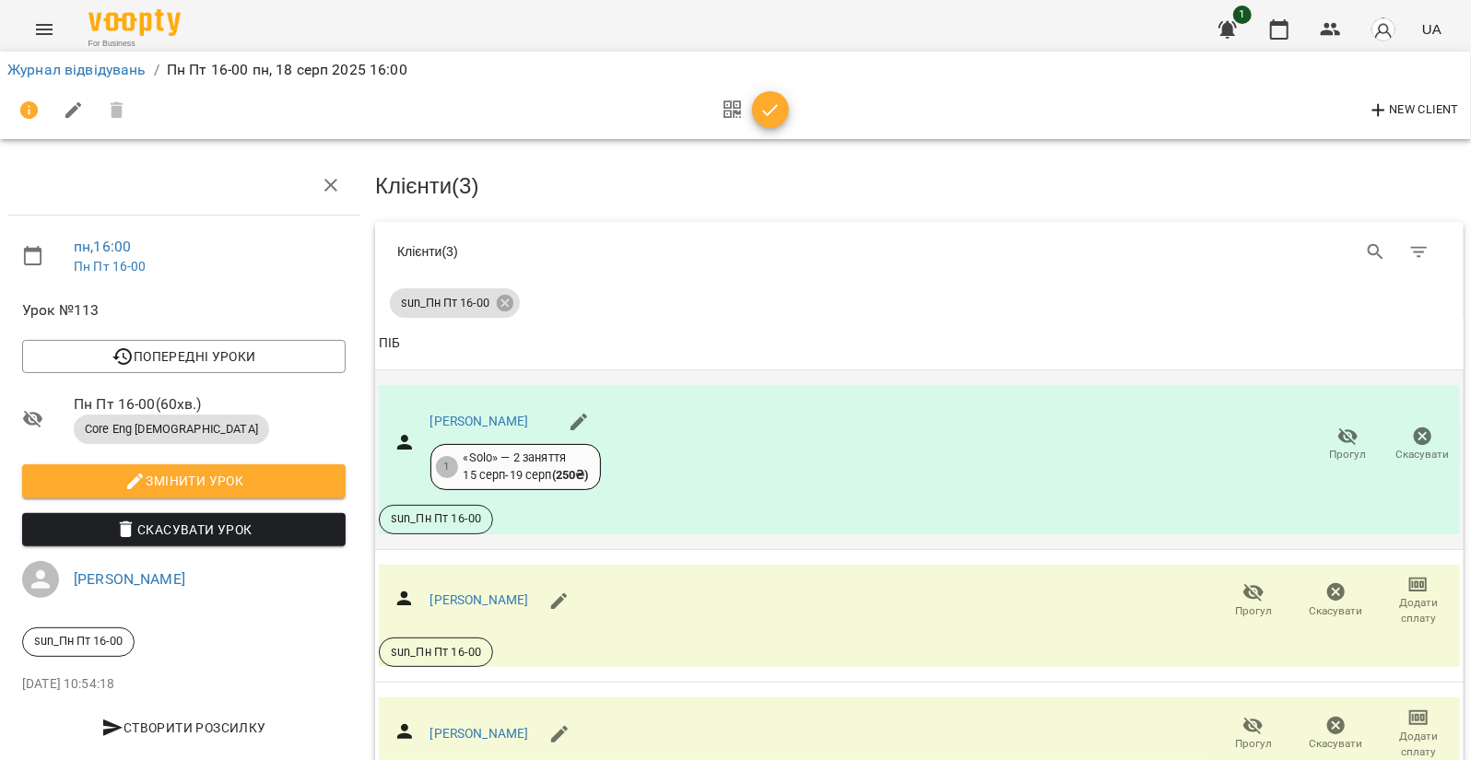
scroll to position [136, 0]
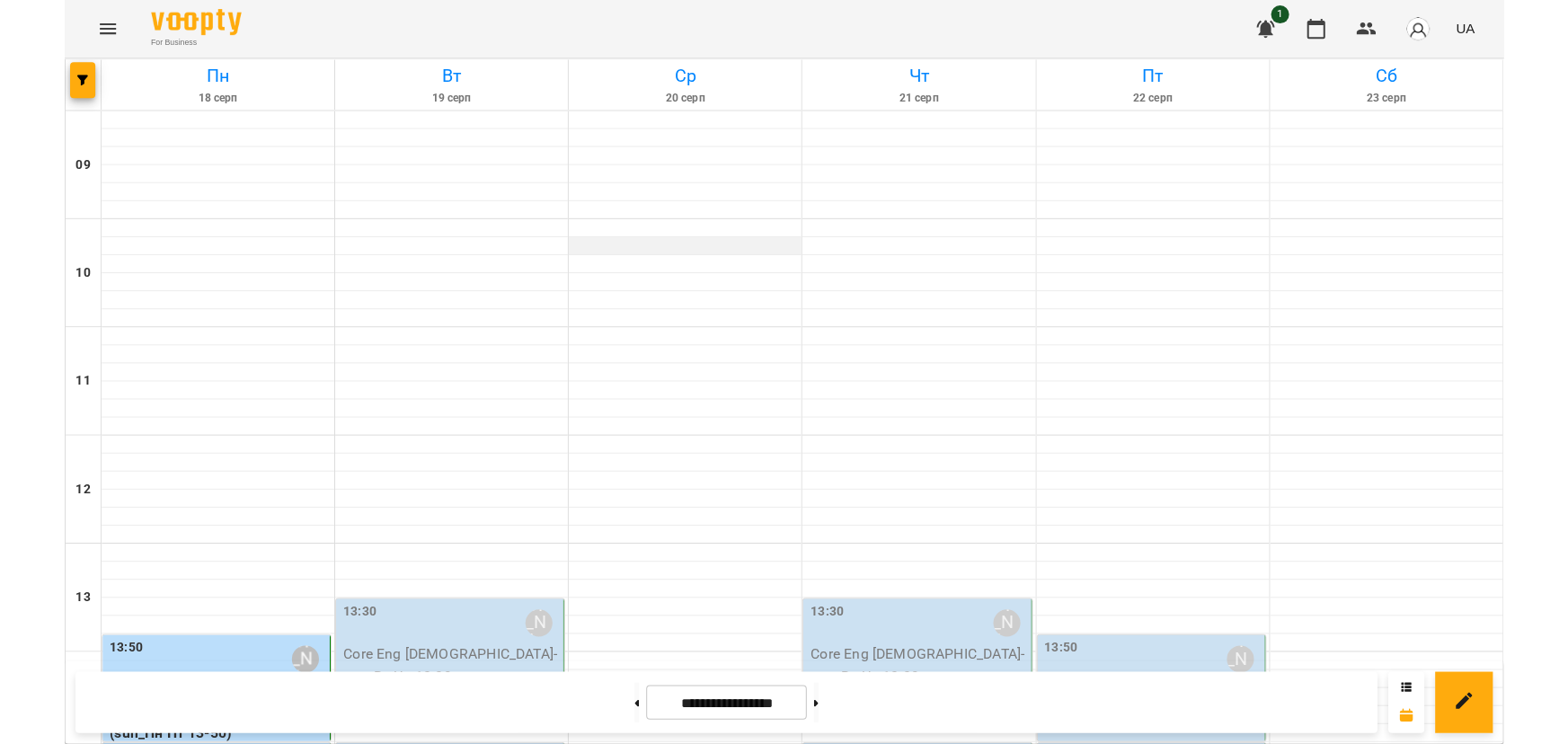
scroll to position [571, 0]
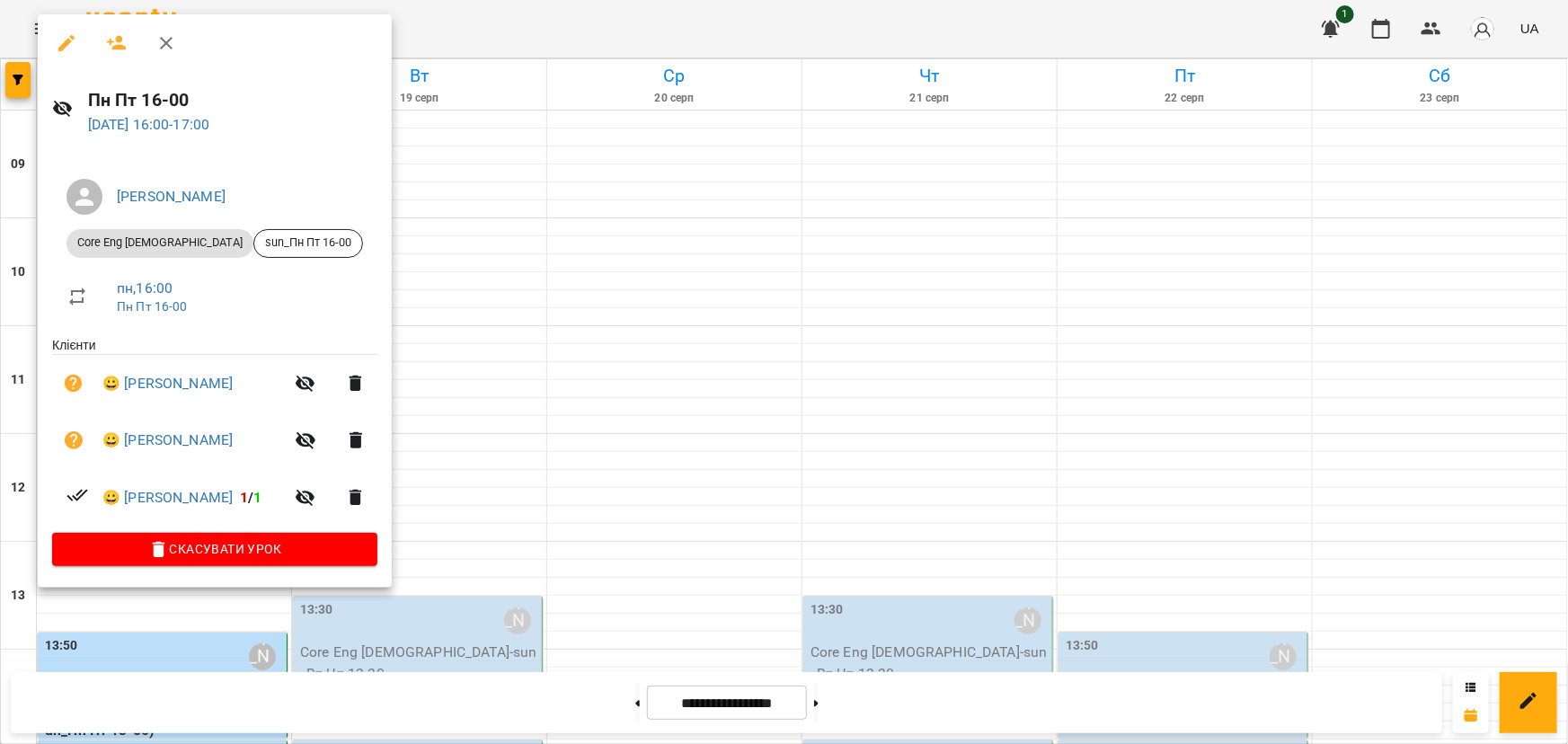
click at [146, 135] on p "[DATE] 16:00 - 17:00" at bounding box center [232, 125] width 290 height 21
click at [161, 126] on link "[DATE] 16:00 - 17:00" at bounding box center [148, 125] width 122 height 18
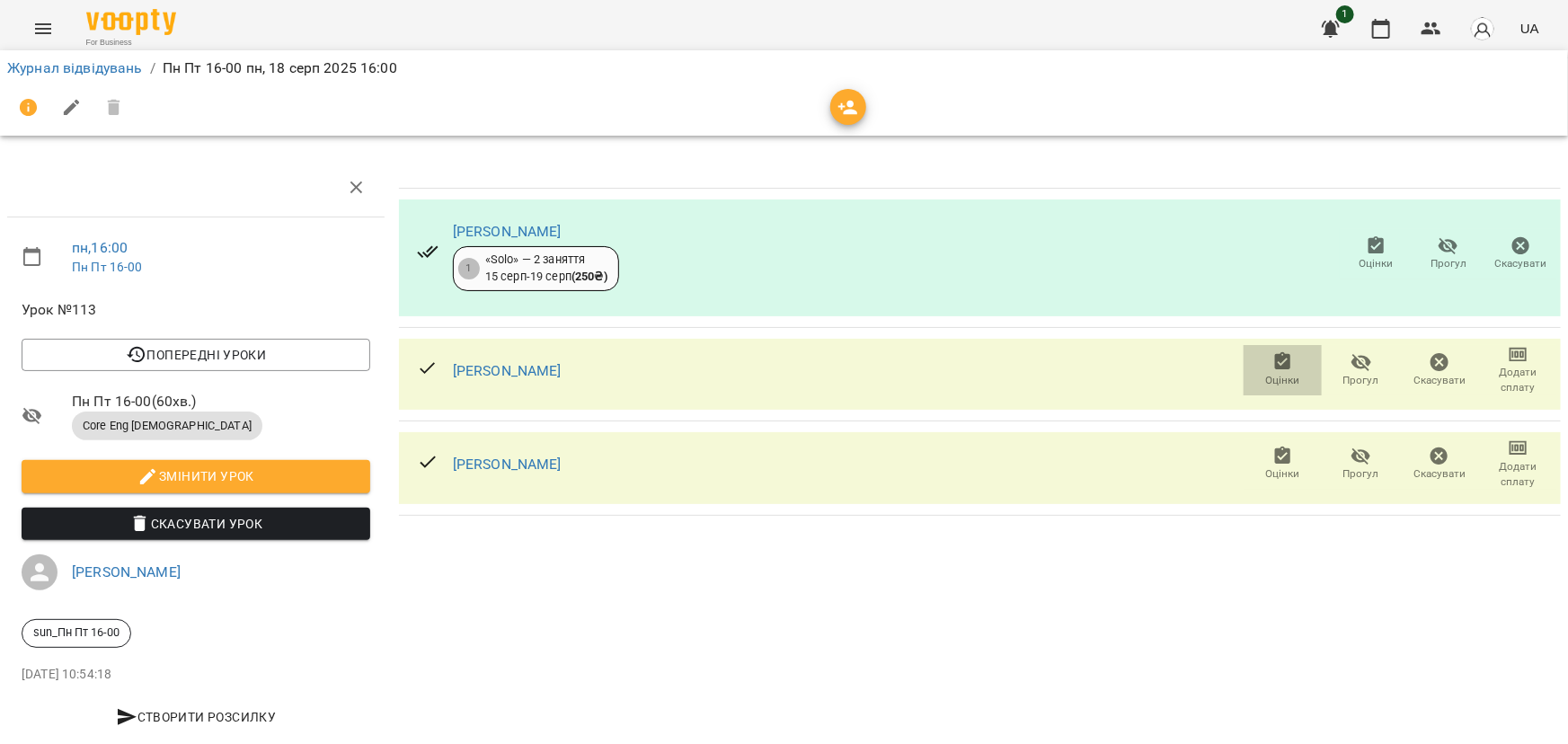
click at [1275, 364] on icon "button" at bounding box center [1283, 361] width 17 height 18
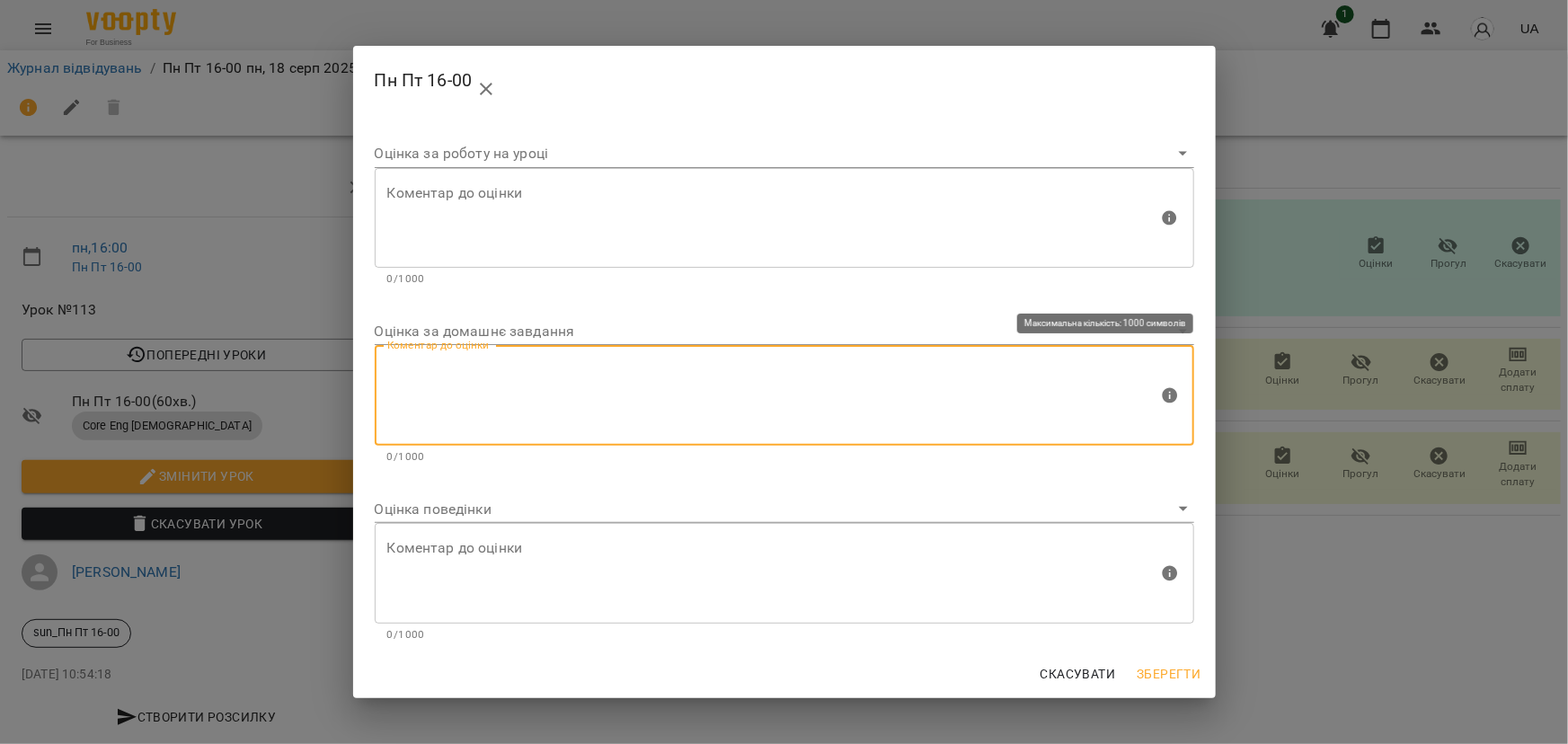
click at [484, 369] on textarea at bounding box center [772, 395] width 771 height 67
type textarea "**********"
click at [457, 508] on body "For Business 1 UA Журнал відвідувань / Пн Пт 16-00 [DATE] 16:00 пн , 16:00 Пн П…" at bounding box center [784, 377] width 1568 height 755
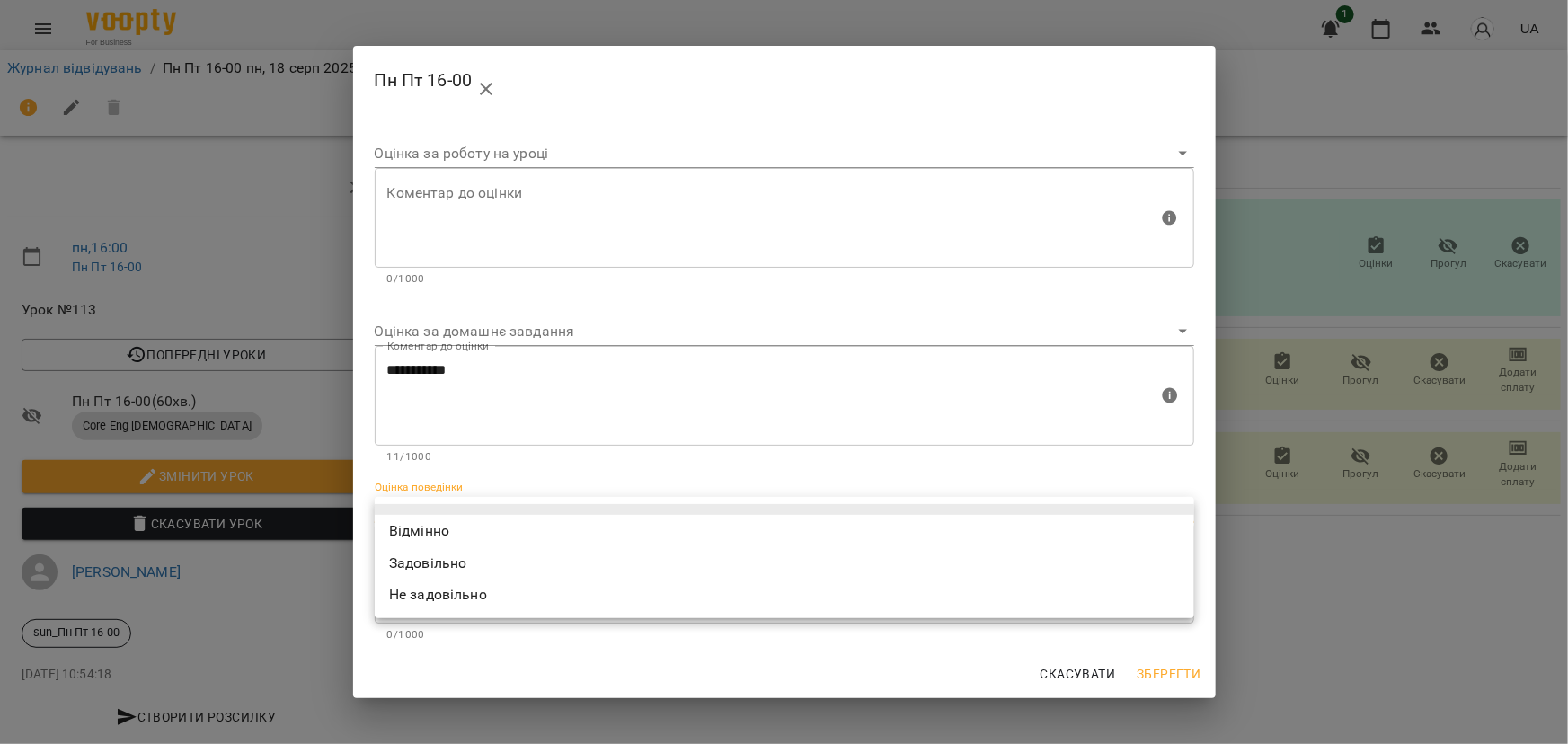
click at [437, 529] on li "Відмінно" at bounding box center [784, 530] width 820 height 32
type input "*********"
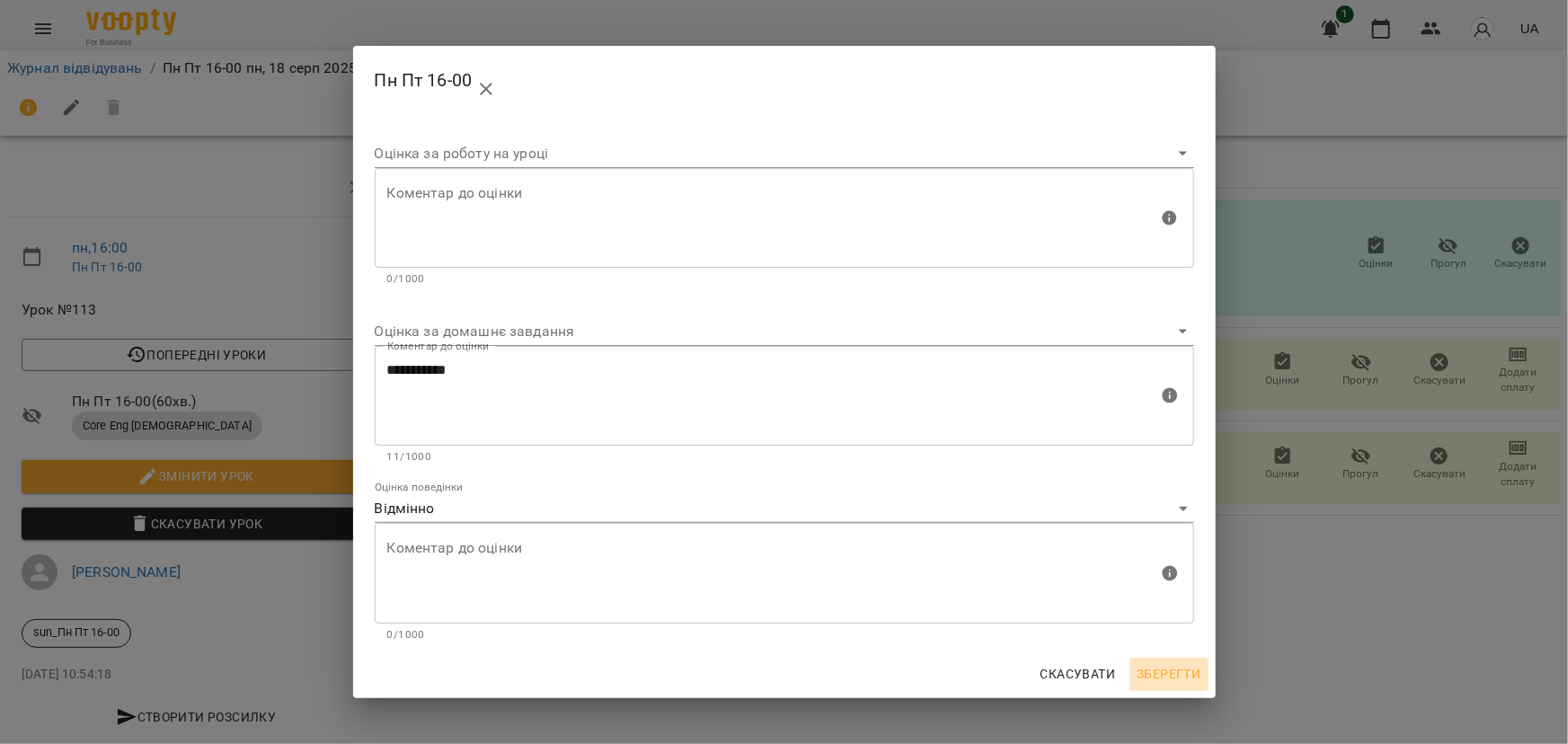
click at [1175, 667] on span "Зберегти" at bounding box center [1168, 674] width 63 height 21
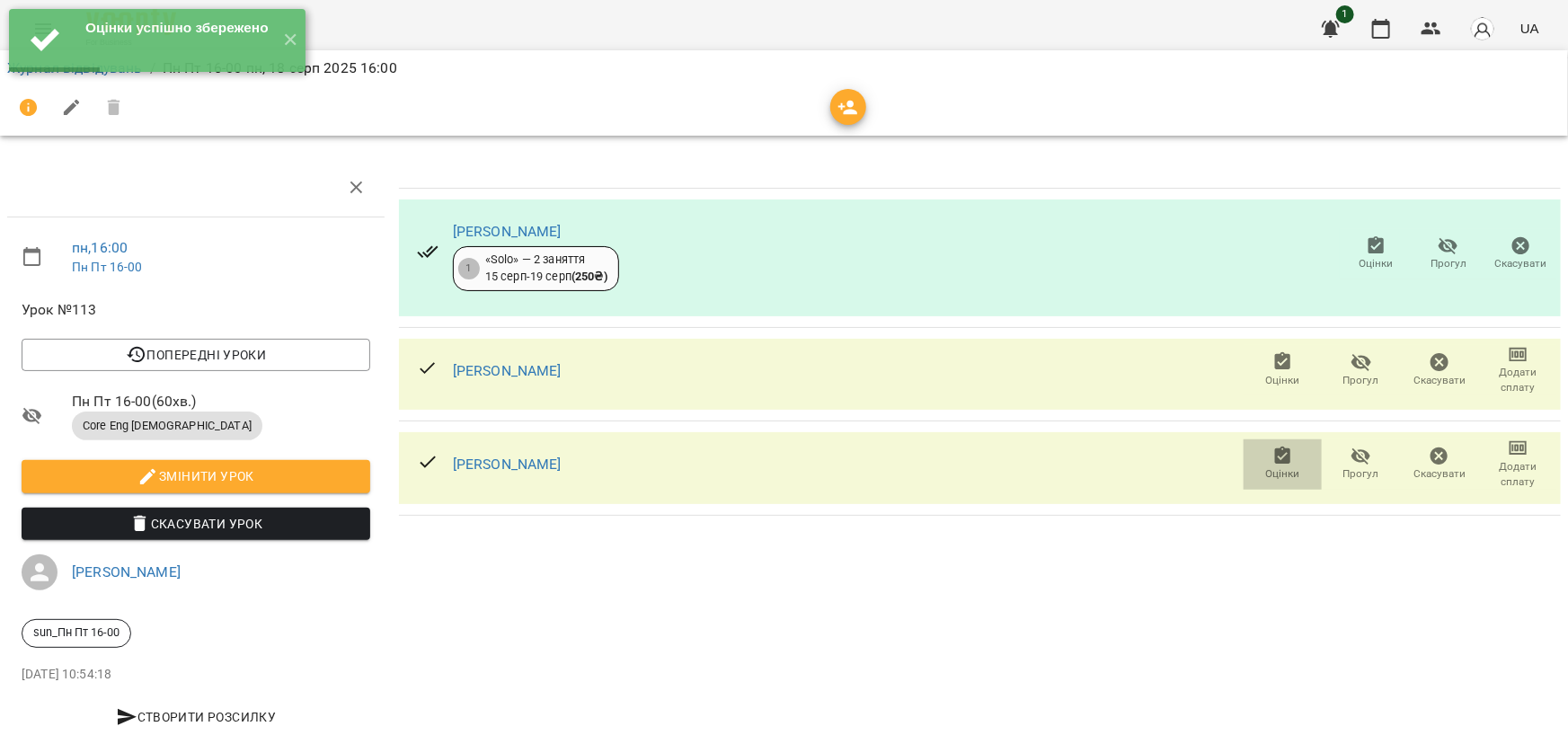
click at [1279, 464] on icon "button" at bounding box center [1283, 456] width 21 height 21
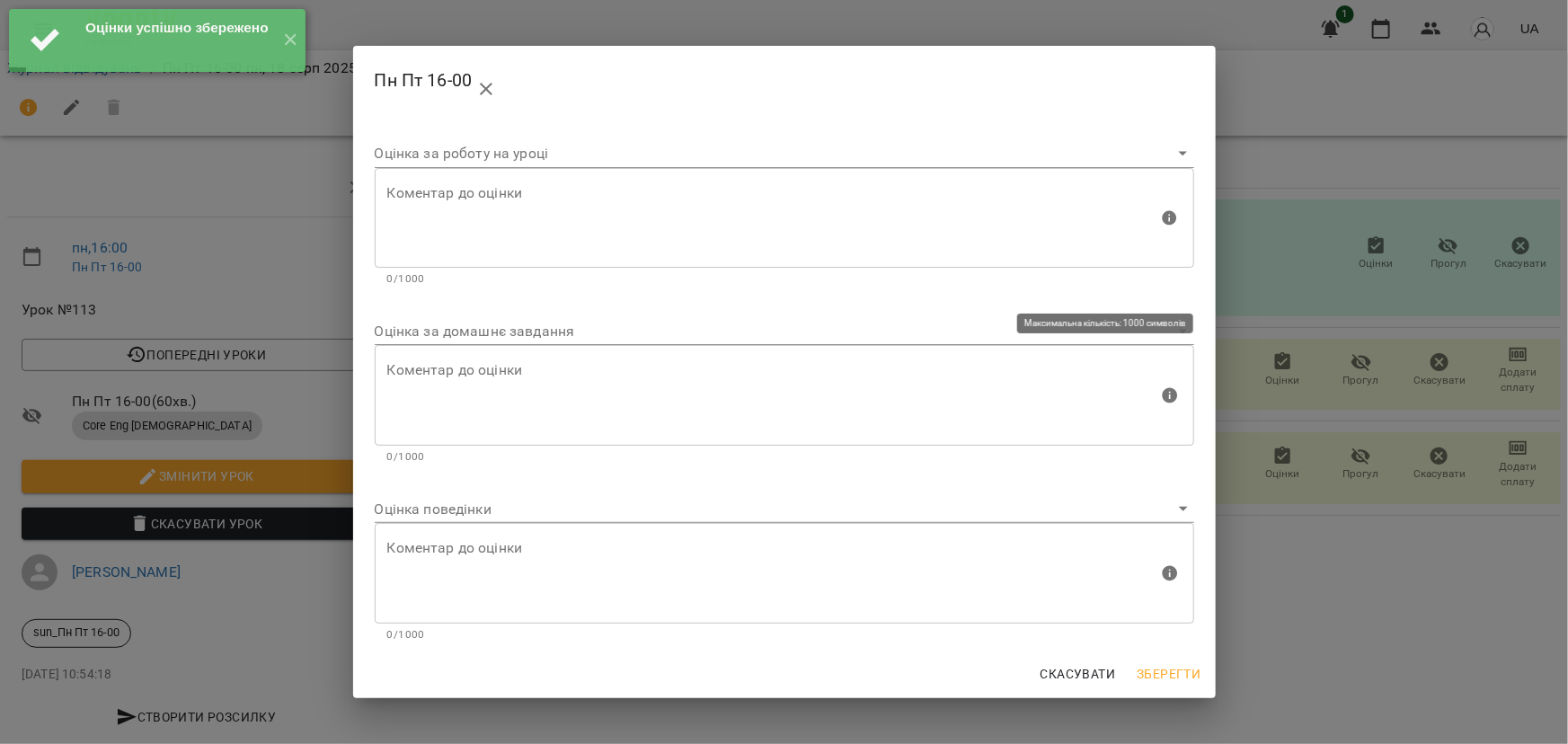
click at [476, 384] on textarea at bounding box center [772, 395] width 771 height 67
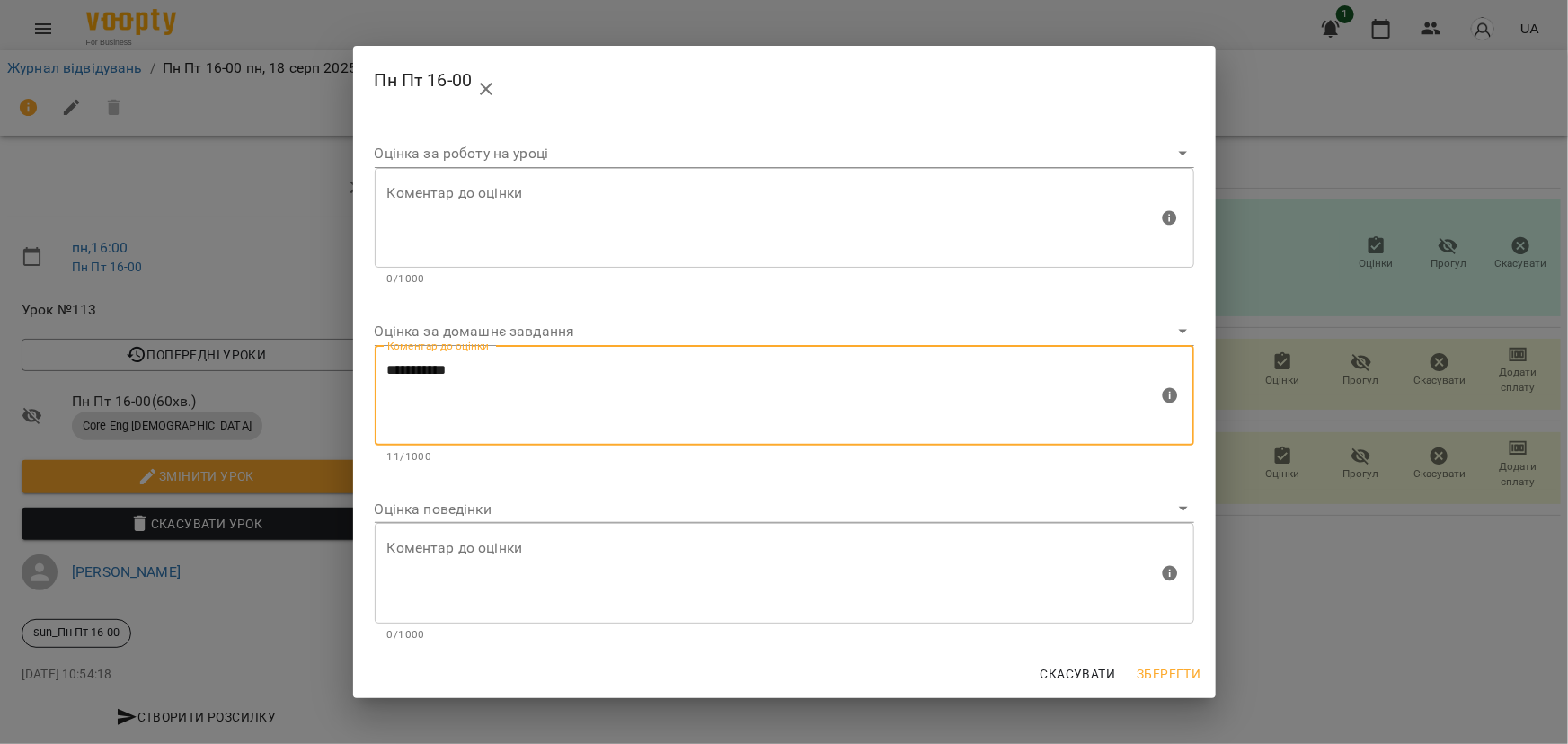
type textarea "**********"
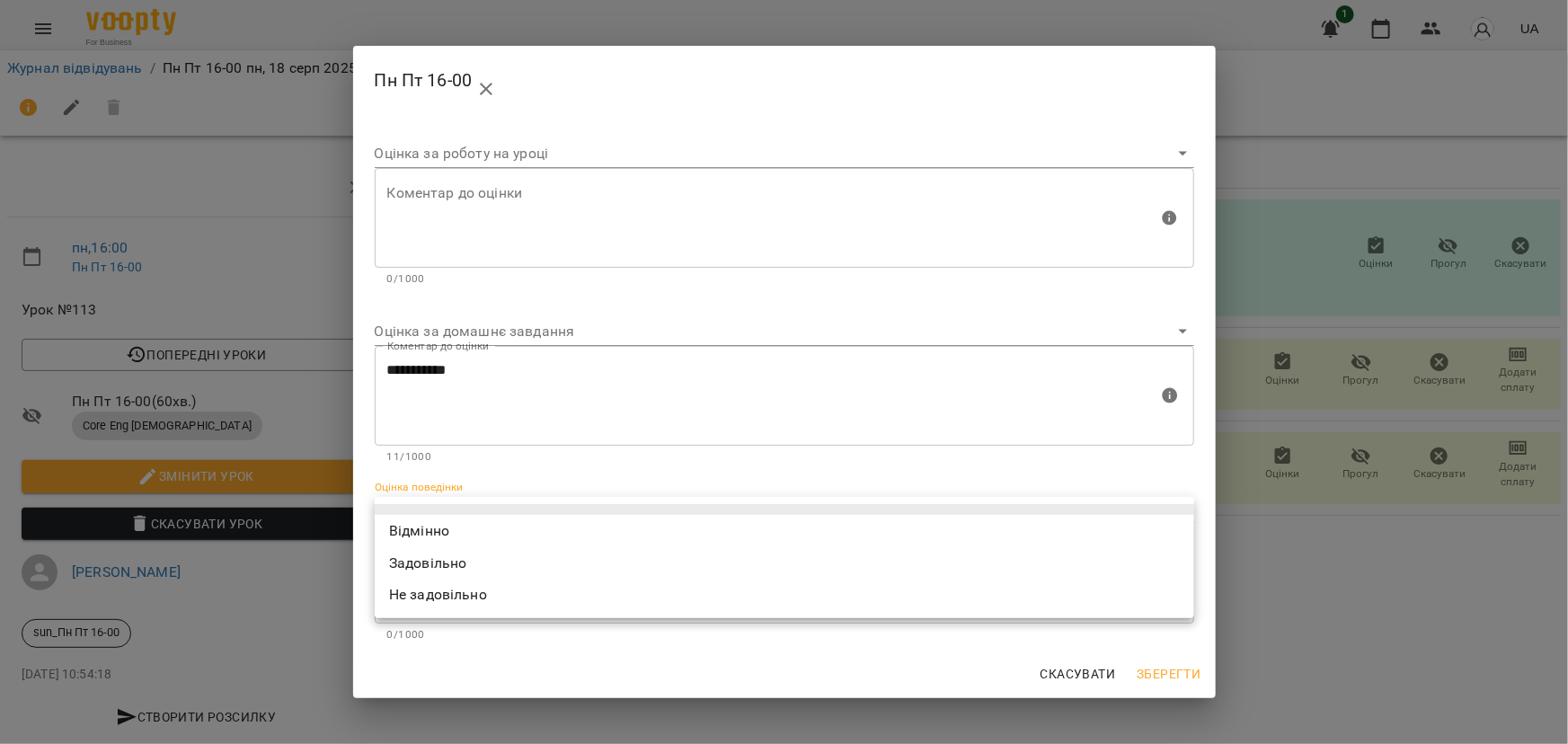
click at [434, 517] on body "For Business 1 UA Журнал відвідувань / Пн Пт 16-00 [DATE] 16:00 пн , 16:00 Пн П…" at bounding box center [784, 377] width 1568 height 755
click at [434, 526] on li "Відмінно" at bounding box center [784, 530] width 820 height 32
type input "*********"
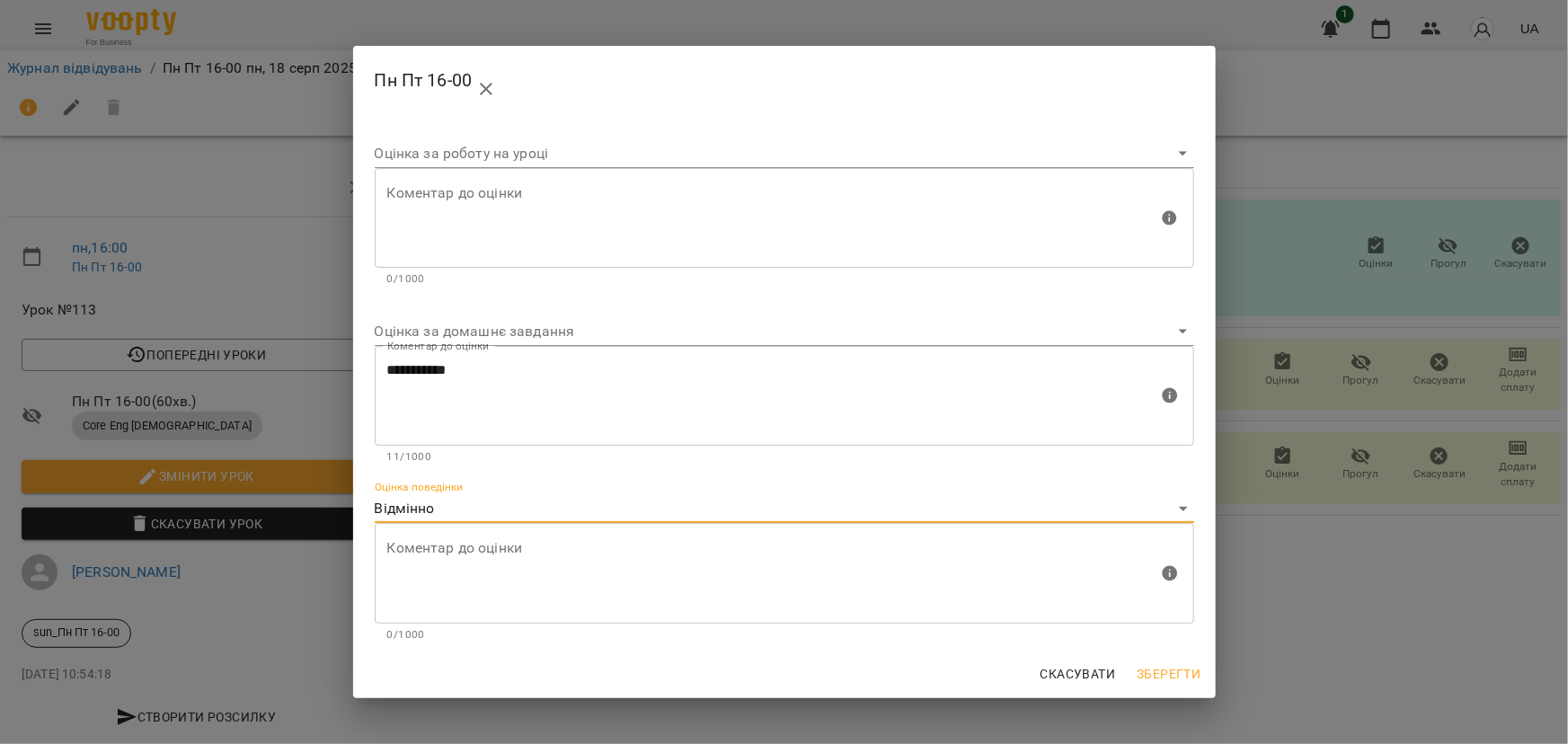
click at [1176, 672] on span "Зберегти" at bounding box center [1168, 674] width 63 height 21
